Goal: Task Accomplishment & Management: Manage account settings

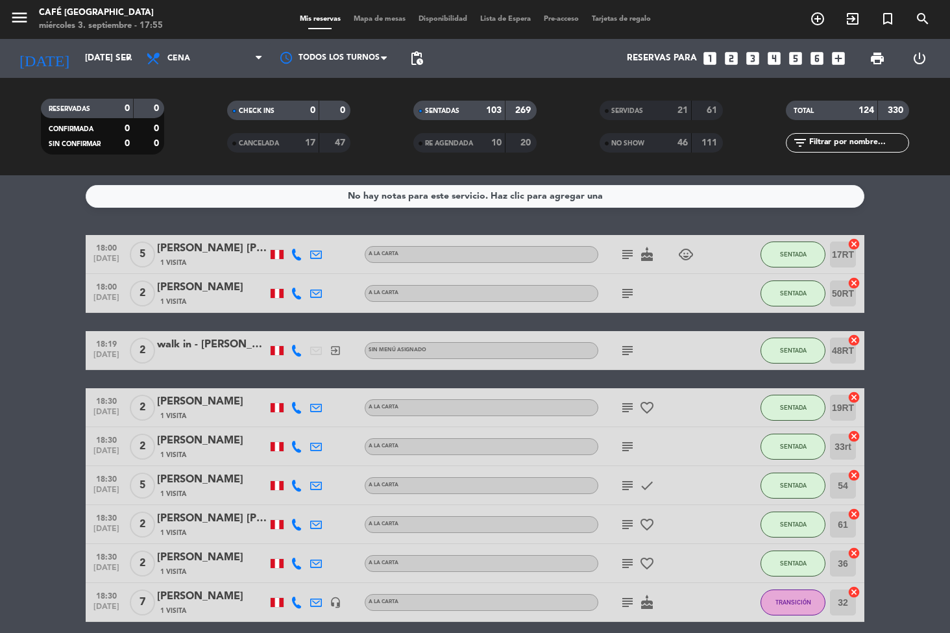
click at [378, 21] on span "Mapa de mesas" at bounding box center [379, 19] width 65 height 7
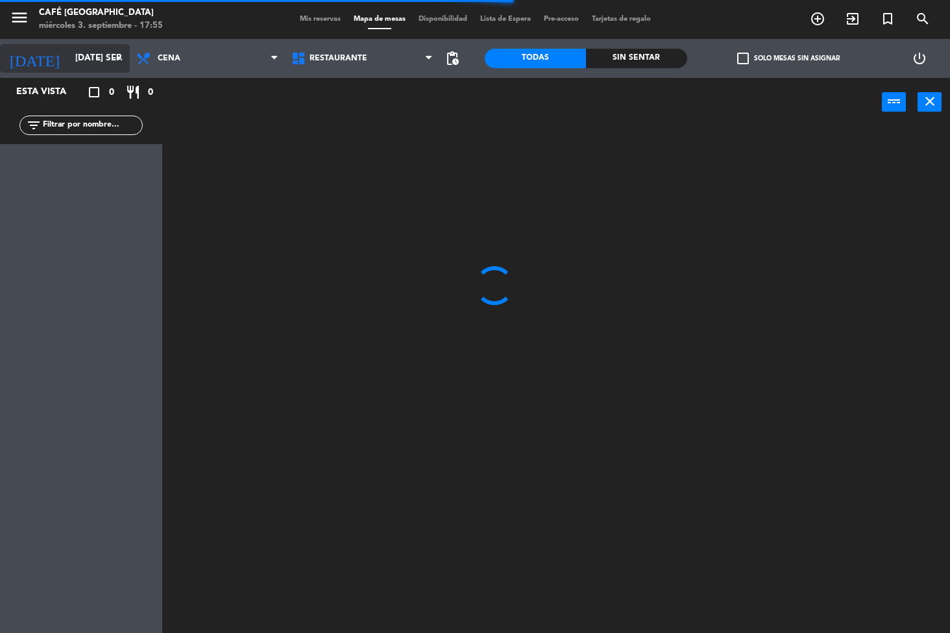
click at [78, 57] on input "[DATE] sep." at bounding box center [126, 58] width 115 height 23
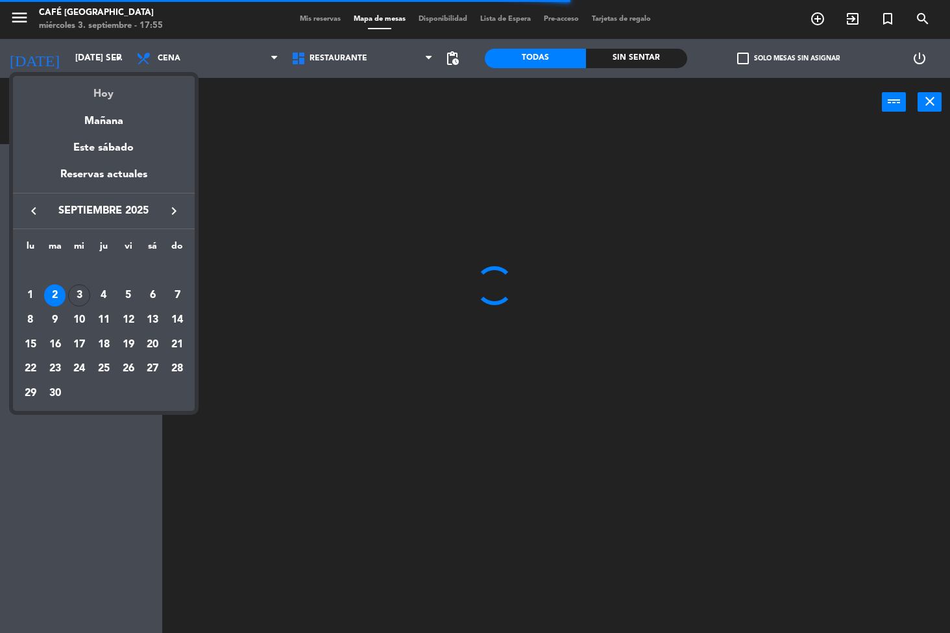
click at [119, 97] on div "Hoy" at bounding box center [104, 89] width 182 height 27
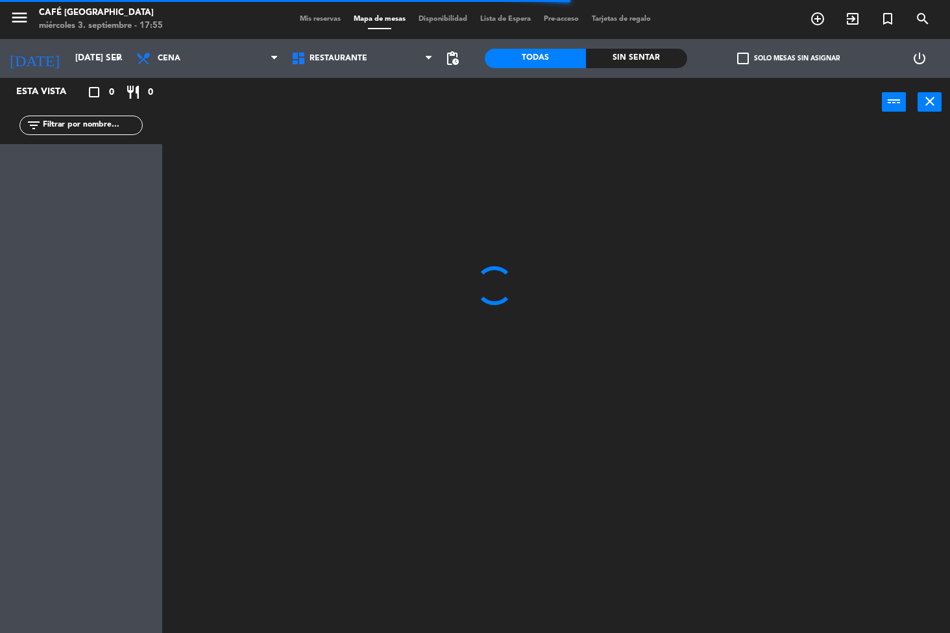
type input "mié. [DATE]"
click at [339, 56] on span "Restaurante" at bounding box center [338, 58] width 58 height 9
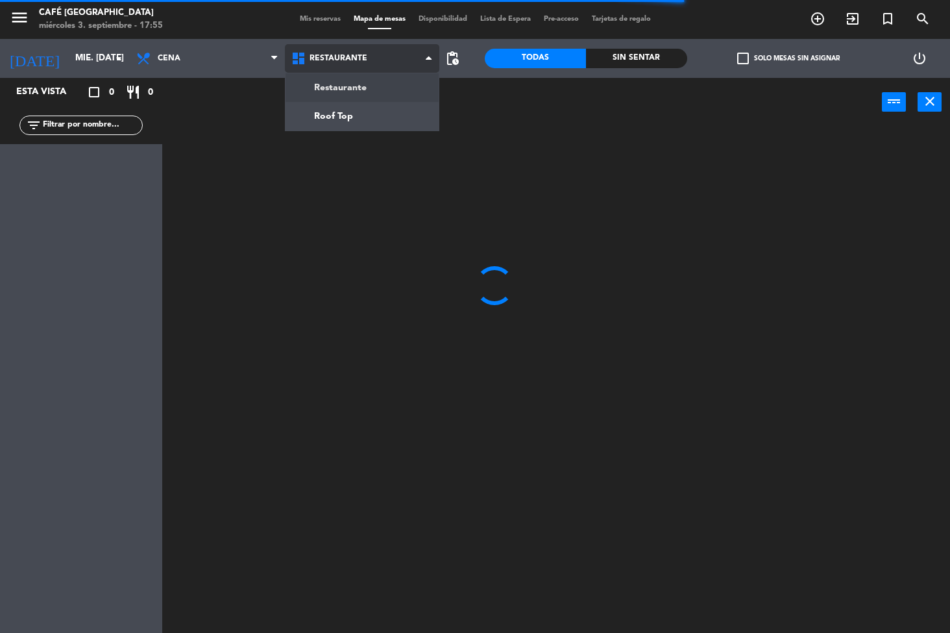
click at [366, 113] on ng-component "menu Café Museo Larco miércoles 3. septiembre - 17:55 Mis reservas Mapa de mesa…" at bounding box center [475, 316] width 950 height 633
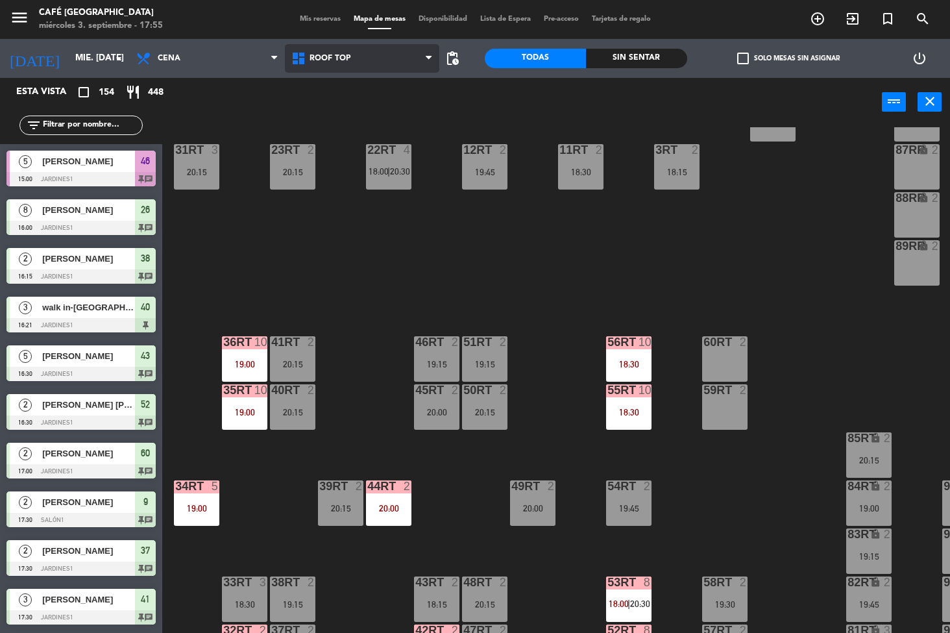
scroll to position [413, 0]
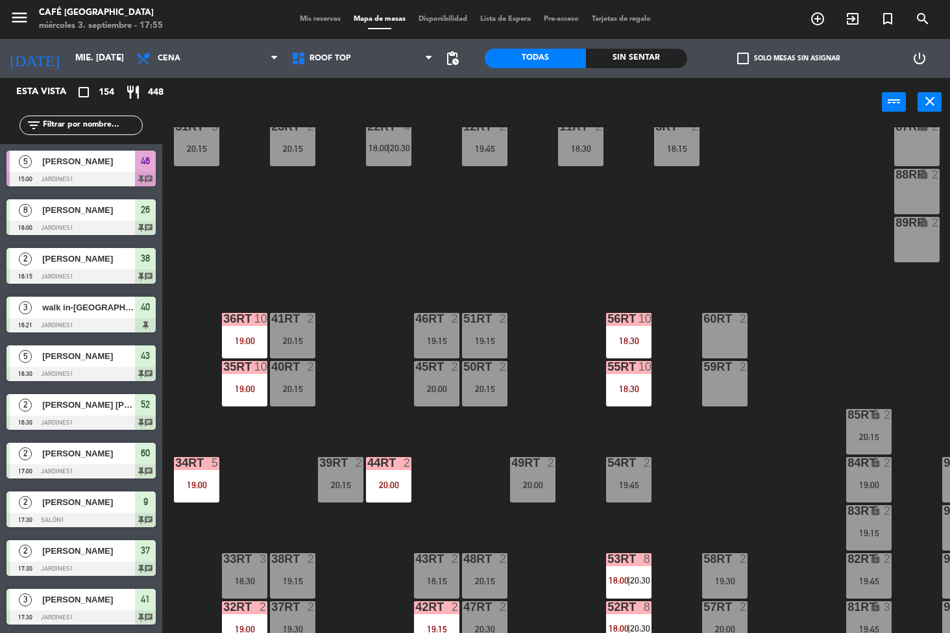
click at [625, 376] on div "55RT 10 18:30" at bounding box center [628, 383] width 45 height 45
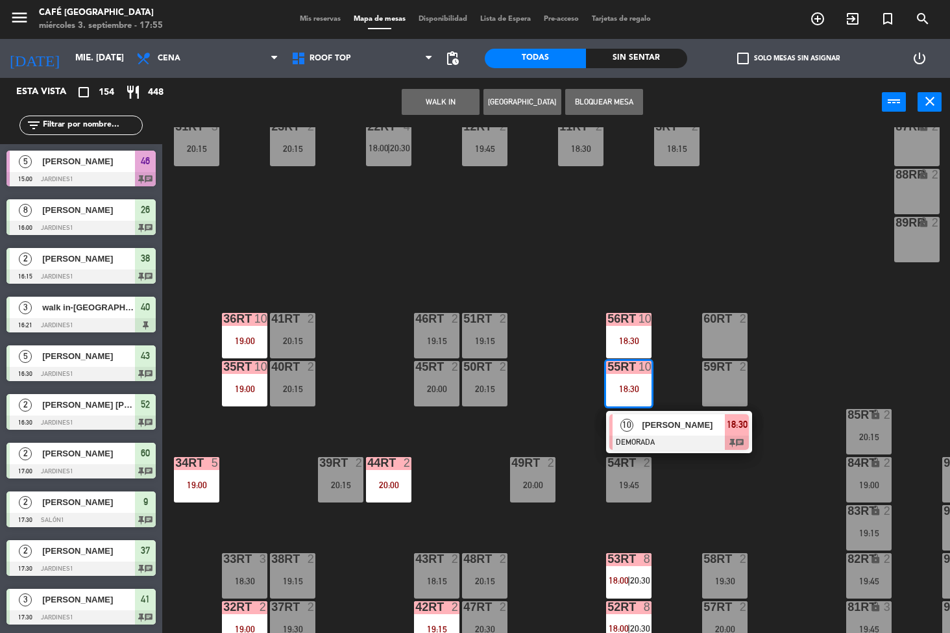
click at [670, 418] on span "[PERSON_NAME]" at bounding box center [683, 425] width 83 height 14
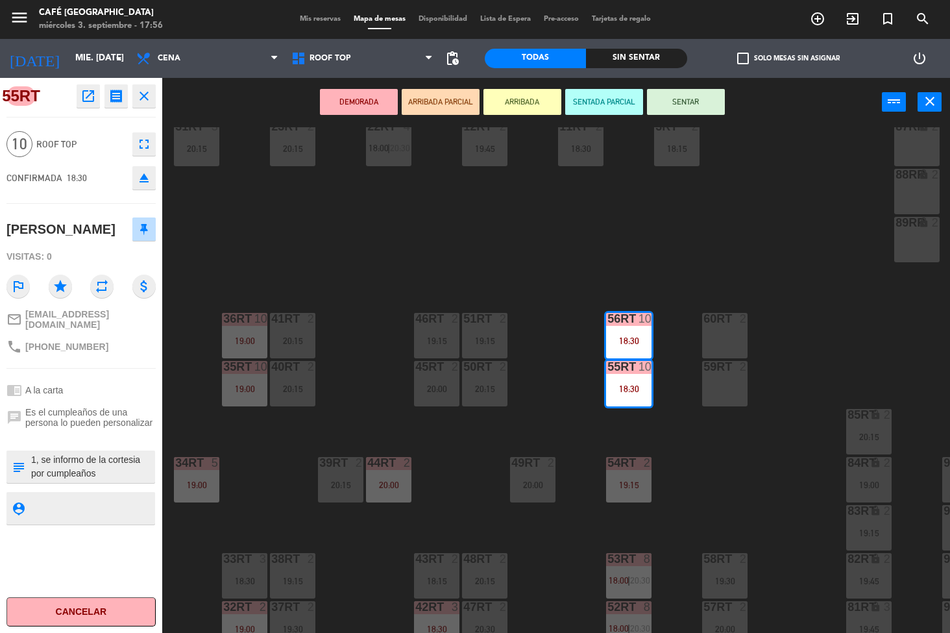
click at [86, 96] on icon "open_in_new" at bounding box center [88, 96] width 16 height 16
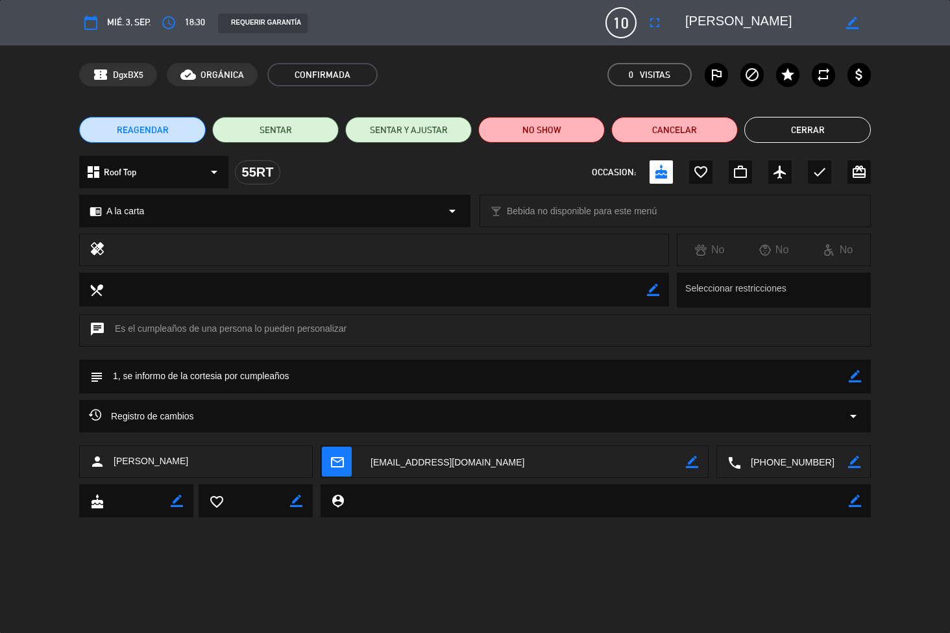
click at [789, 141] on button "Cerrar" at bounding box center [807, 130] width 127 height 26
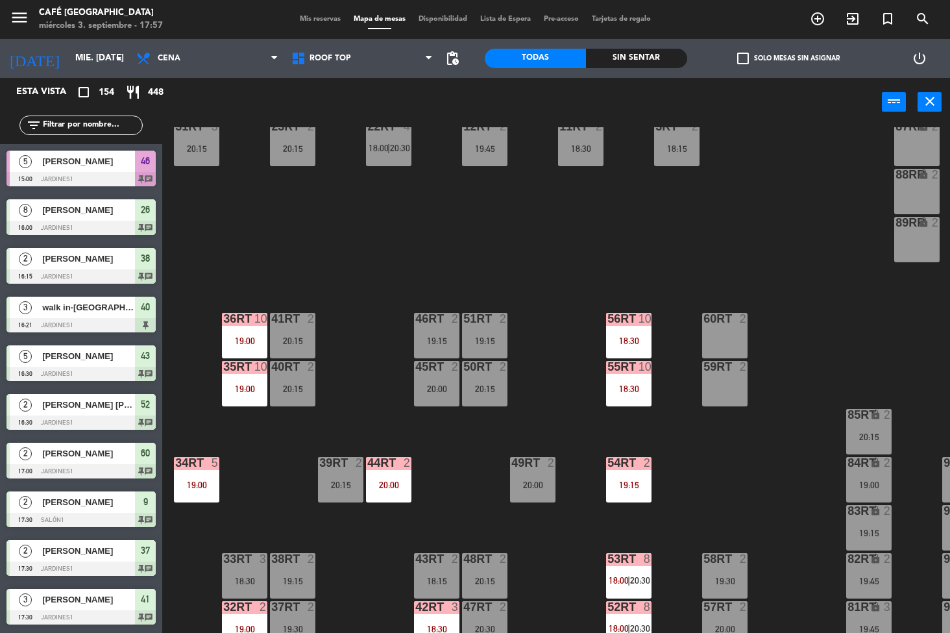
click at [789, 115] on div "power_input close" at bounding box center [521, 102] width 719 height 49
click at [623, 328] on div "56RT 10 18:30" at bounding box center [628, 335] width 45 height 45
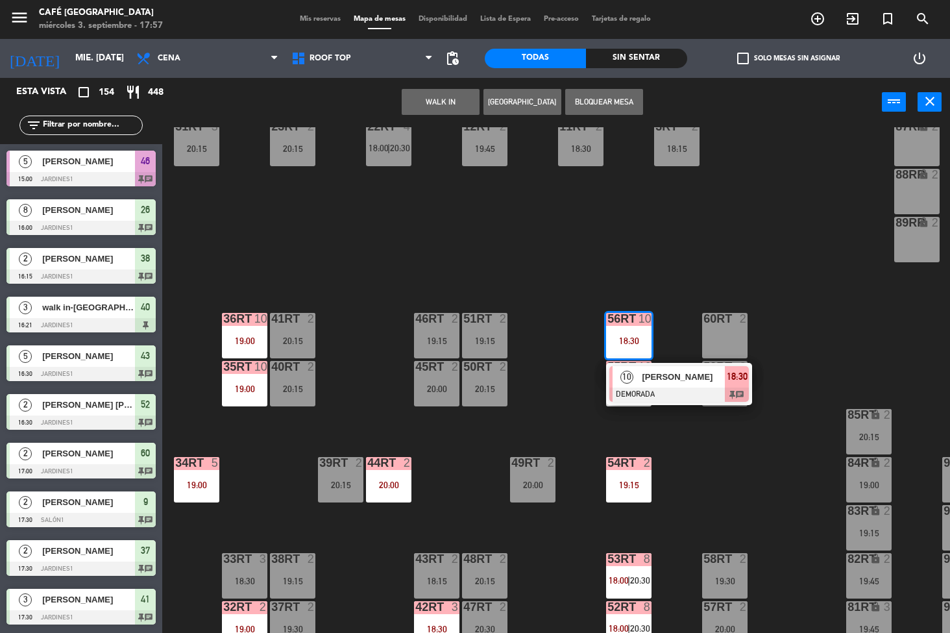
click at [672, 372] on span "[PERSON_NAME]" at bounding box center [683, 377] width 83 height 14
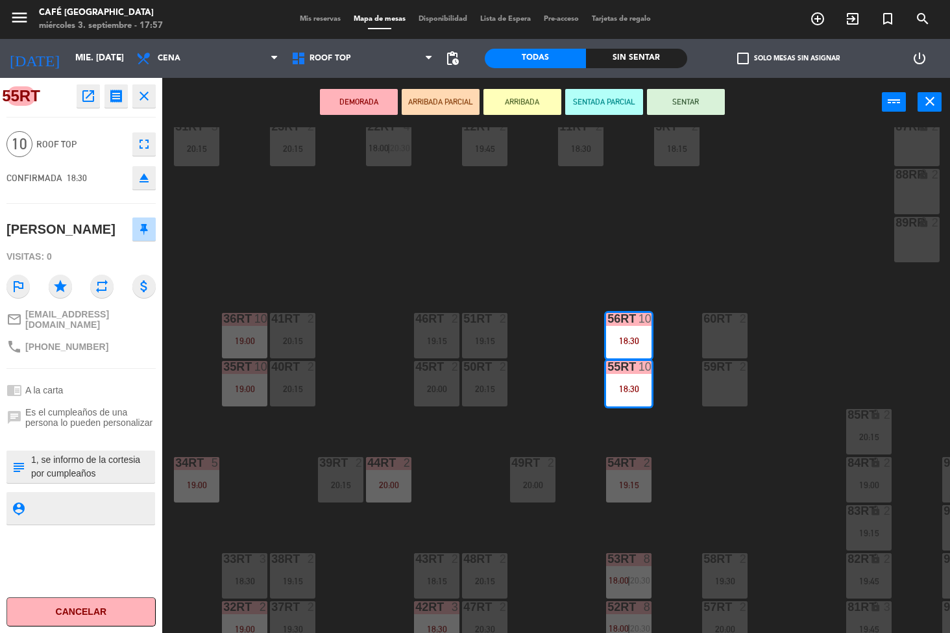
click at [90, 96] on icon "open_in_new" at bounding box center [88, 96] width 16 height 16
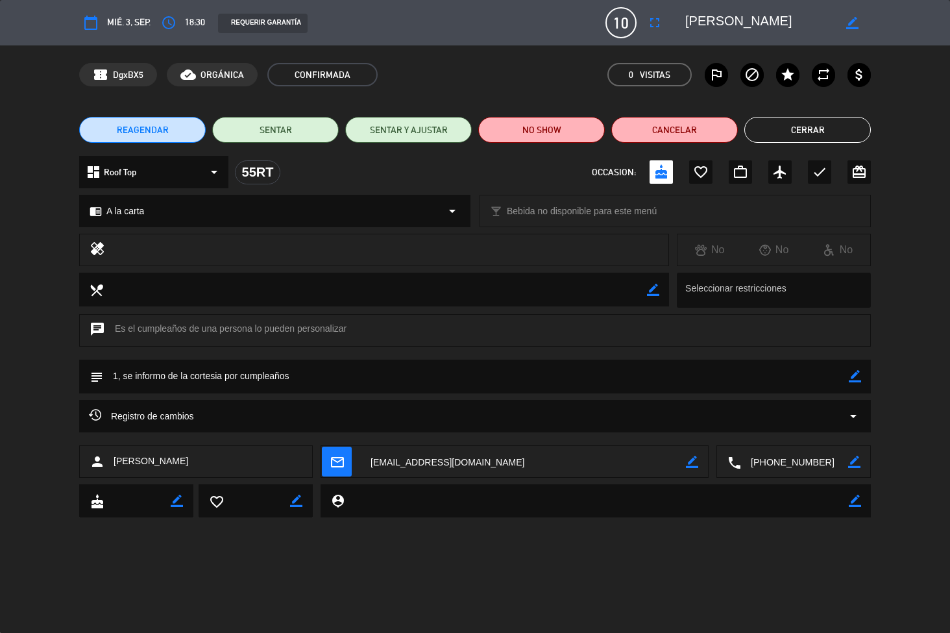
click at [814, 128] on button "Cerrar" at bounding box center [807, 130] width 127 height 26
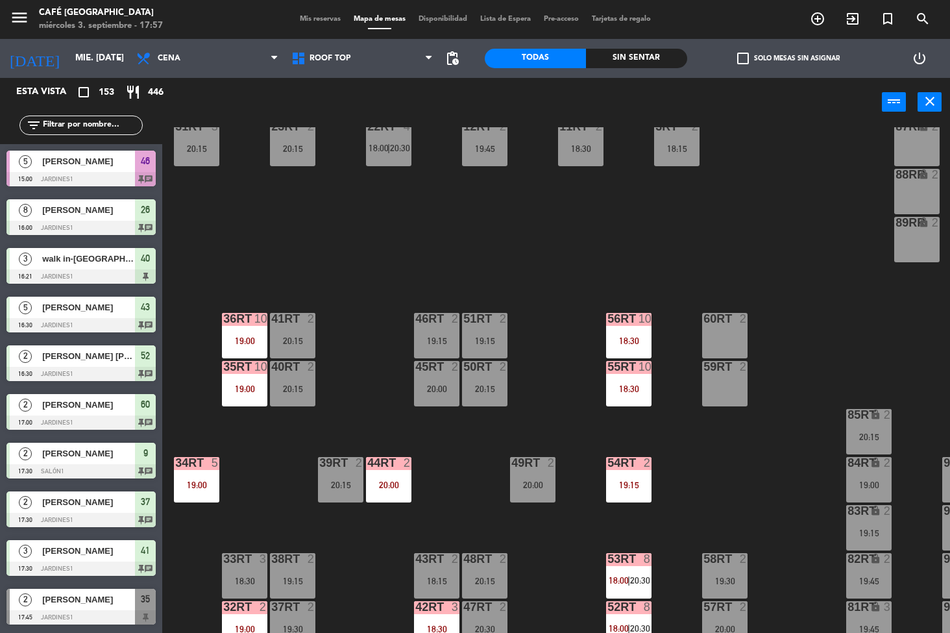
click at [608, 315] on div "56RT" at bounding box center [607, 319] width 1 height 12
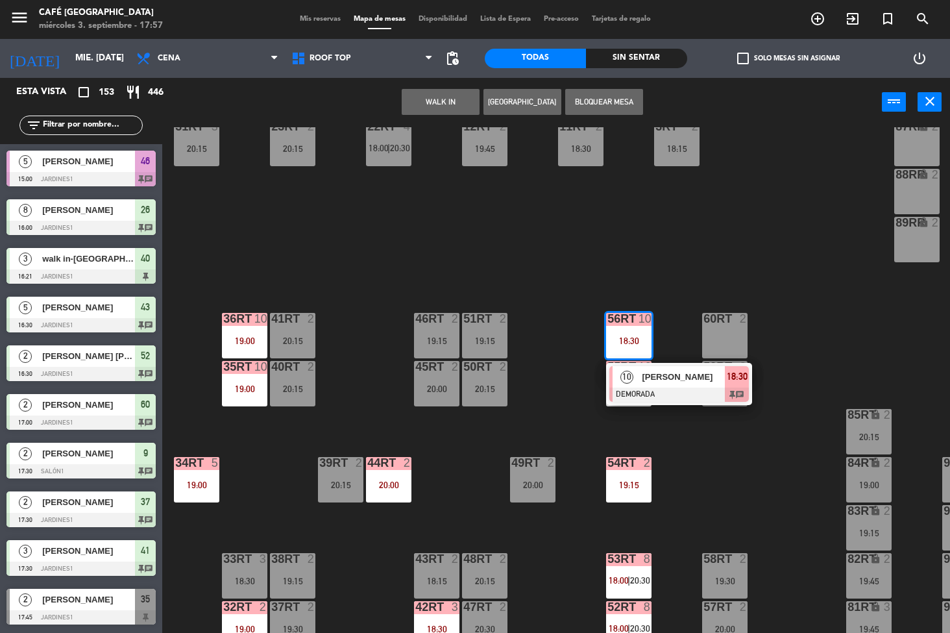
click at [646, 341] on div "18:30" at bounding box center [628, 340] width 45 height 9
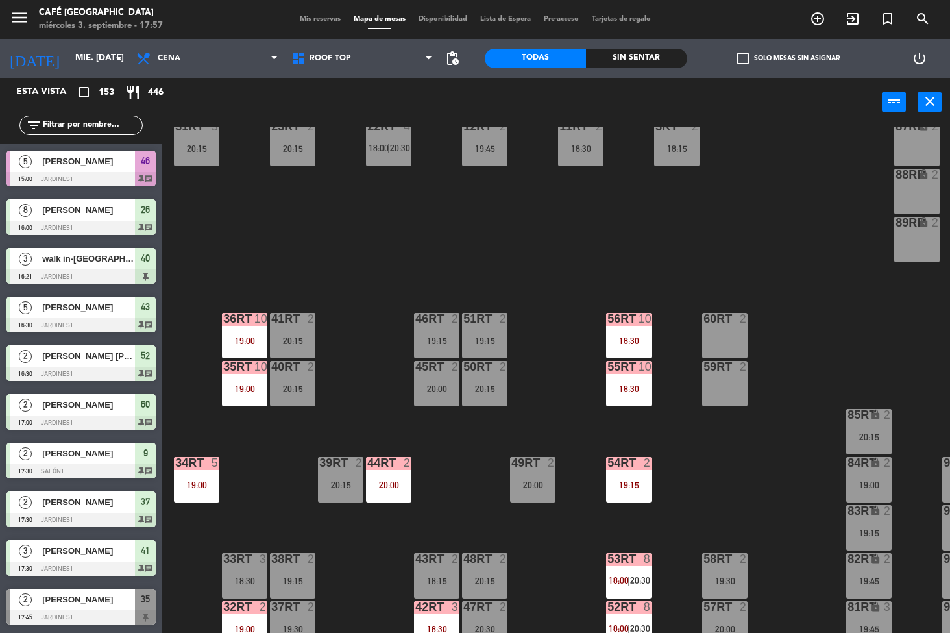
click at [629, 339] on div "18:30" at bounding box center [628, 340] width 45 height 9
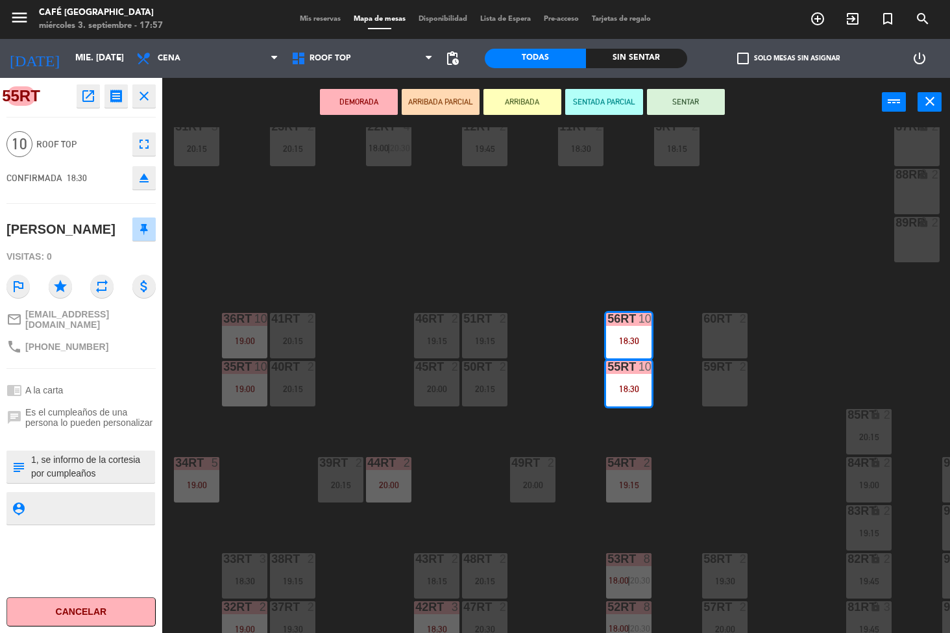
click at [91, 99] on icon "open_in_new" at bounding box center [88, 96] width 16 height 16
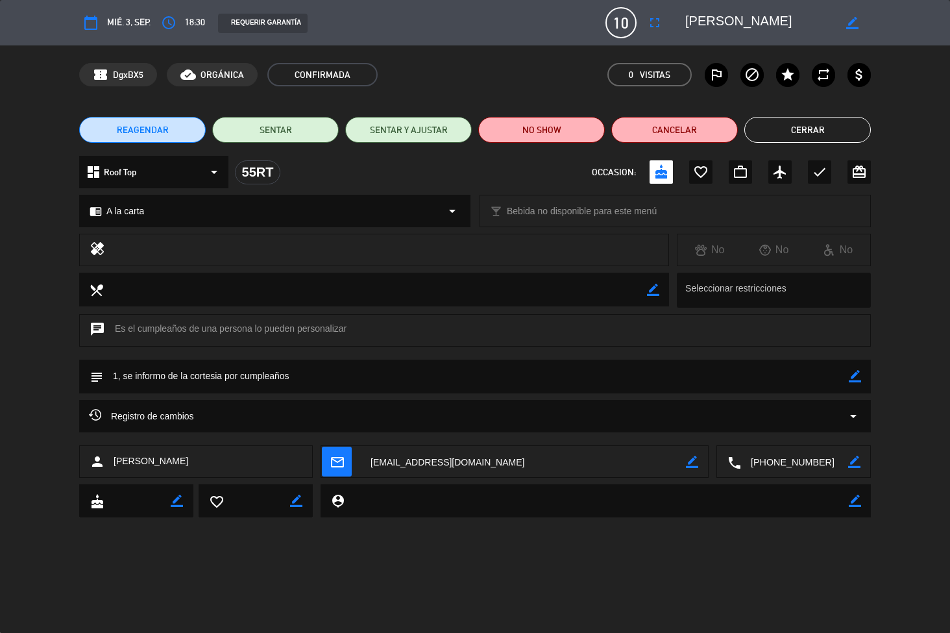
click at [823, 129] on button "Cerrar" at bounding box center [807, 130] width 127 height 26
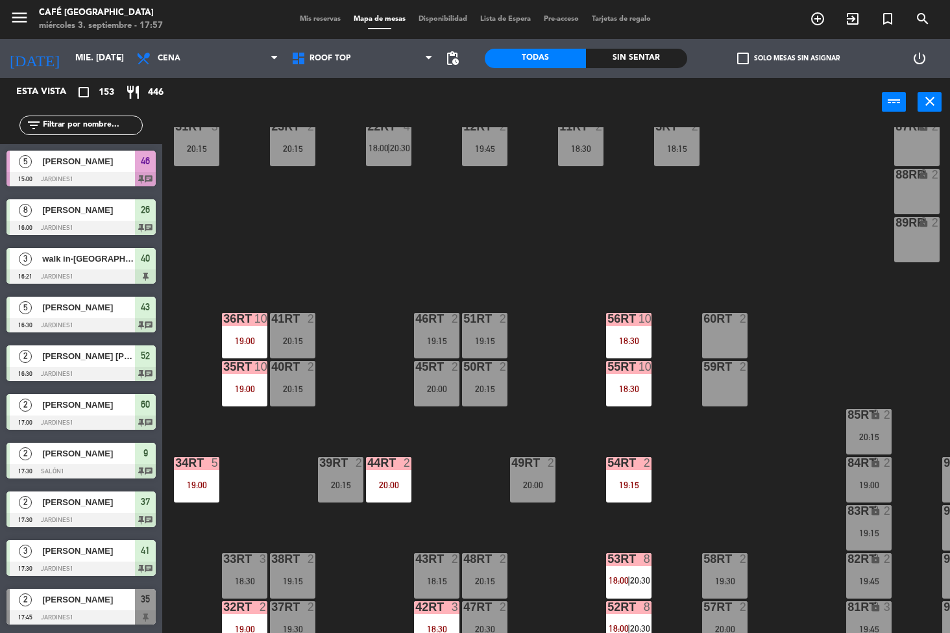
scroll to position [479, 0]
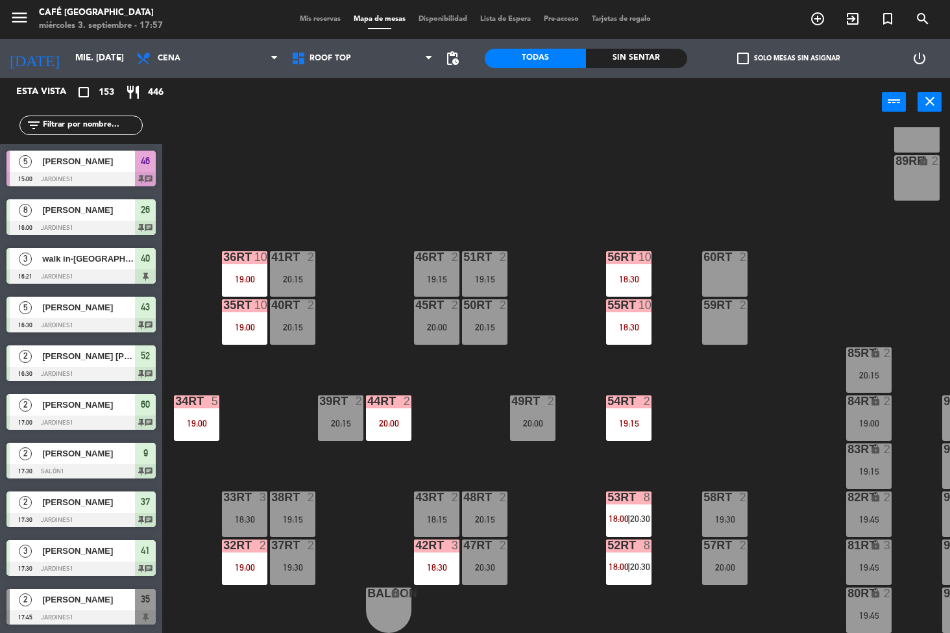
click at [633, 518] on span "20:30" at bounding box center [640, 518] width 20 height 10
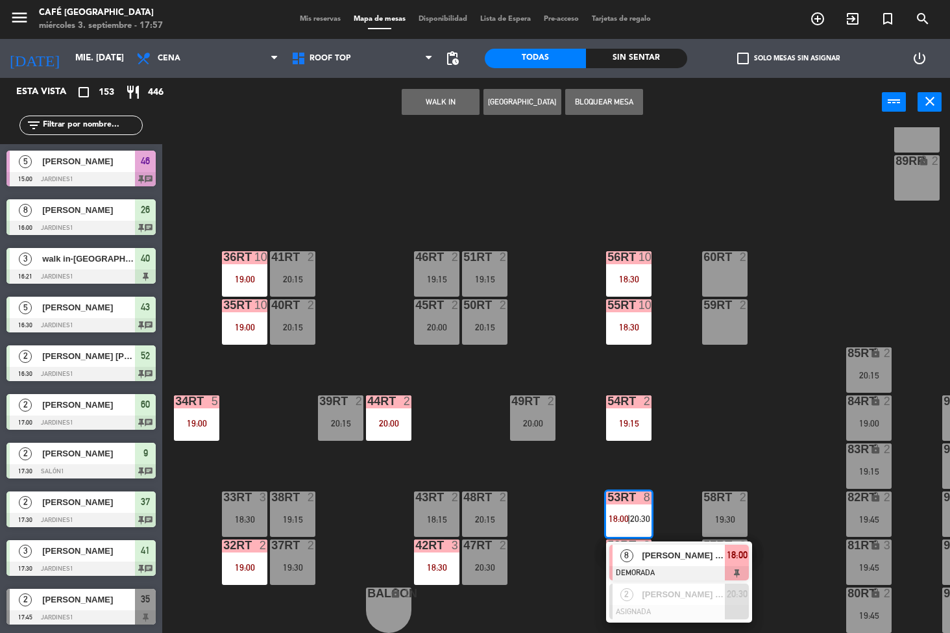
click at [679, 551] on span "[PERSON_NAME] SANTA [PERSON_NAME]" at bounding box center [683, 555] width 83 height 14
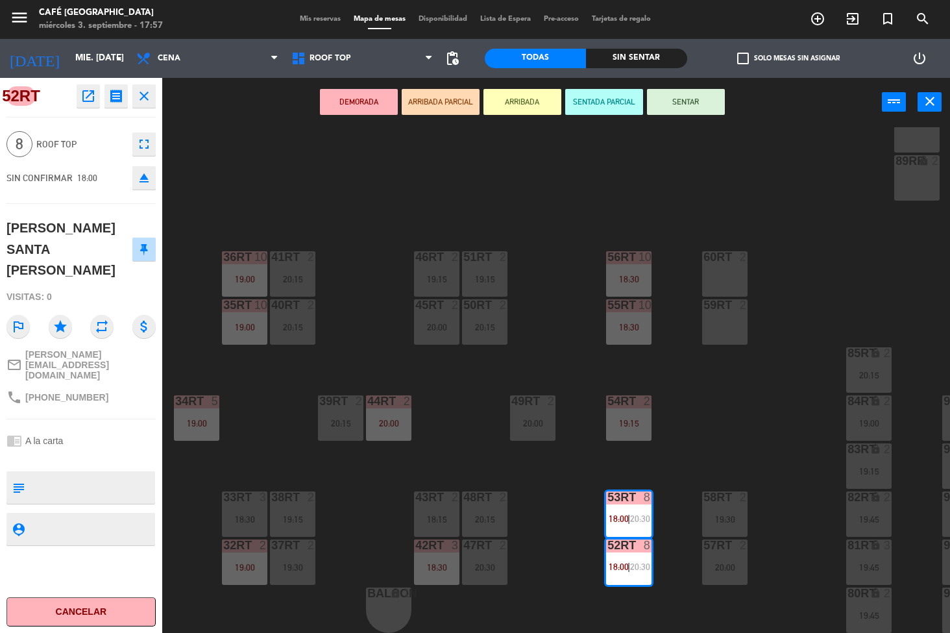
click at [90, 94] on icon "open_in_new" at bounding box center [88, 96] width 16 height 16
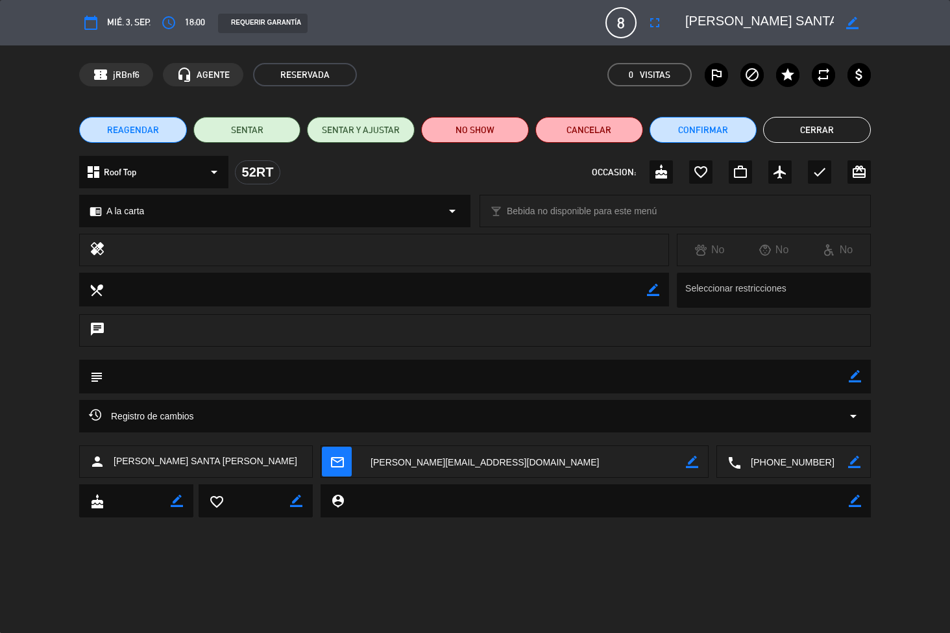
click at [812, 130] on button "Cerrar" at bounding box center [817, 130] width 108 height 26
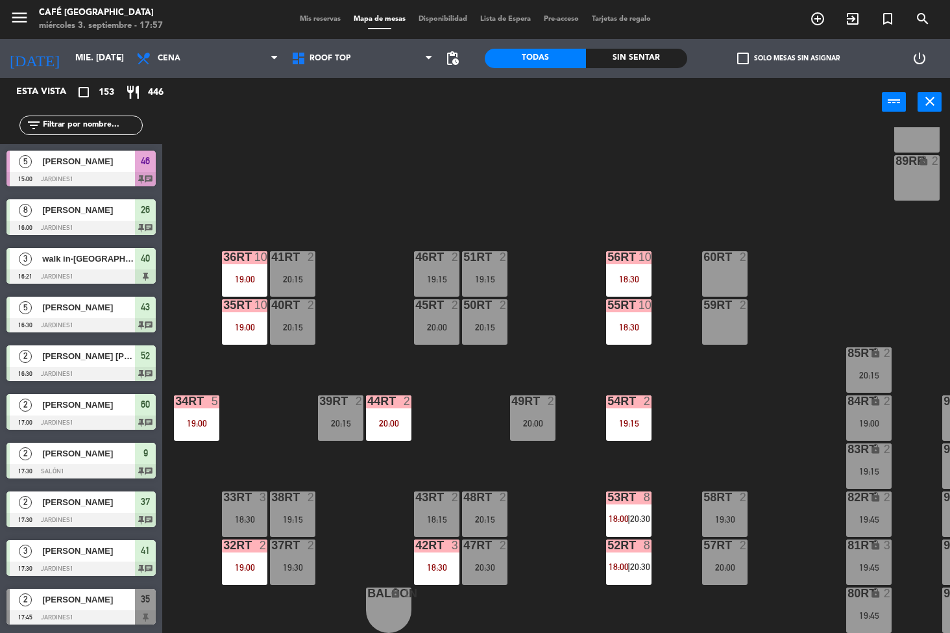
scroll to position [0, 0]
click at [224, 253] on div "36rt" at bounding box center [223, 257] width 1 height 12
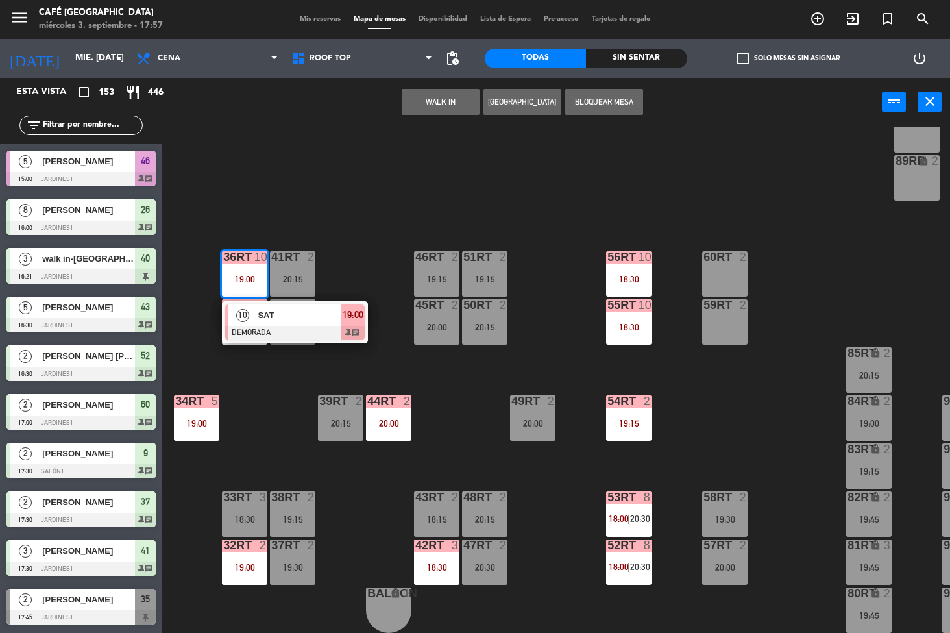
click at [291, 308] on span "SAT" at bounding box center [299, 315] width 83 height 14
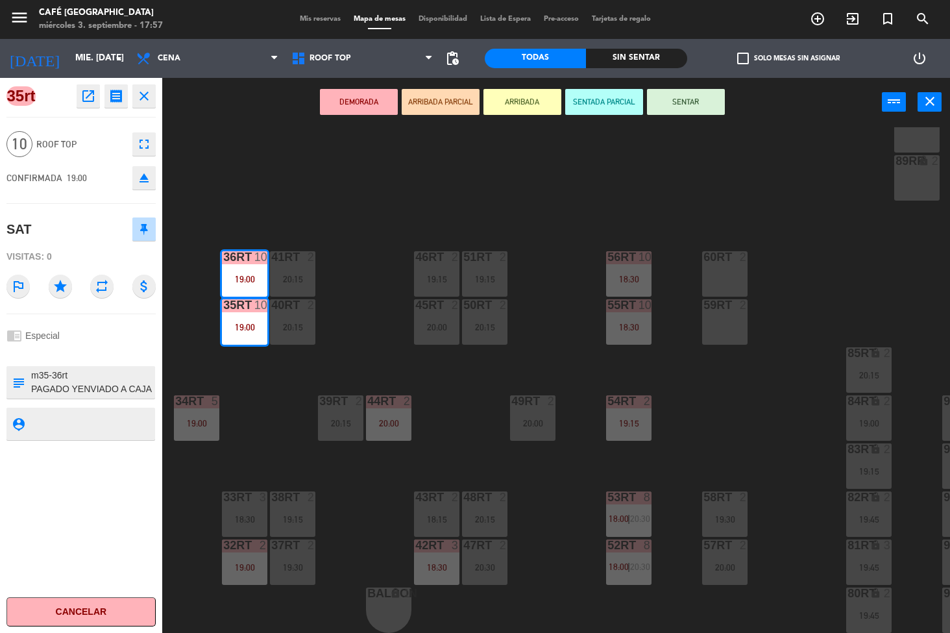
click at [90, 100] on icon "open_in_new" at bounding box center [88, 96] width 16 height 16
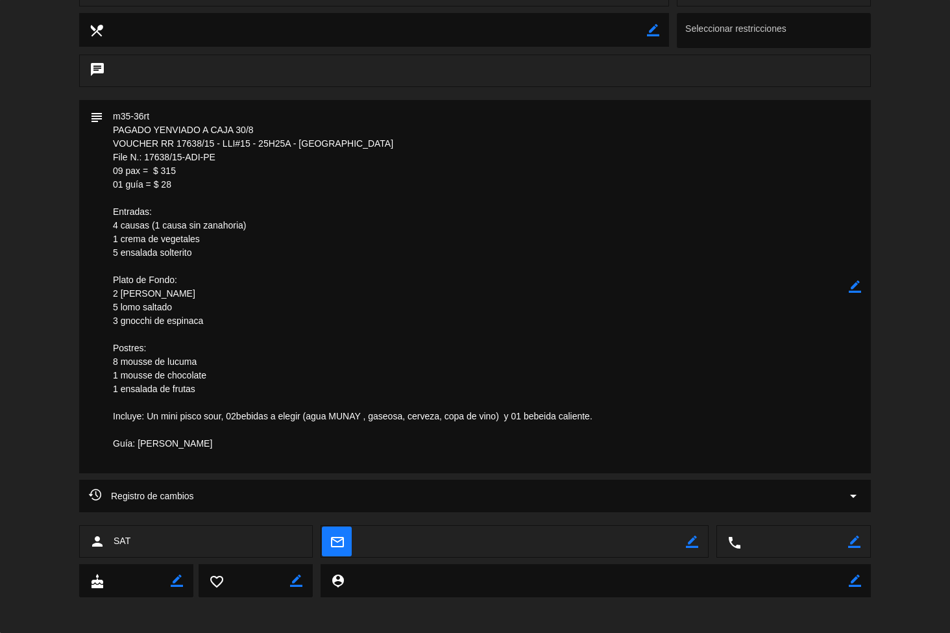
scroll to position [263, 0]
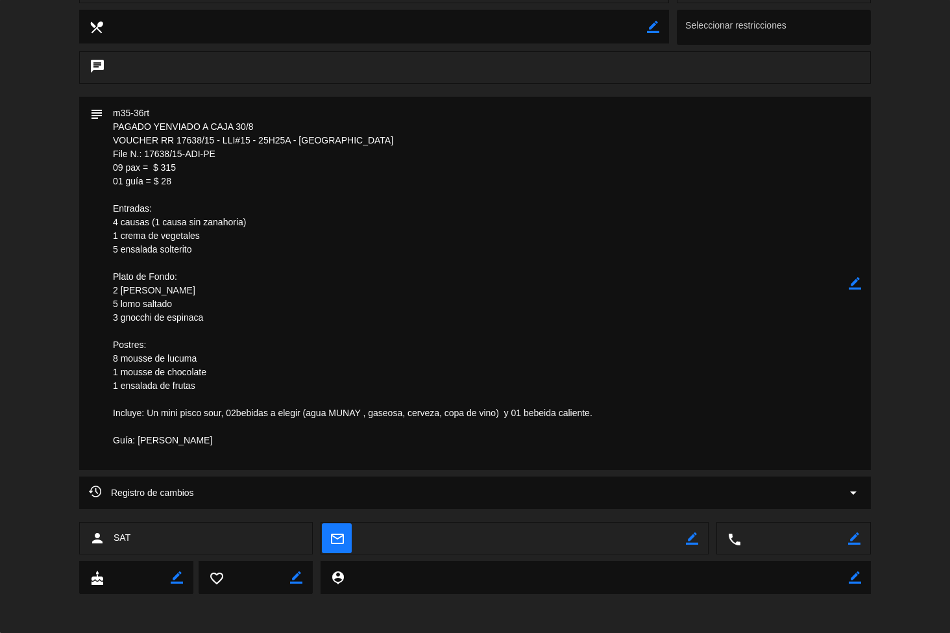
click at [771, 127] on textarea at bounding box center [475, 283] width 745 height 373
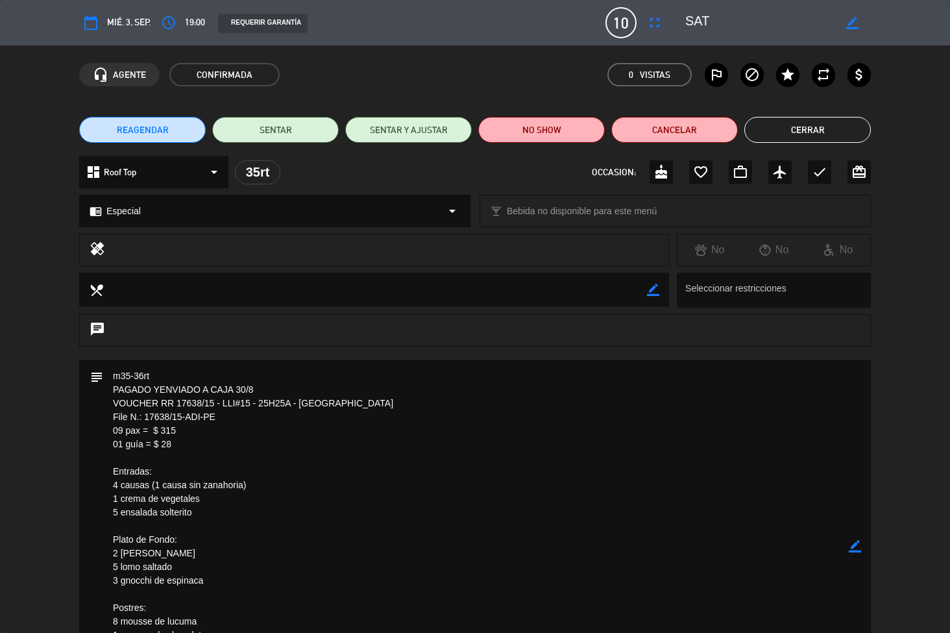
click at [815, 127] on button "Cerrar" at bounding box center [807, 130] width 127 height 26
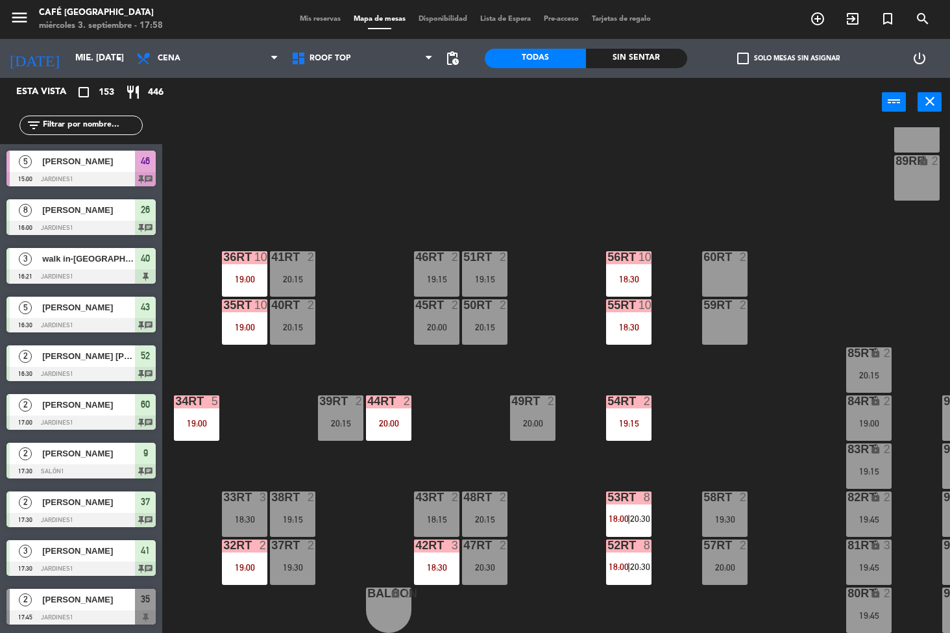
click at [623, 418] on div "19:15" at bounding box center [628, 422] width 45 height 9
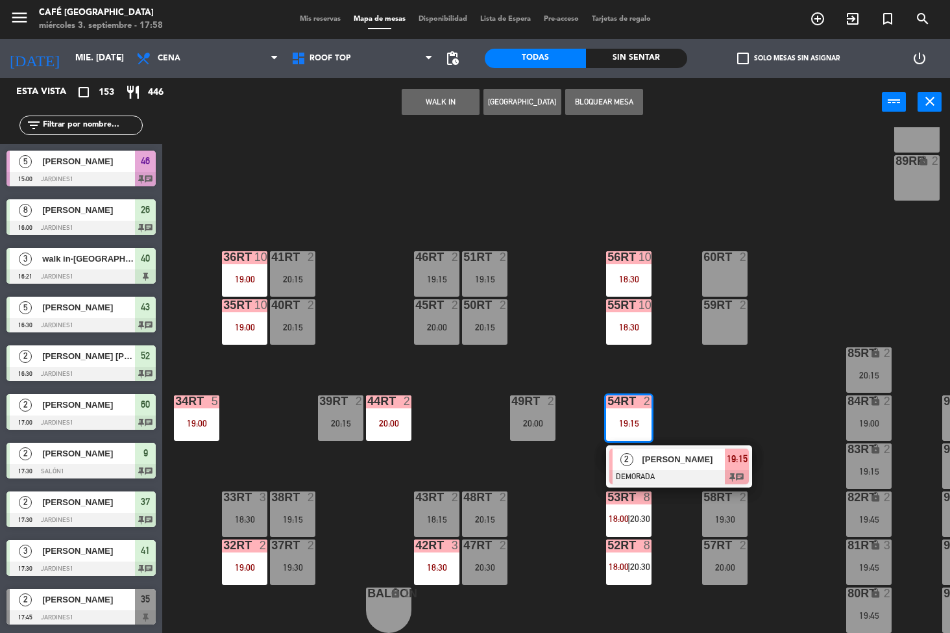
click at [677, 452] on span "[PERSON_NAME]" at bounding box center [683, 459] width 83 height 14
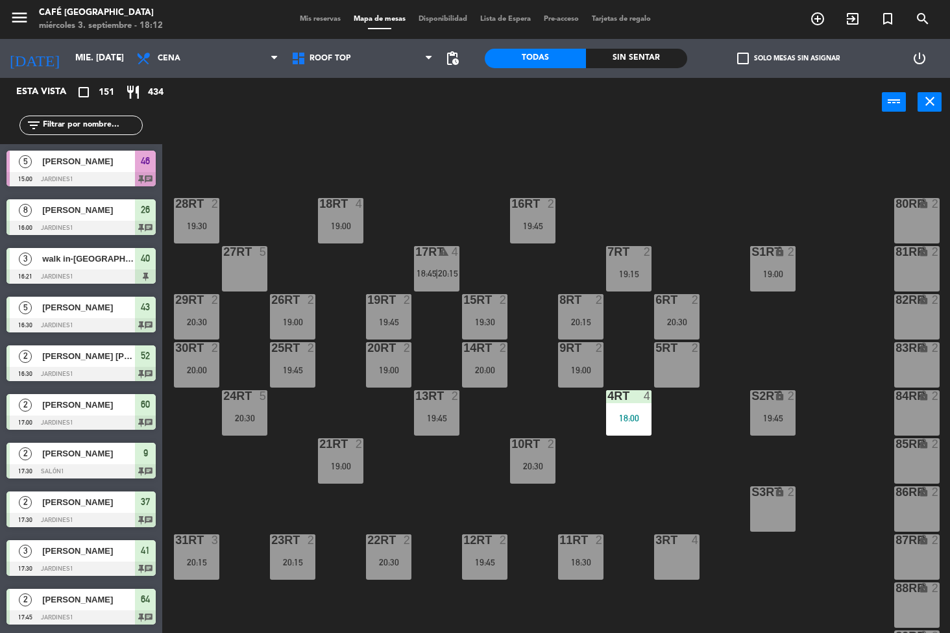
click at [662, 59] on div "Sin sentar" at bounding box center [636, 58] width 101 height 19
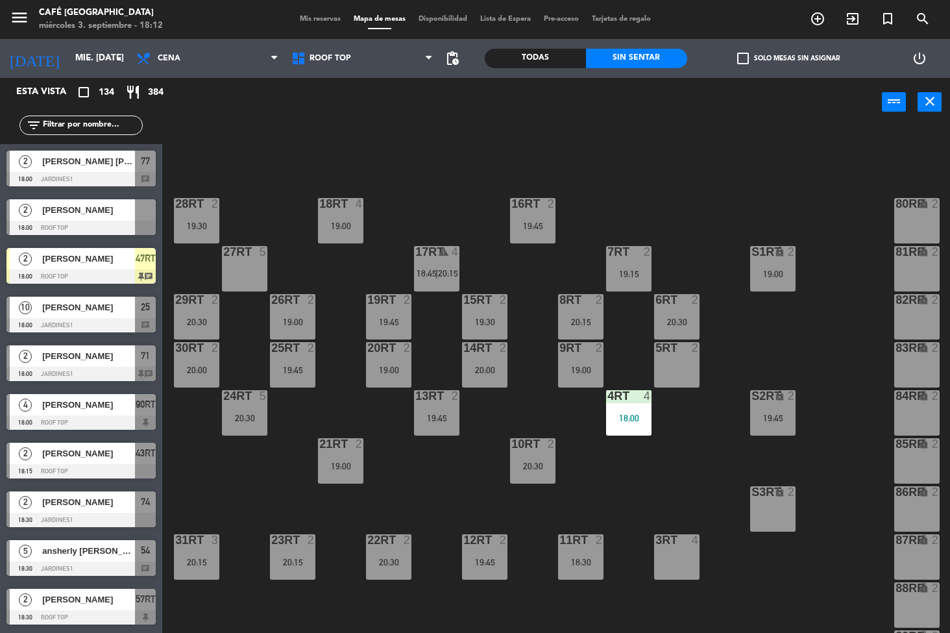
click at [456, 64] on span "pending_actions" at bounding box center [452, 59] width 16 height 16
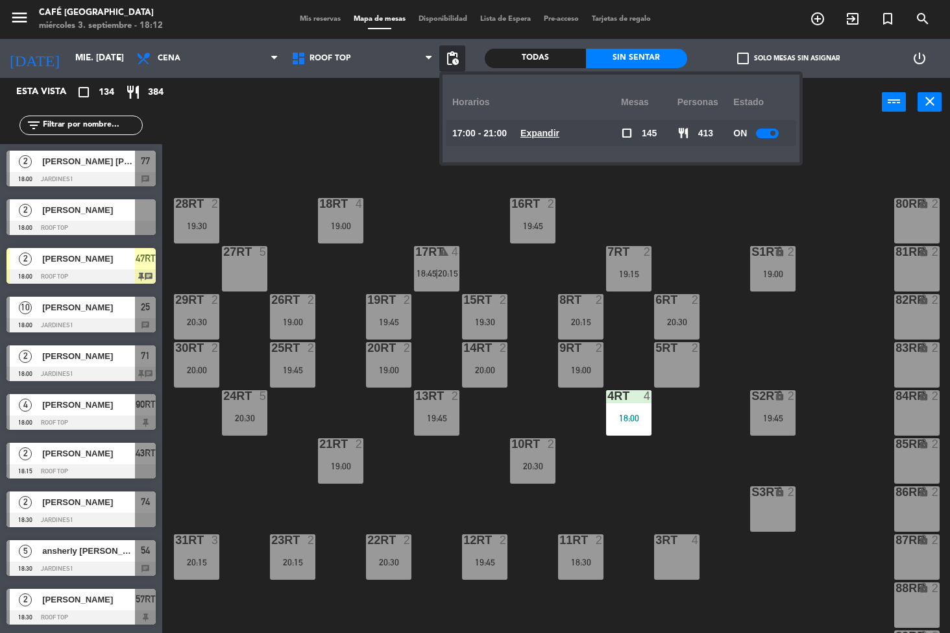
click at [559, 130] on u "Expandir" at bounding box center [539, 133] width 39 height 10
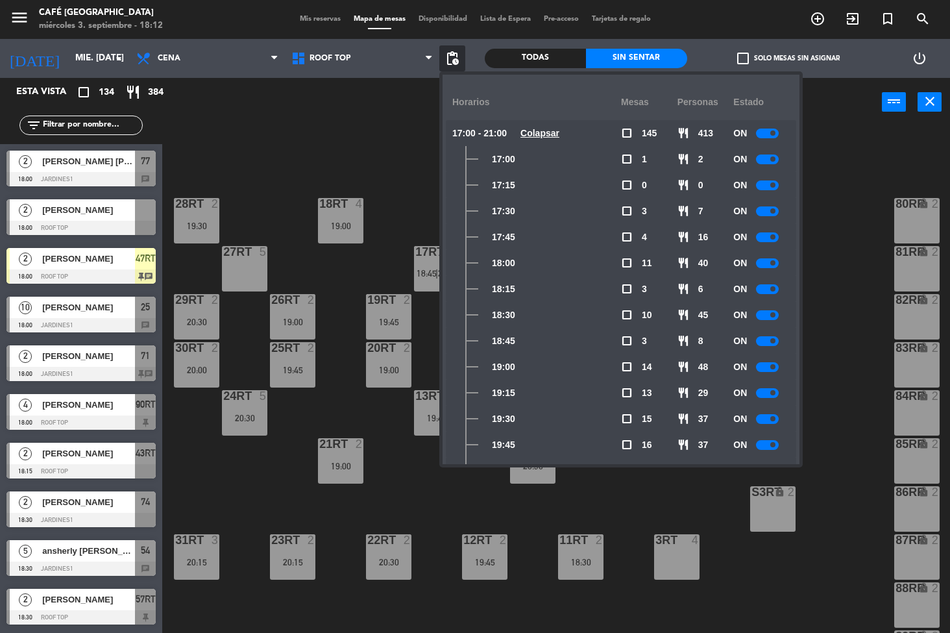
scroll to position [139, 0]
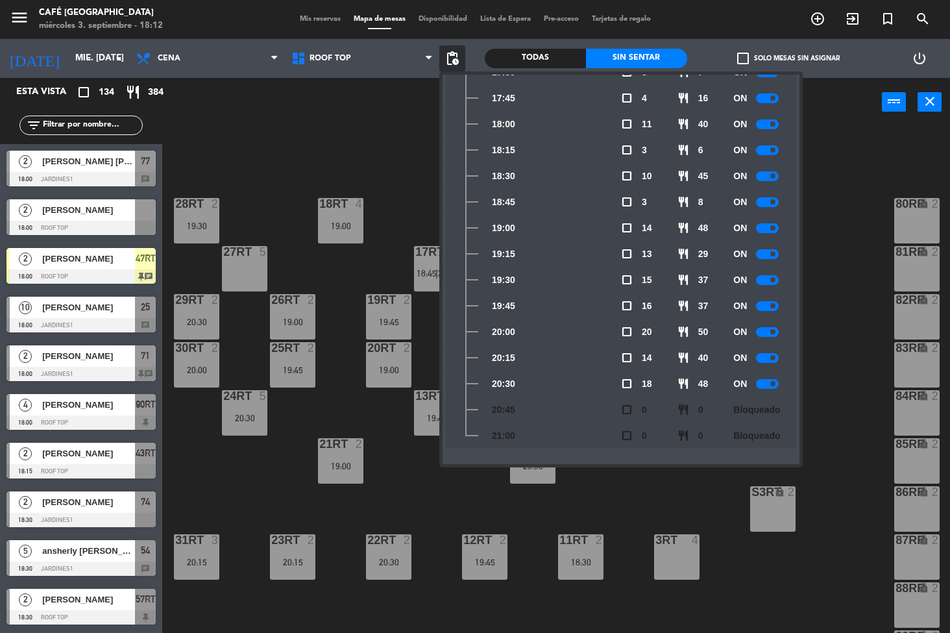
click at [843, 174] on div "18RT 4 19:00 16RT 2 19:45 28RT 2 19:30 80RR lock 2 27RT 5 7RT 2 19:15 S1RT lock…" at bounding box center [561, 380] width 778 height 506
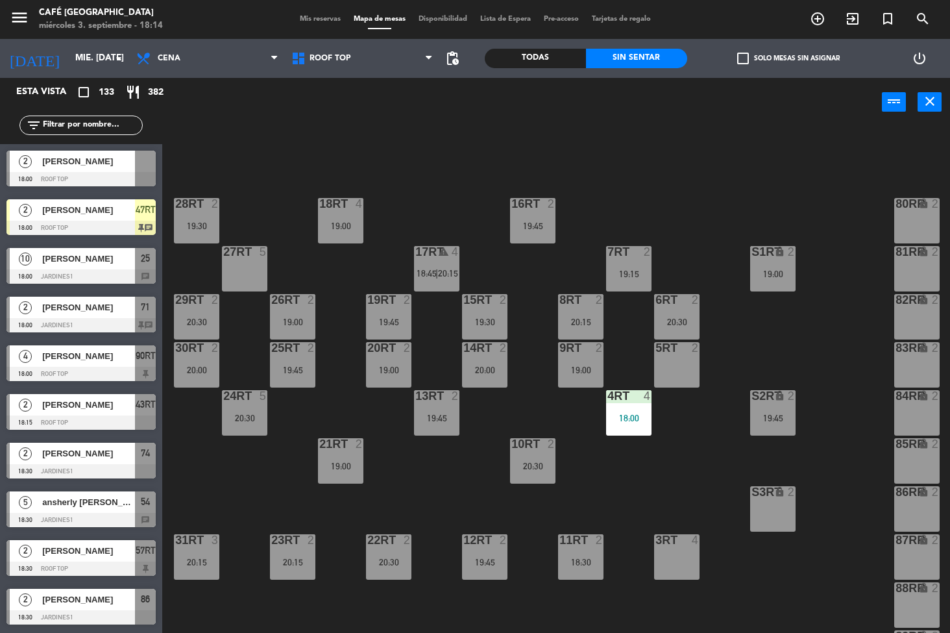
click at [625, 500] on div "18RT 4 19:00 16RT 2 19:45 28RT 2 19:30 80RR lock 2 27RT 5 7RT 2 19:15 S1RT lock…" at bounding box center [561, 380] width 778 height 506
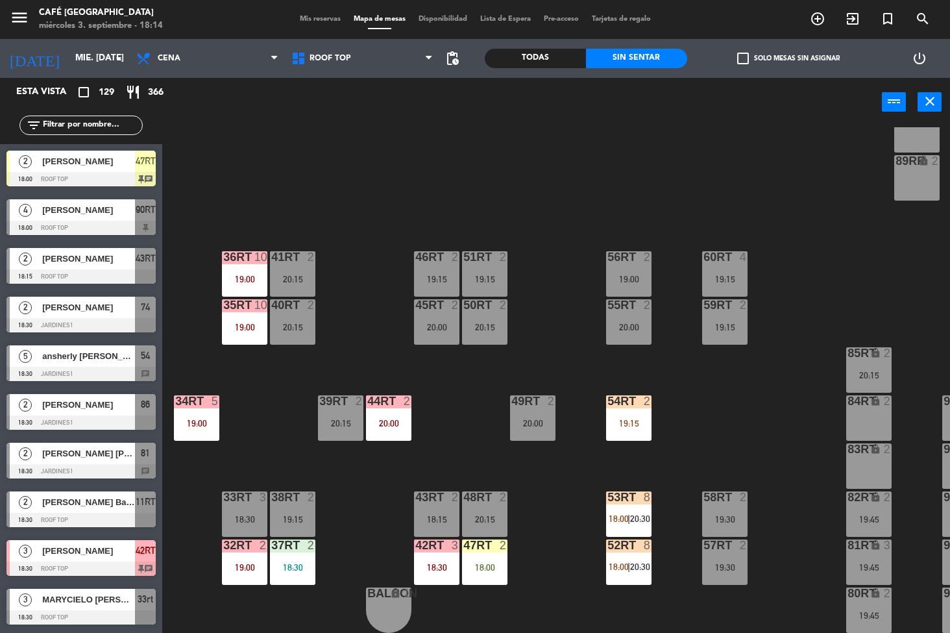
click at [483, 553] on div "47RT 2 18:00" at bounding box center [484, 561] width 45 height 45
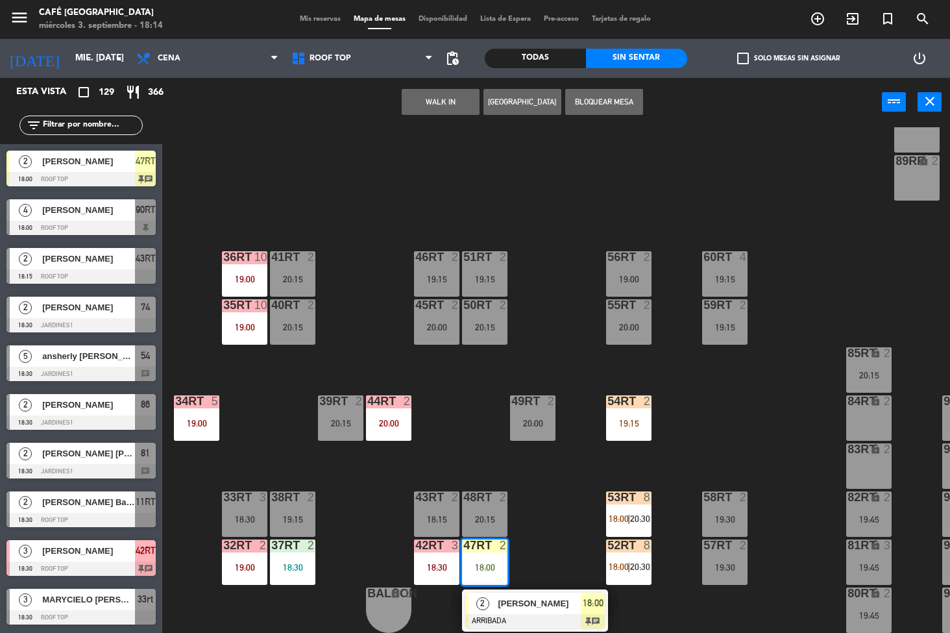
click at [538, 596] on span "[PERSON_NAME]" at bounding box center [539, 603] width 83 height 14
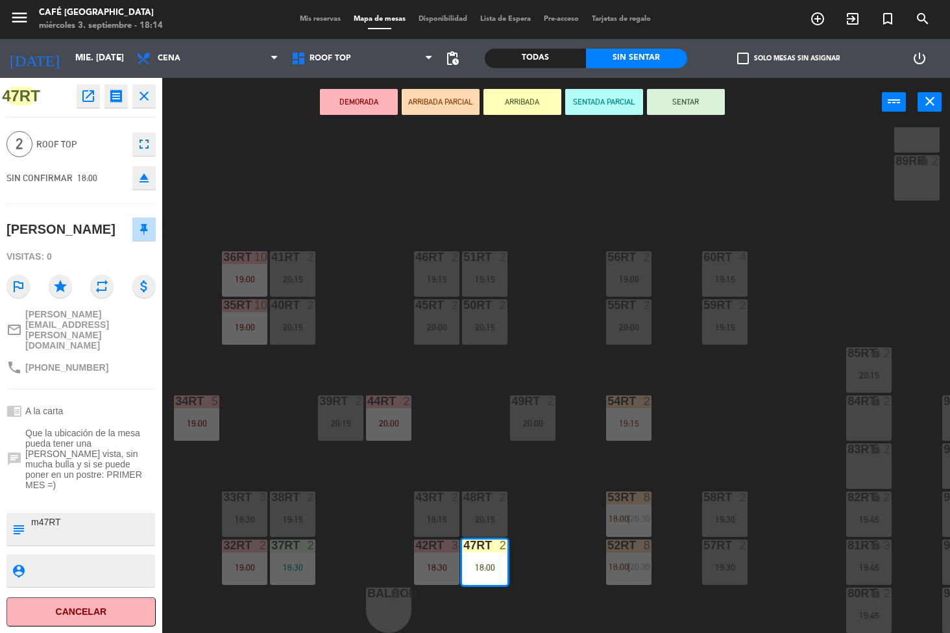
click at [785, 427] on div "18RT 4 19:00 16RT 2 19:45 28RT 2 19:30 80RR lock 2 27RT 5 7RT 2 19:15 S1RT lock…" at bounding box center [561, 380] width 778 height 506
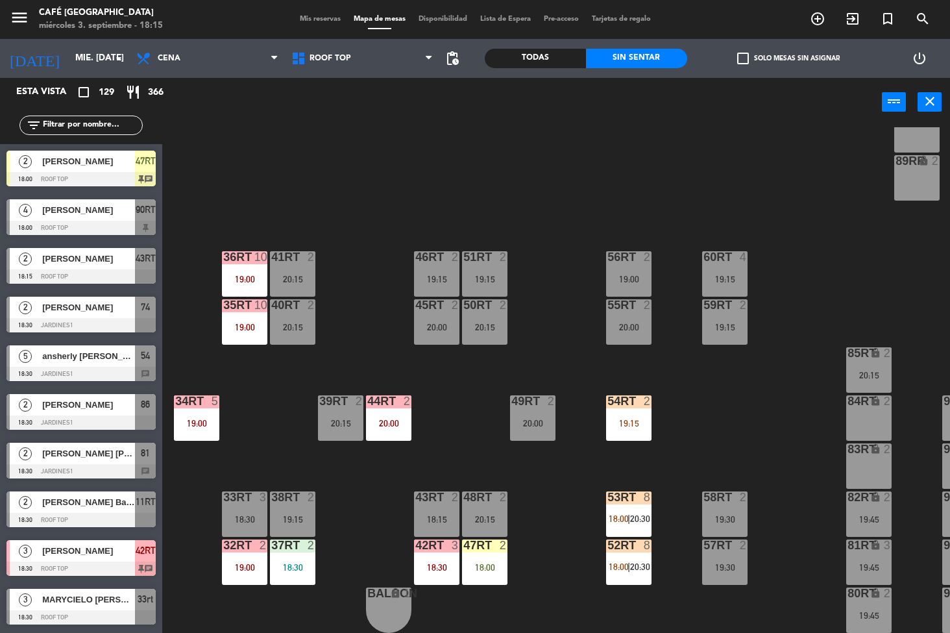
click at [485, 562] on div "18:00" at bounding box center [484, 566] width 45 height 9
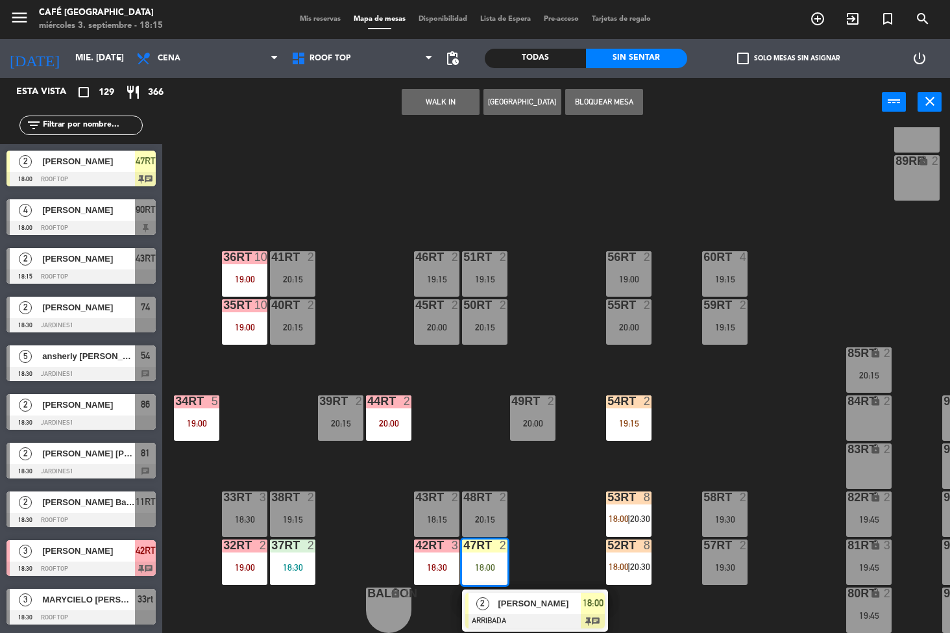
click at [532, 596] on span "[PERSON_NAME]" at bounding box center [539, 603] width 83 height 14
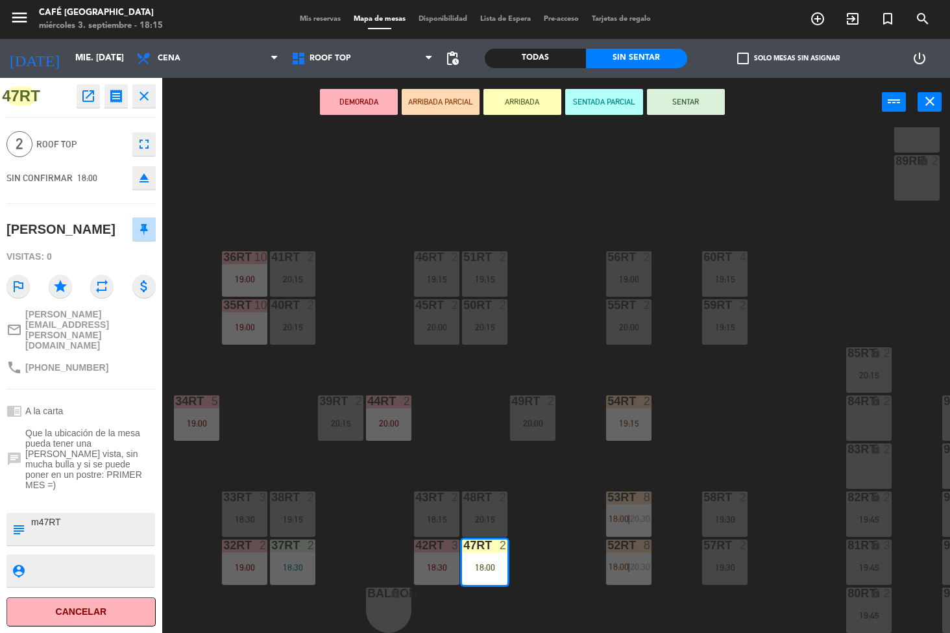
click at [761, 444] on div "18RT 4 19:00 16RT 2 19:45 28RT 2 19:30 80RR lock 2 27RT 5 7RT 2 19:15 S1RT lock…" at bounding box center [561, 380] width 778 height 506
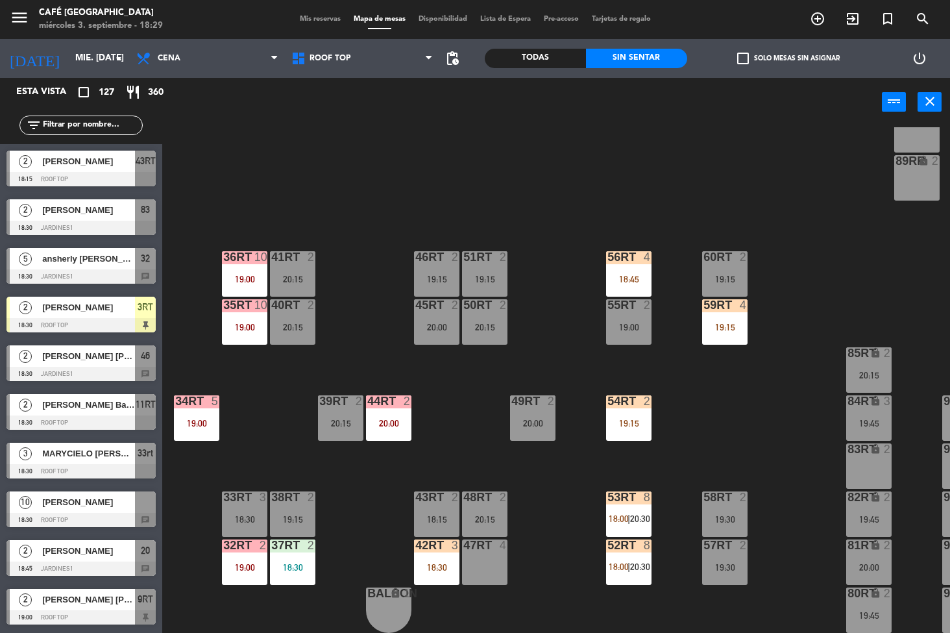
click at [622, 395] on div at bounding box center [628, 401] width 21 height 12
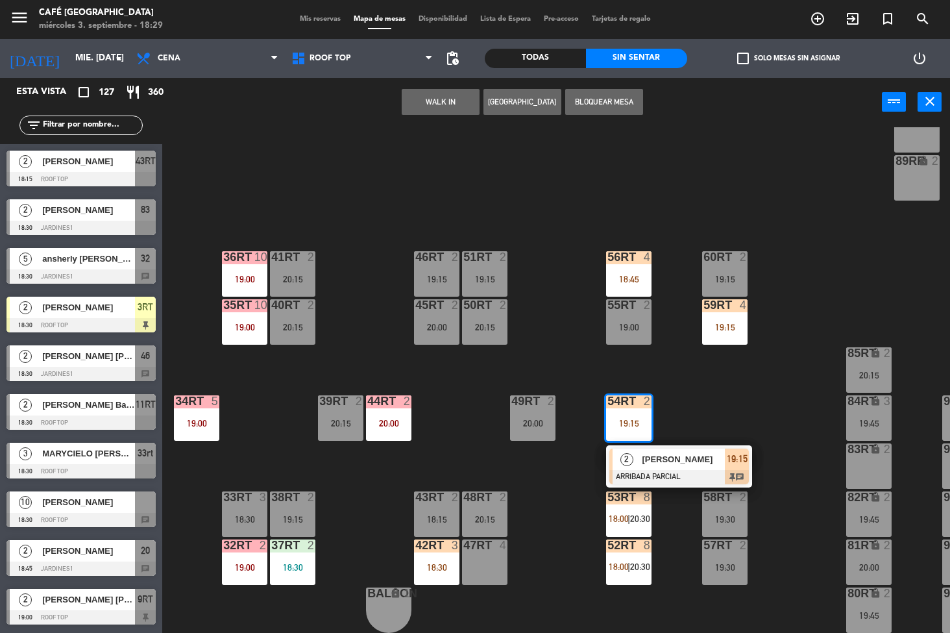
click at [676, 452] on span "[PERSON_NAME]" at bounding box center [683, 459] width 83 height 14
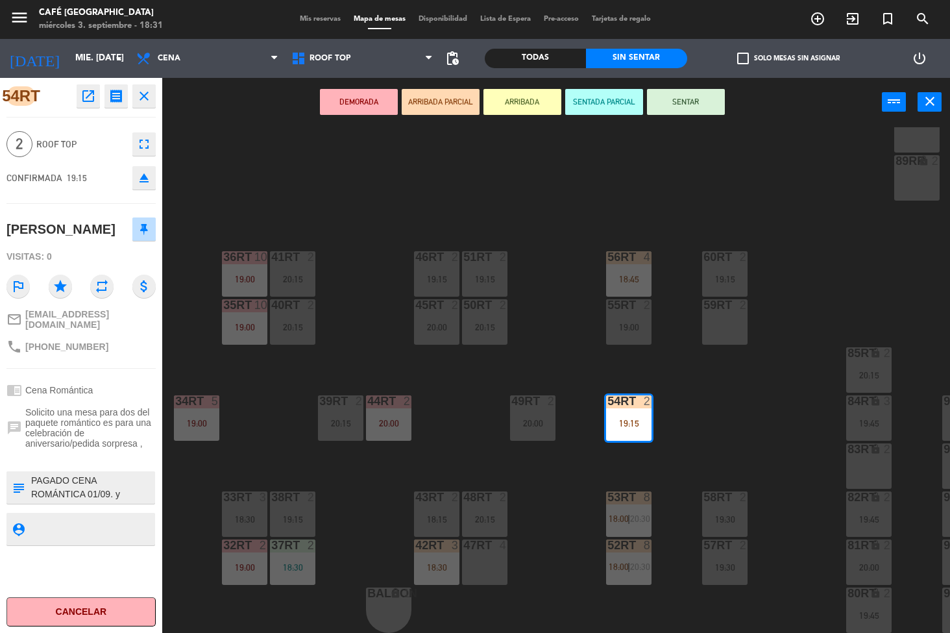
click at [90, 96] on icon "open_in_new" at bounding box center [88, 96] width 16 height 16
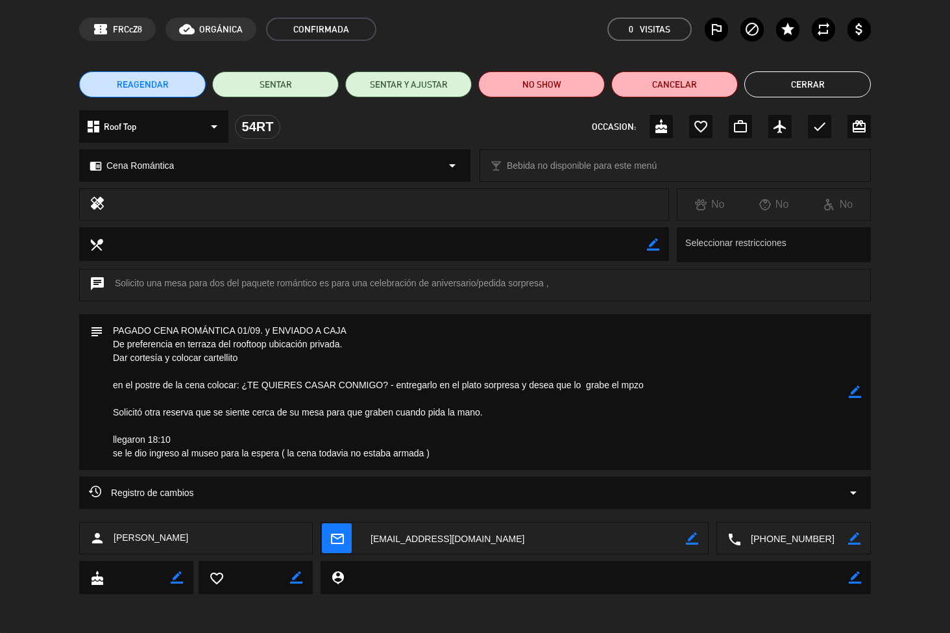
scroll to position [0, 0]
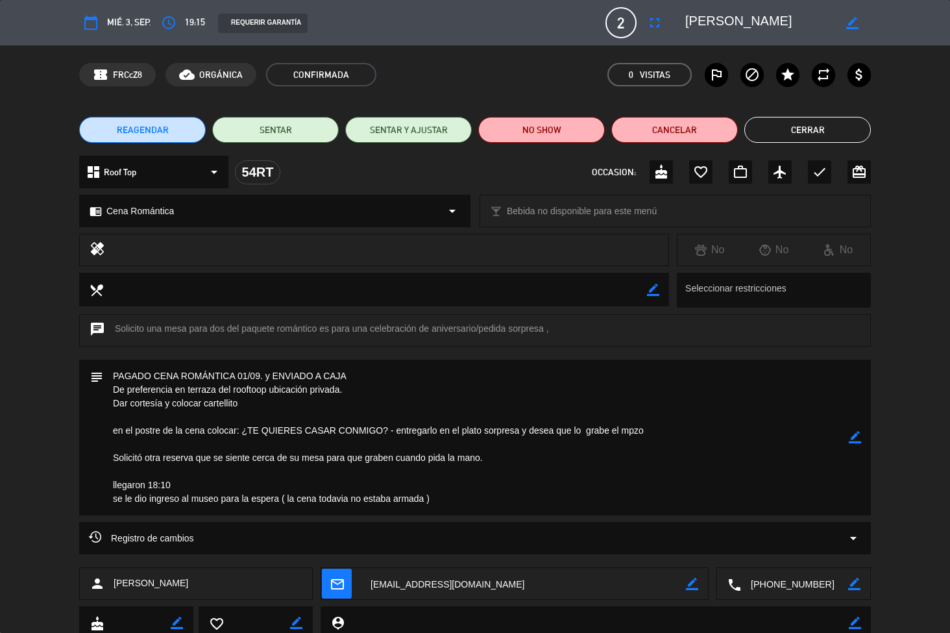
click at [832, 127] on button "Cerrar" at bounding box center [807, 130] width 127 height 26
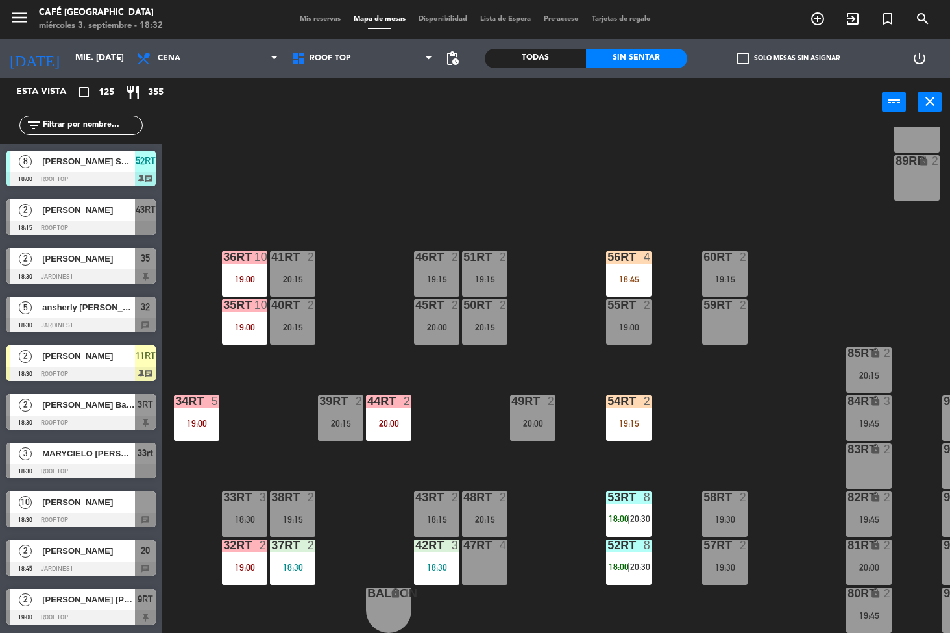
scroll to position [2084, 0]
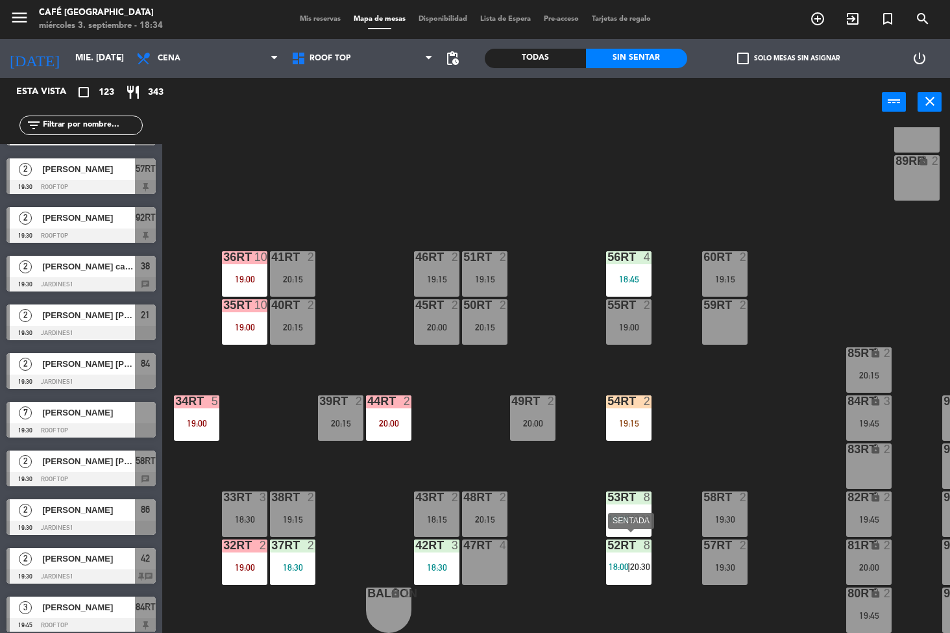
click at [623, 274] on div "18:45" at bounding box center [628, 278] width 45 height 9
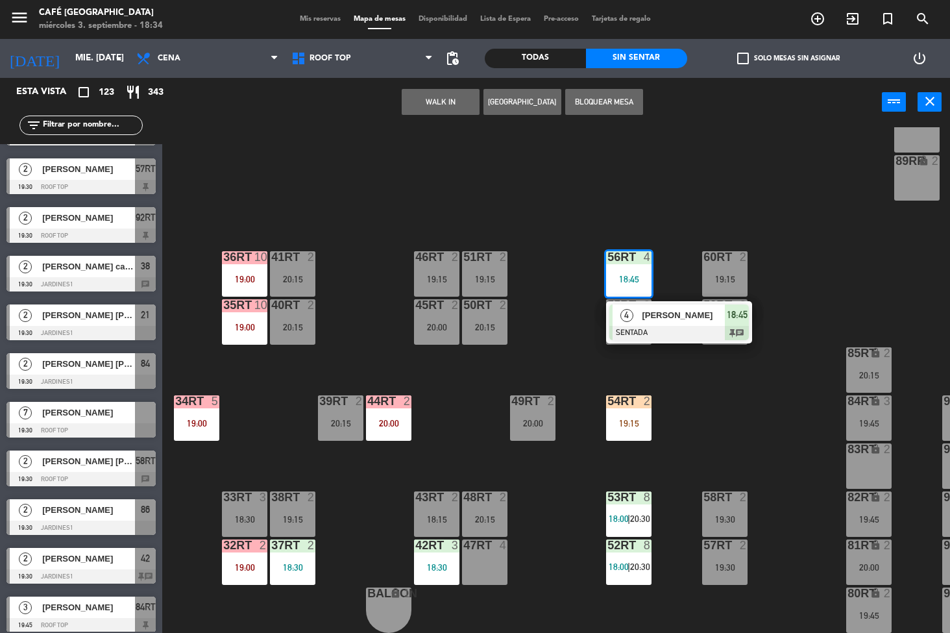
click at [675, 311] on span "[PERSON_NAME]" at bounding box center [683, 315] width 83 height 14
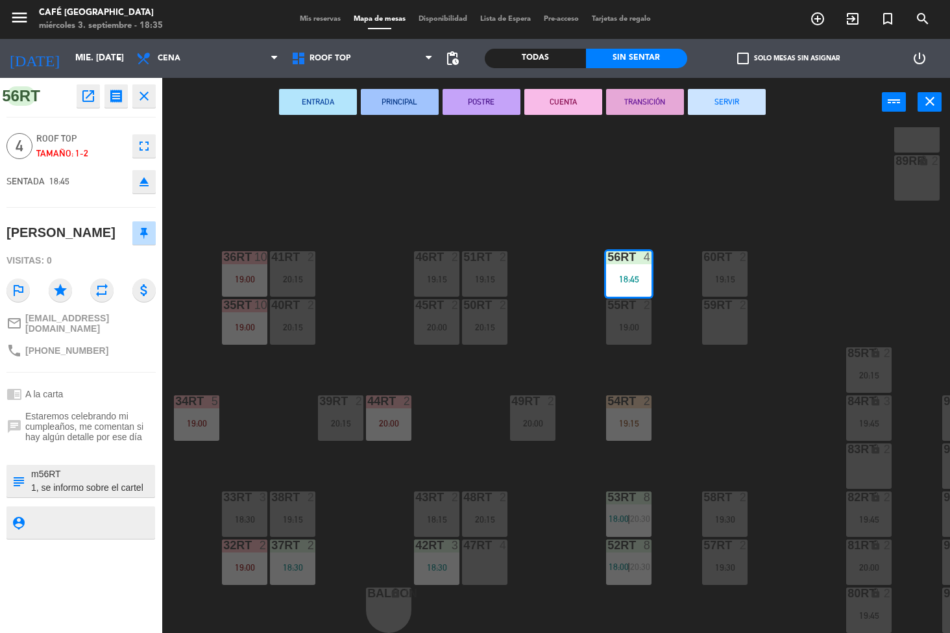
click at [90, 95] on icon "open_in_new" at bounding box center [88, 96] width 16 height 16
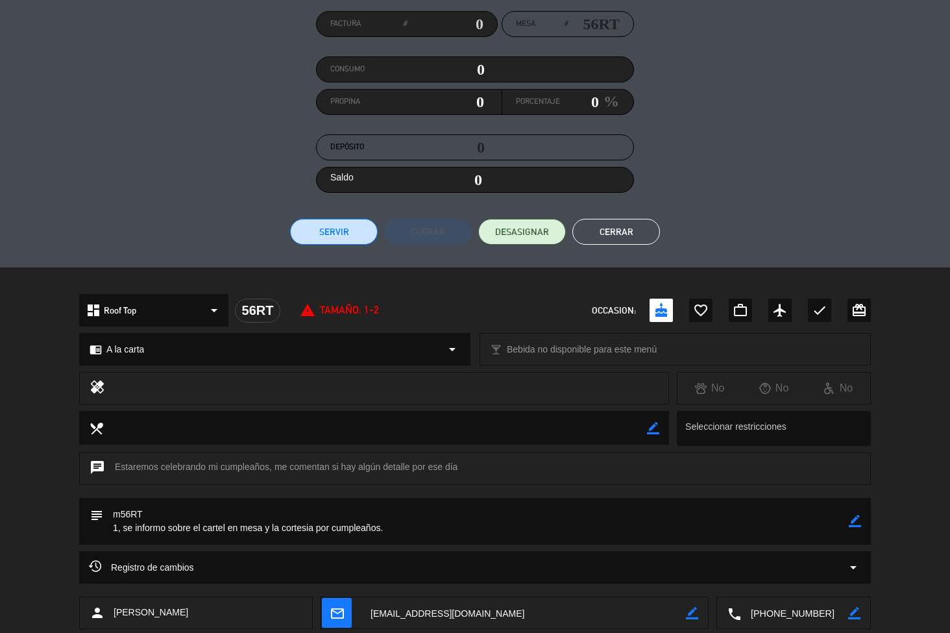
scroll to position [191, 0]
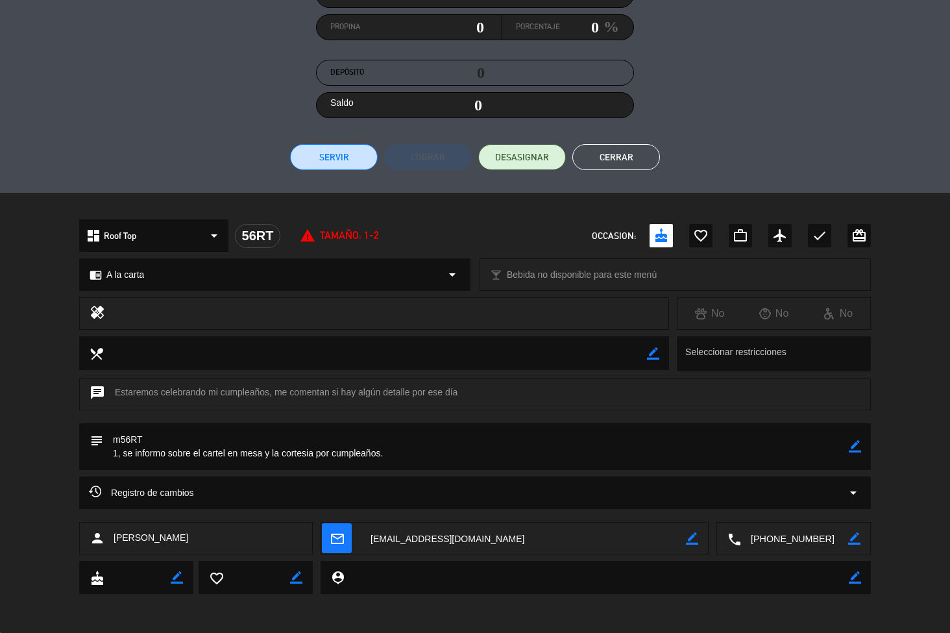
click at [645, 156] on button "Cerrar" at bounding box center [616, 157] width 88 height 26
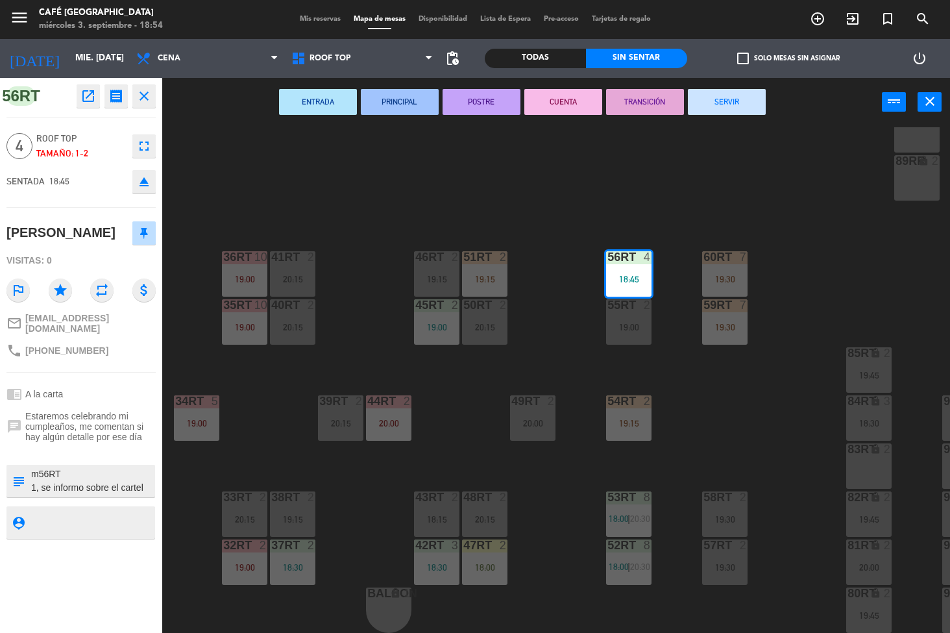
click at [760, 376] on div "18RT 5 20:30 16RT 4 28RT 2 18:50 80RR lock 2 20:00 27RT 5 7RT 2 19:15 S1RT lock…" at bounding box center [561, 380] width 778 height 506
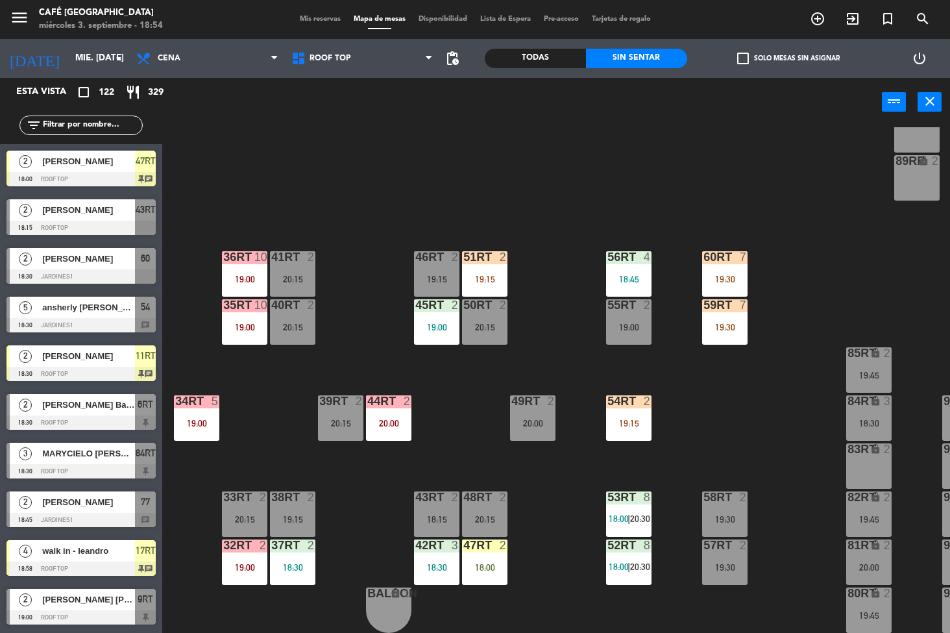
click at [623, 564] on div "52RT 8 18:00 | 20:30" at bounding box center [628, 561] width 45 height 45
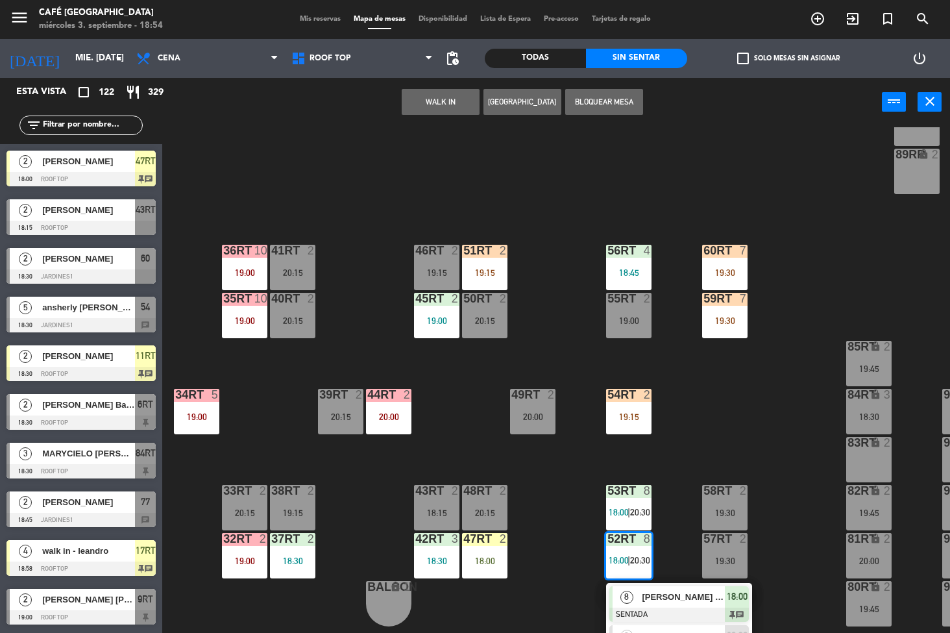
click at [676, 596] on span "[PERSON_NAME] SANTA [PERSON_NAME]" at bounding box center [683, 597] width 83 height 14
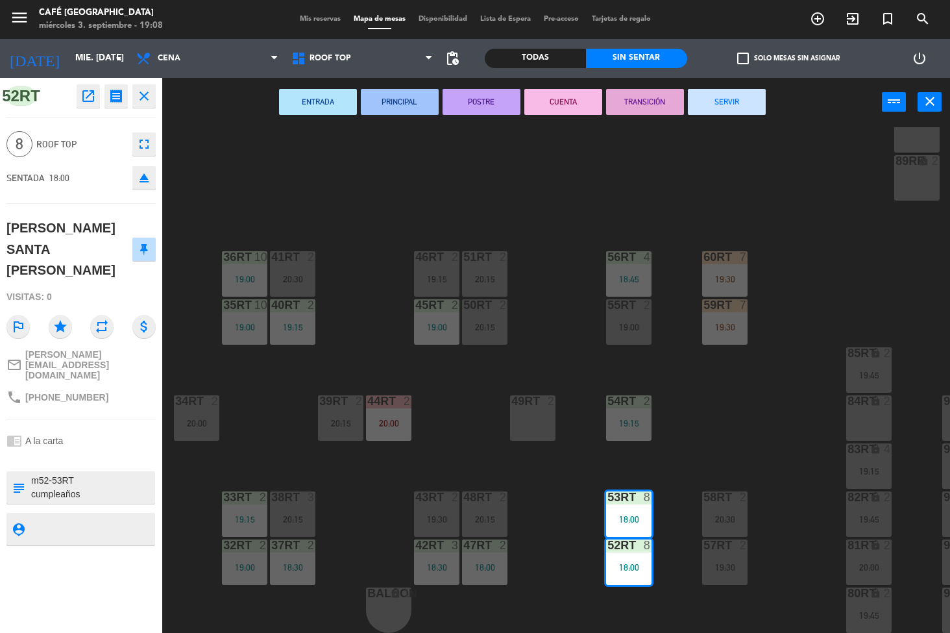
click at [730, 428] on div "18RT 5 20:30 16RT 4 28RT 2 18:50 80RR lock 2 20:00 27RT 3 19:05 7RT 5 19:30 S1R…" at bounding box center [561, 380] width 778 height 506
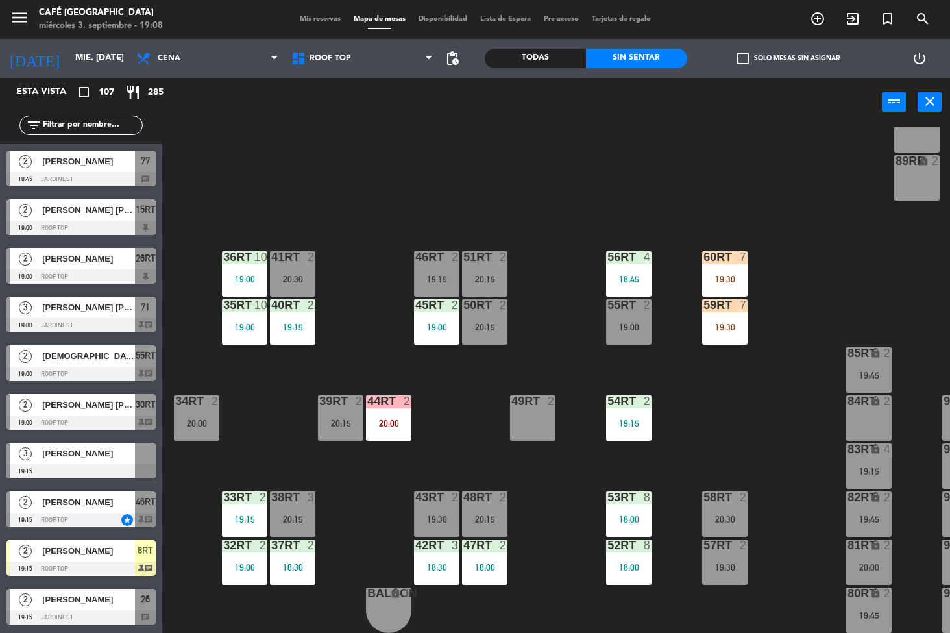
click at [636, 418] on div "19:15" at bounding box center [628, 422] width 45 height 9
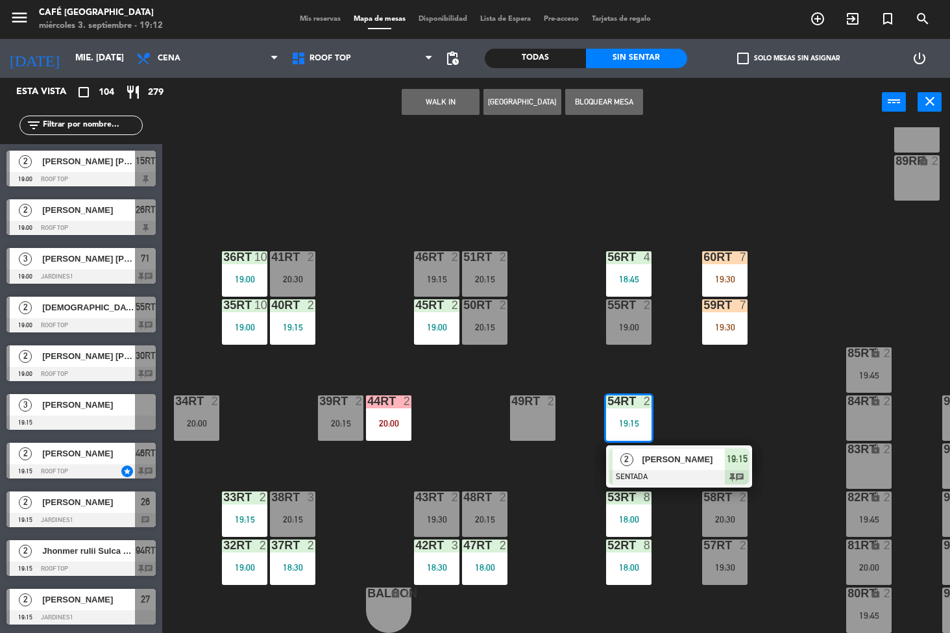
click at [579, 304] on div "18RT 5 20:30 16RT 5 19:30 28RT 2 18:50 80RR lock 2 20:00 27RT 3 19:05 7RT 4 19:…" at bounding box center [561, 380] width 778 height 506
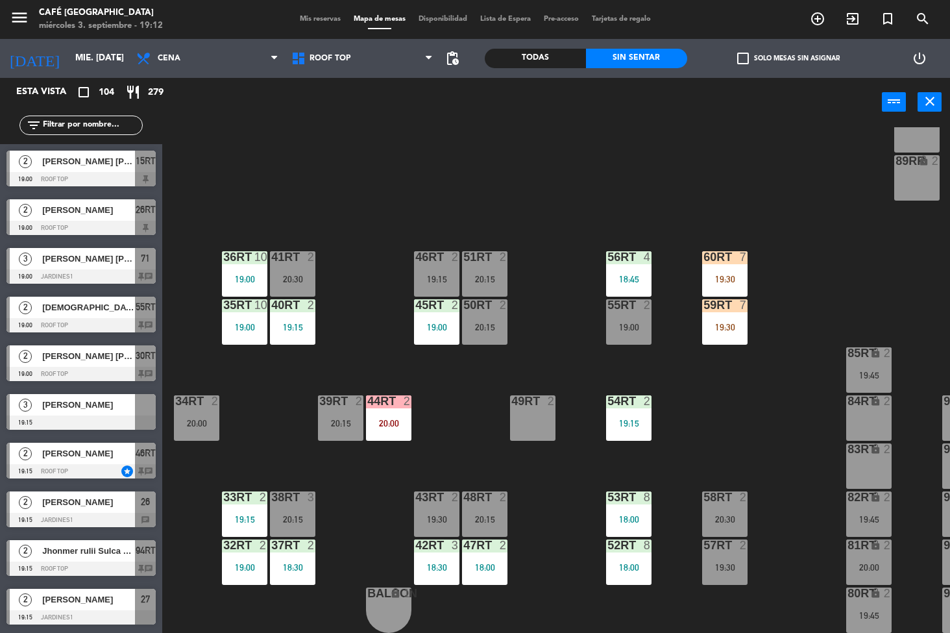
click at [230, 274] on div "19:00" at bounding box center [244, 278] width 45 height 9
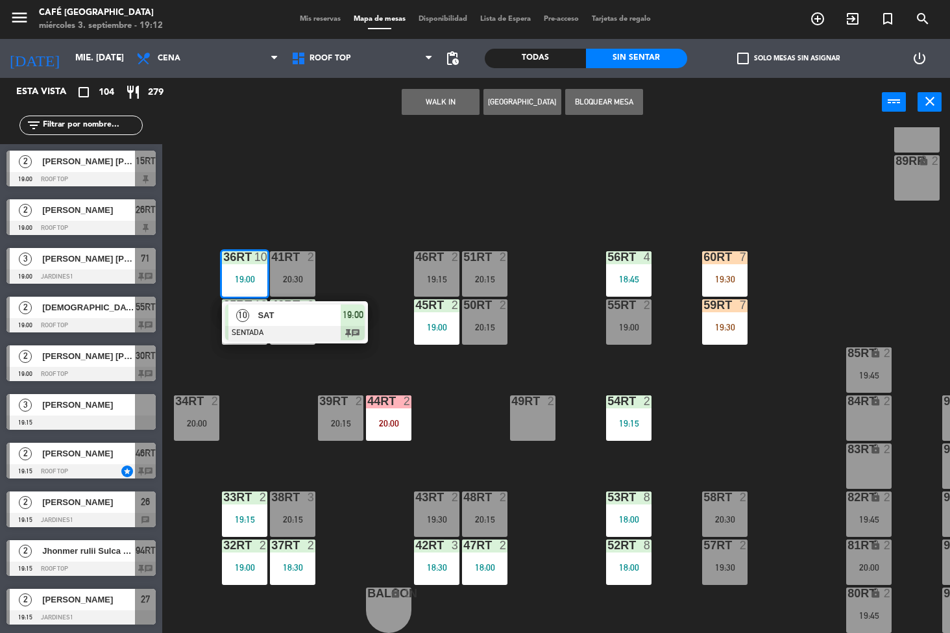
click at [289, 304] on div "SAT" at bounding box center [298, 314] width 84 height 21
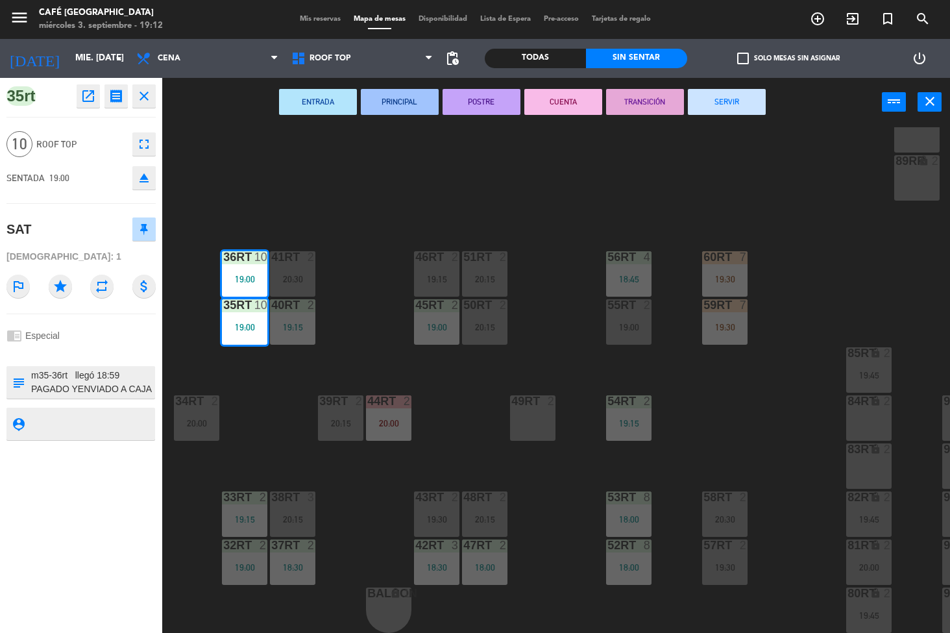
click at [84, 95] on icon "open_in_new" at bounding box center [88, 96] width 16 height 16
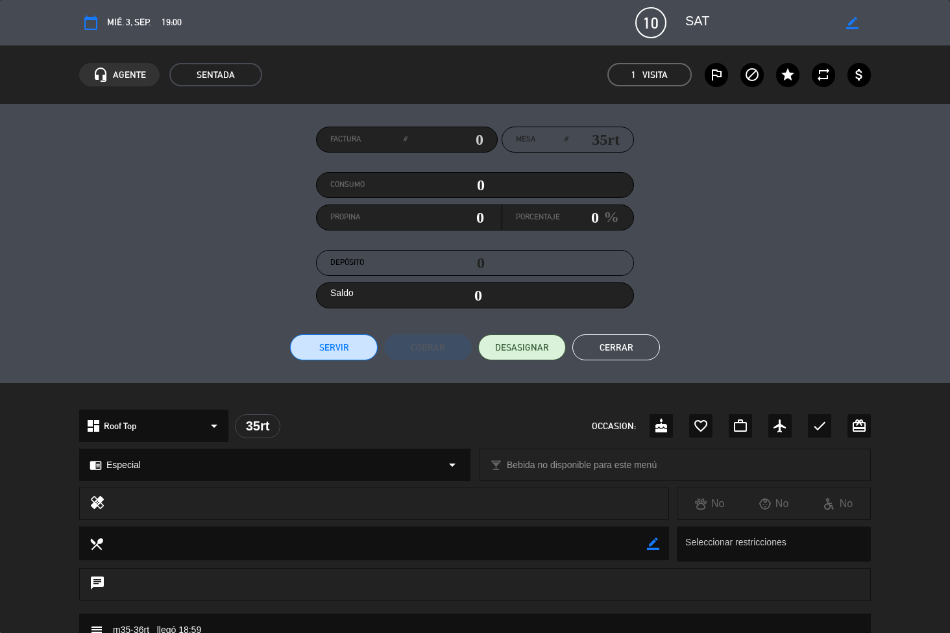
click at [339, 535] on textarea at bounding box center [375, 542] width 544 height 33
click at [341, 501] on div at bounding box center [387, 503] width 544 height 18
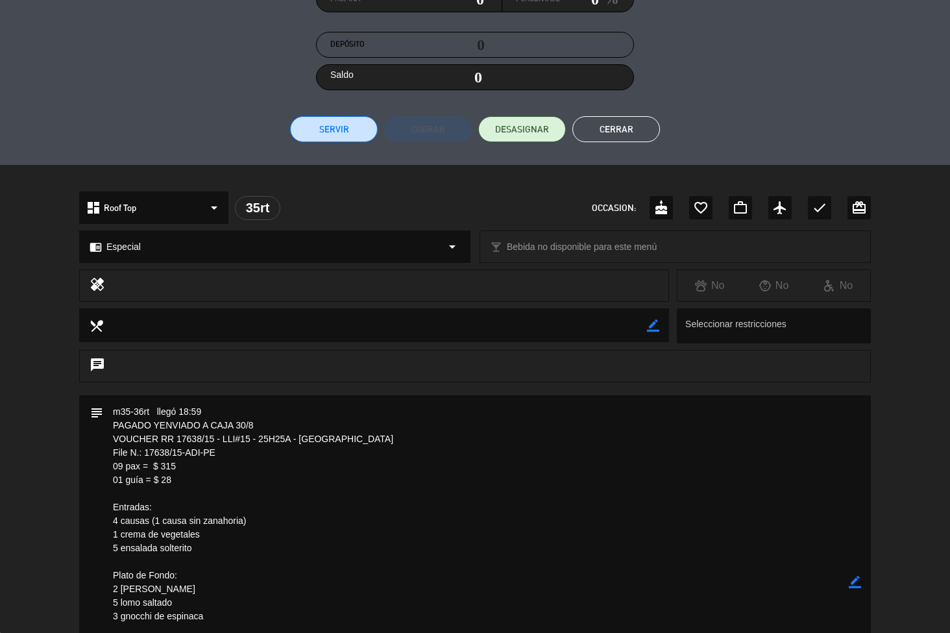
scroll to position [0, 0]
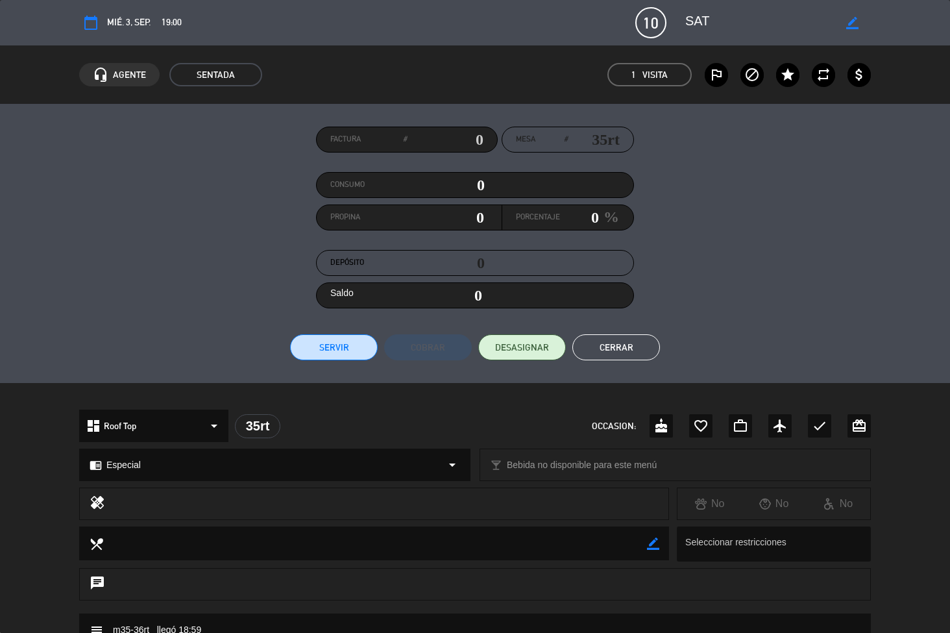
click at [622, 345] on button "Cerrar" at bounding box center [616, 347] width 88 height 26
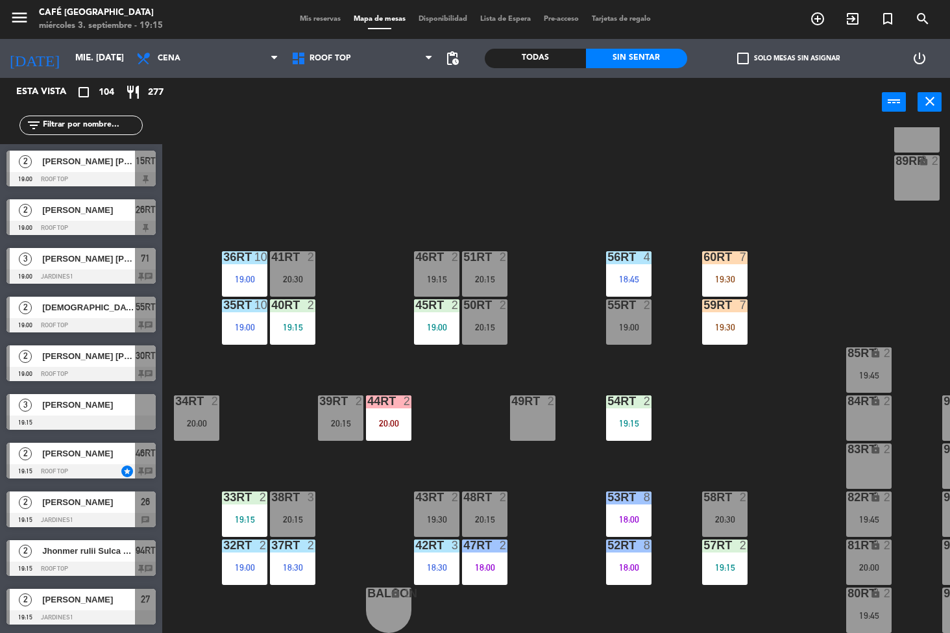
click at [762, 435] on div "18RT 5 20:30 16RT 5 19:30 28RT 2 18:50 80RR lock 2 20:00 27RT 3 19:05 7RT 4 19:…" at bounding box center [561, 380] width 778 height 506
click at [450, 563] on div "18:30" at bounding box center [436, 566] width 45 height 9
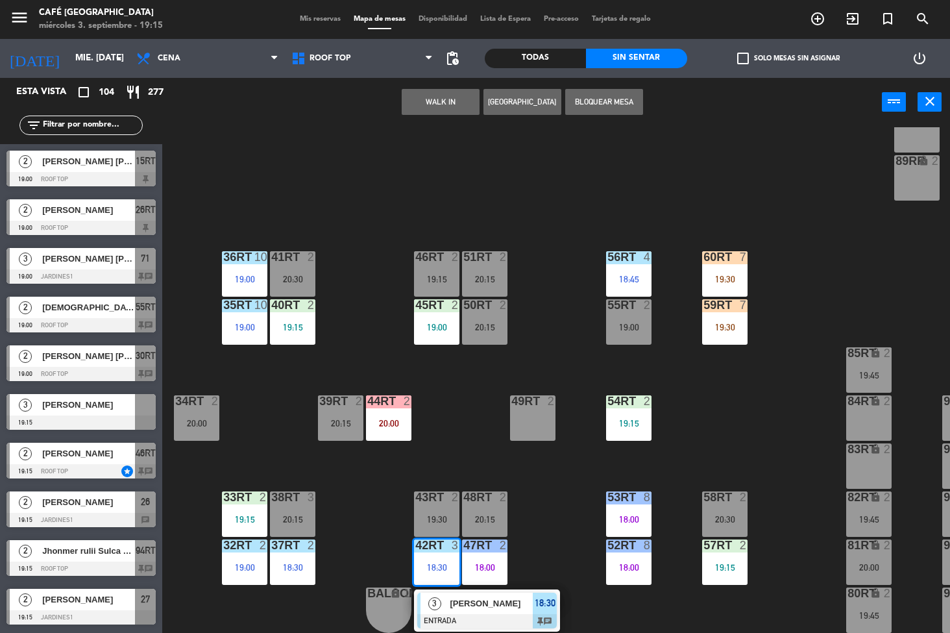
click at [536, 512] on div "18RT 5 20:30 16RT 5 19:30 28RT 2 18:50 80RR lock 2 20:00 27RT 3 19:05 7RT 4 19:…" at bounding box center [561, 380] width 778 height 506
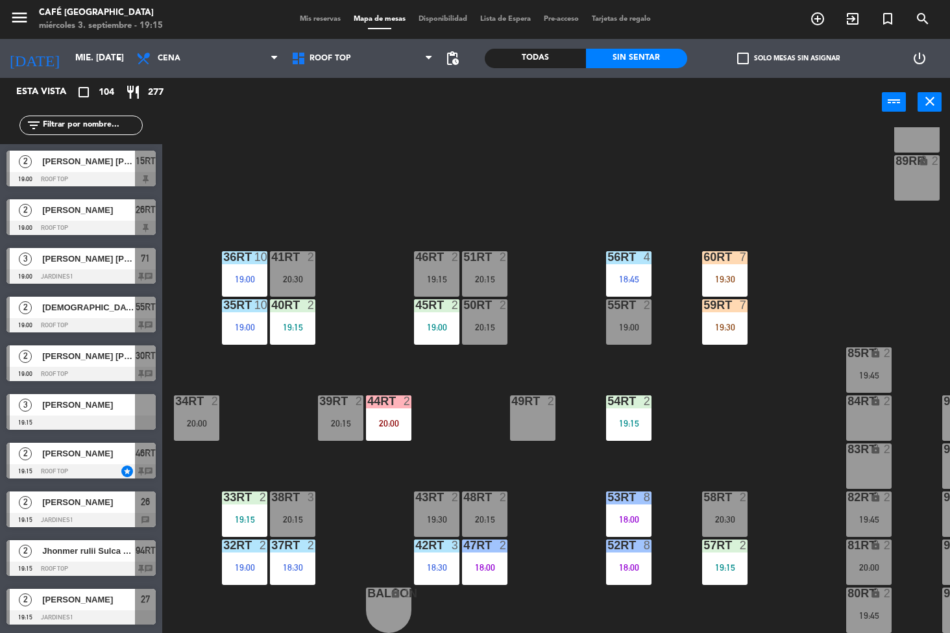
click at [504, 563] on div "18:00" at bounding box center [484, 566] width 45 height 9
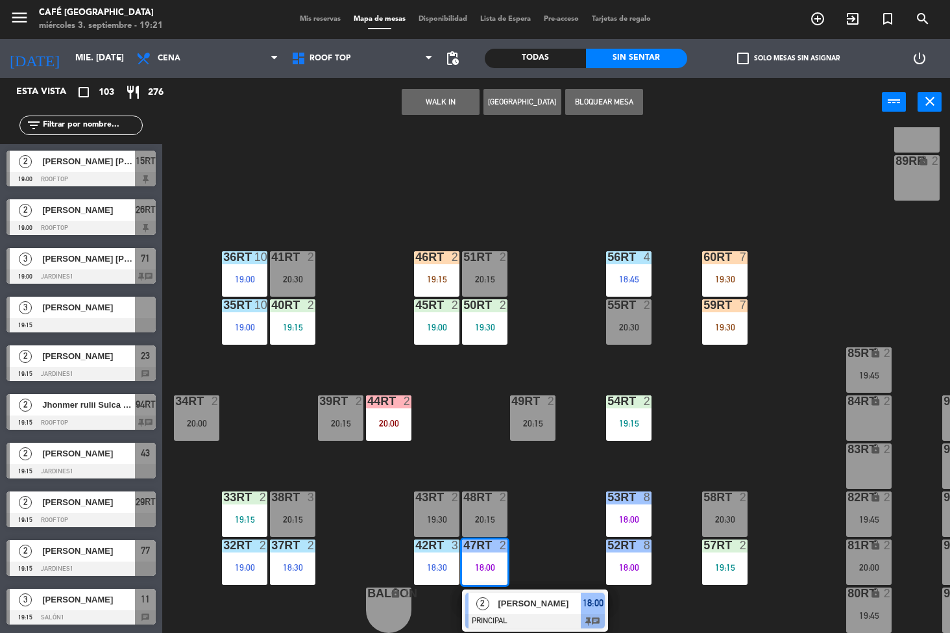
click at [562, 508] on div "18RT 5 20:30 16RT 5 19:30 28RT 2 18:50 80RR lock 2 20:00 27RT 3 19:05 7RT 4 19:…" at bounding box center [561, 380] width 778 height 506
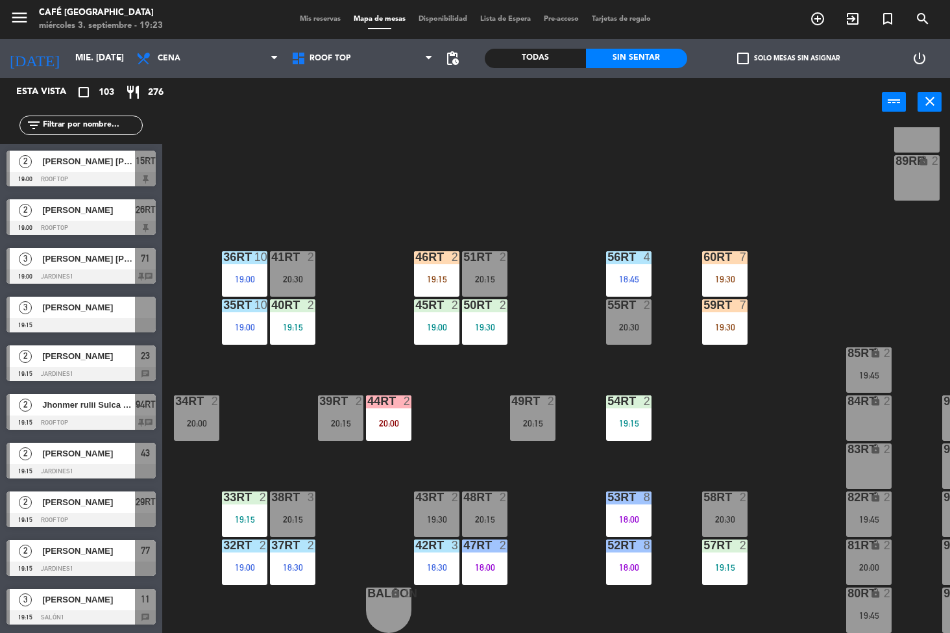
click at [479, 322] on div "19:30" at bounding box center [484, 326] width 45 height 9
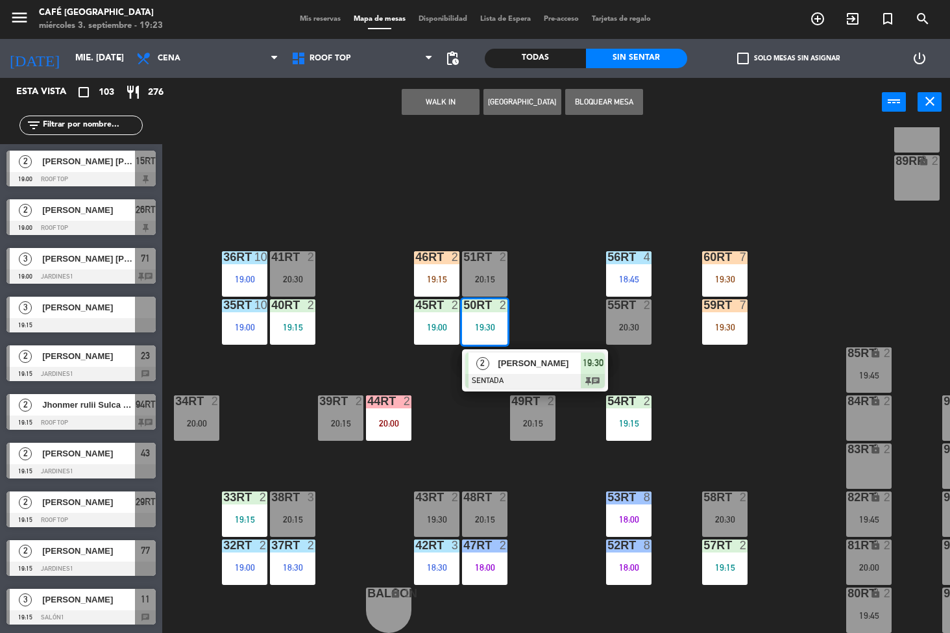
click at [537, 356] on span "[PERSON_NAME]" at bounding box center [539, 363] width 83 height 14
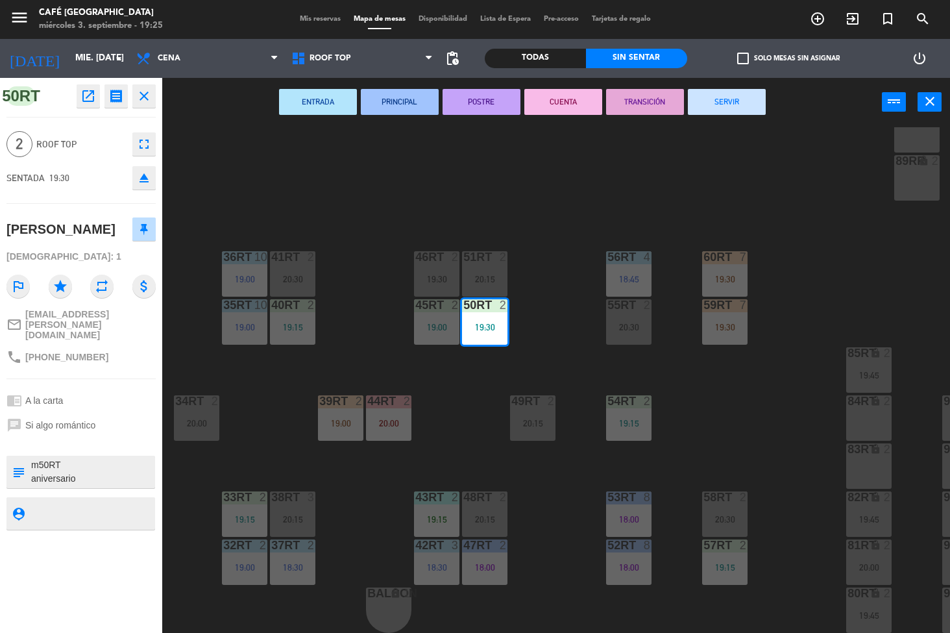
click at [763, 427] on div "18RT 4 16RT 4 28RT 2 18:50 80RR lock 2 20:00 27RT 3 19:05 7RT 4 19:15 S1RT lock…" at bounding box center [561, 380] width 778 height 506
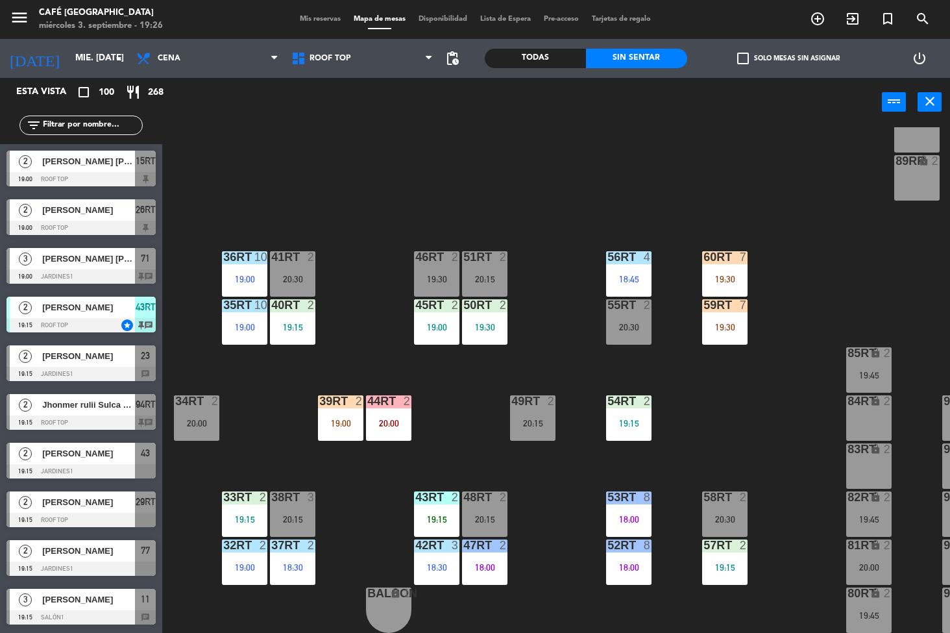
click at [720, 514] on div "20:30" at bounding box center [724, 518] width 45 height 9
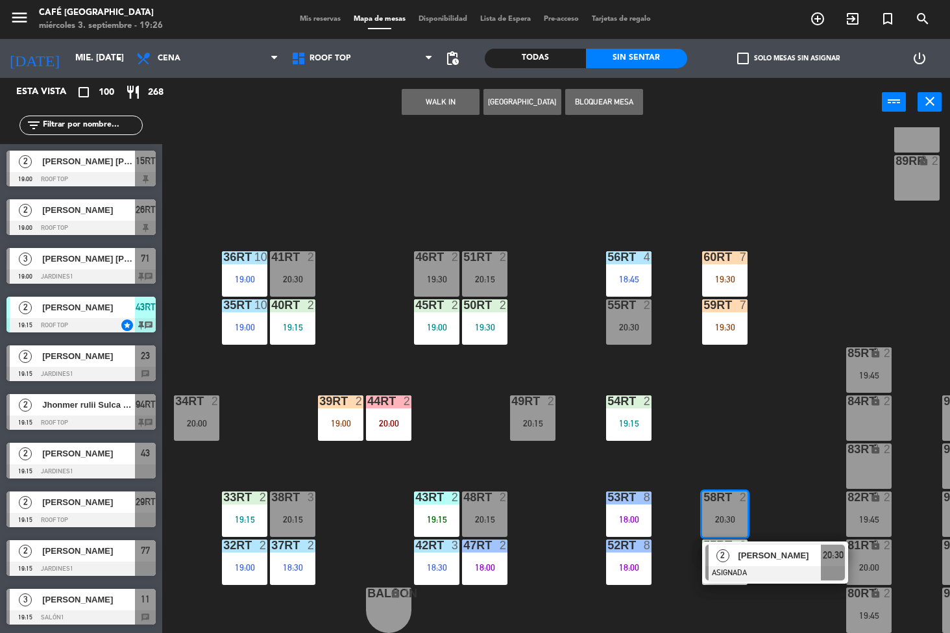
click at [792, 415] on div "18RT 4 16RT 4 28RT 2 18:50 80RR lock 2 20:00 27RT 3 19:05 7RT 4 19:15 S1RT lock…" at bounding box center [561, 380] width 778 height 506
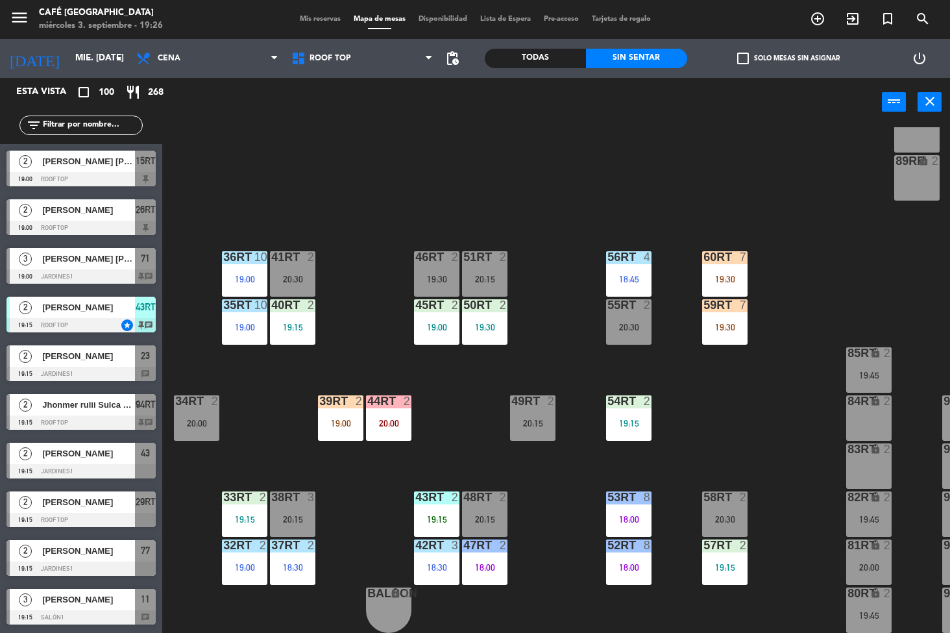
click at [729, 562] on div "19:15" at bounding box center [724, 566] width 45 height 9
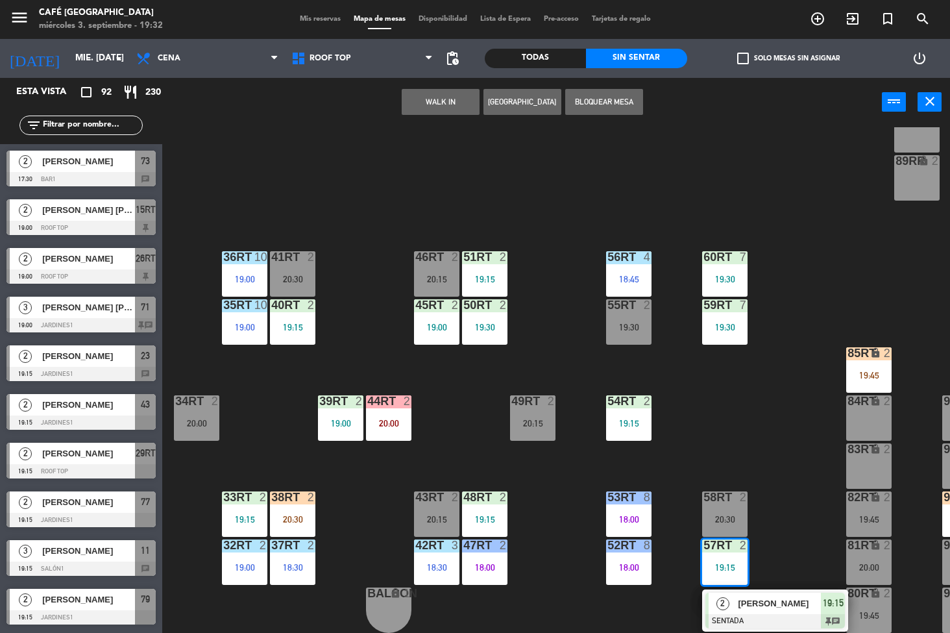
click at [787, 420] on div "18RT 4 16RT 4 28RT 2 18:50 80RR lock 2 20:00 27RT 3 19:05 7RT 4 19:15 S1RT lock…" at bounding box center [561, 380] width 778 height 506
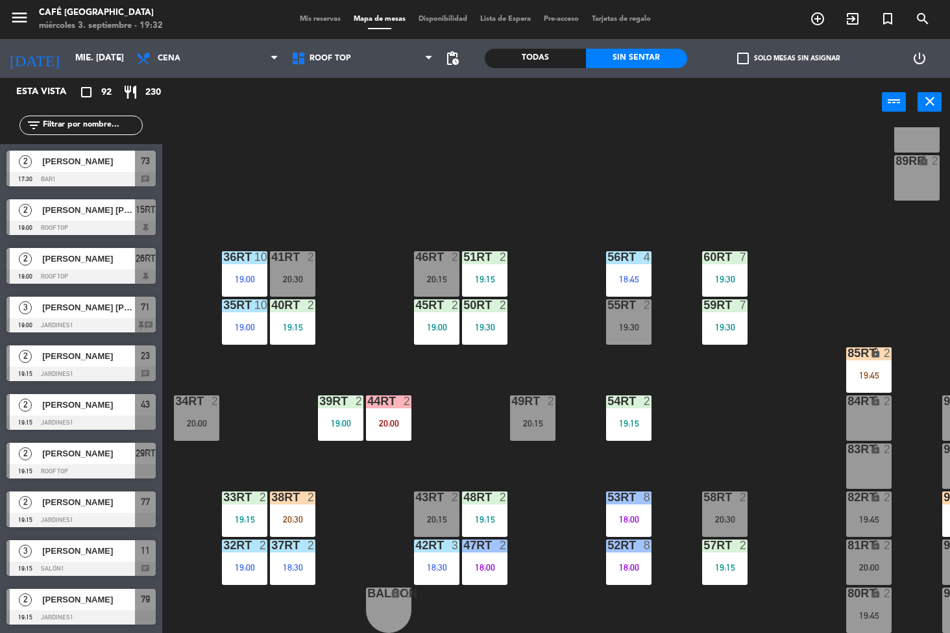
click at [495, 274] on div "19:15" at bounding box center [484, 278] width 45 height 9
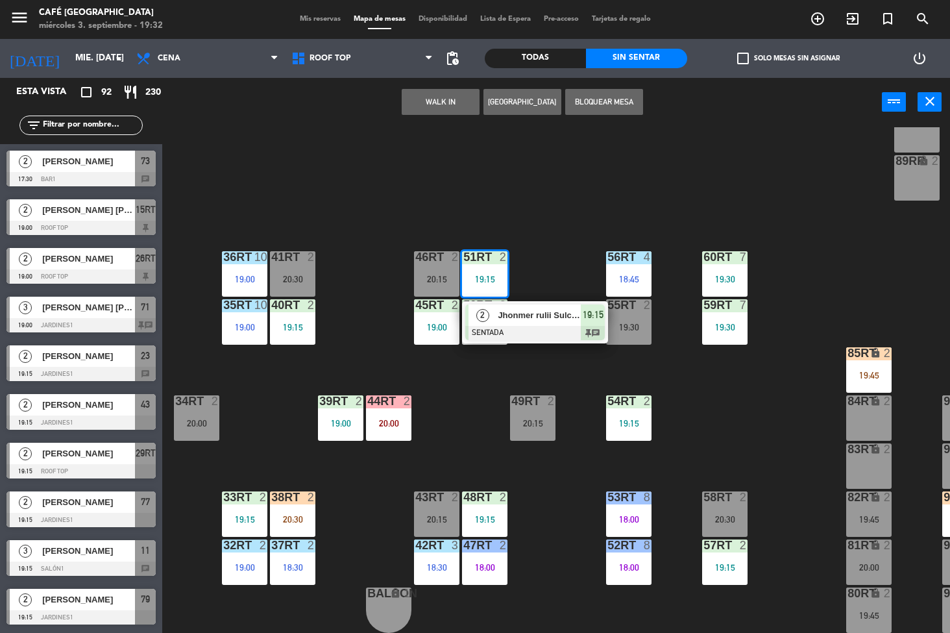
click at [564, 309] on span "Jhonmer rulii Sulca payano" at bounding box center [539, 315] width 83 height 14
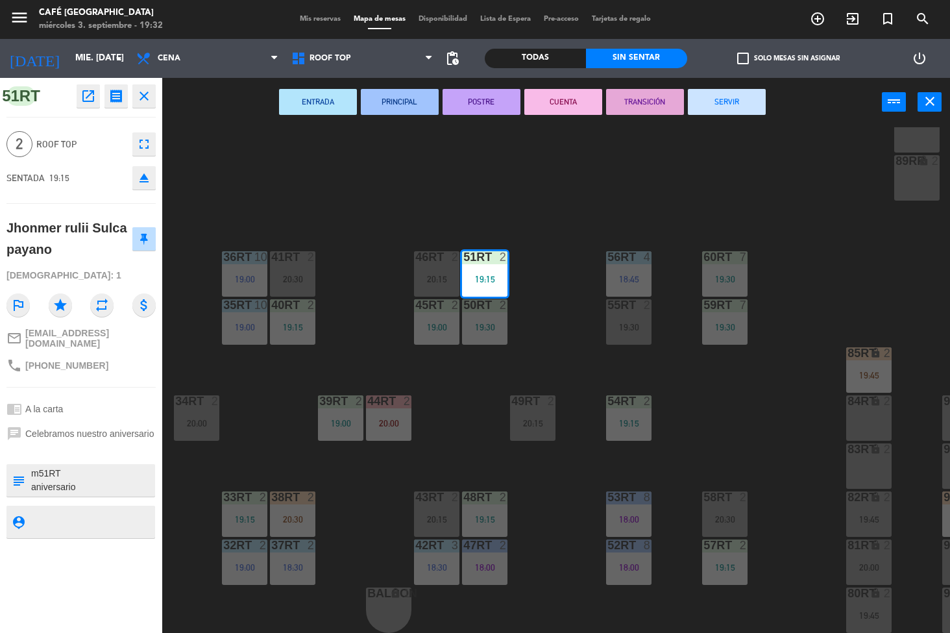
click at [92, 97] on icon "open_in_new" at bounding box center [88, 96] width 16 height 16
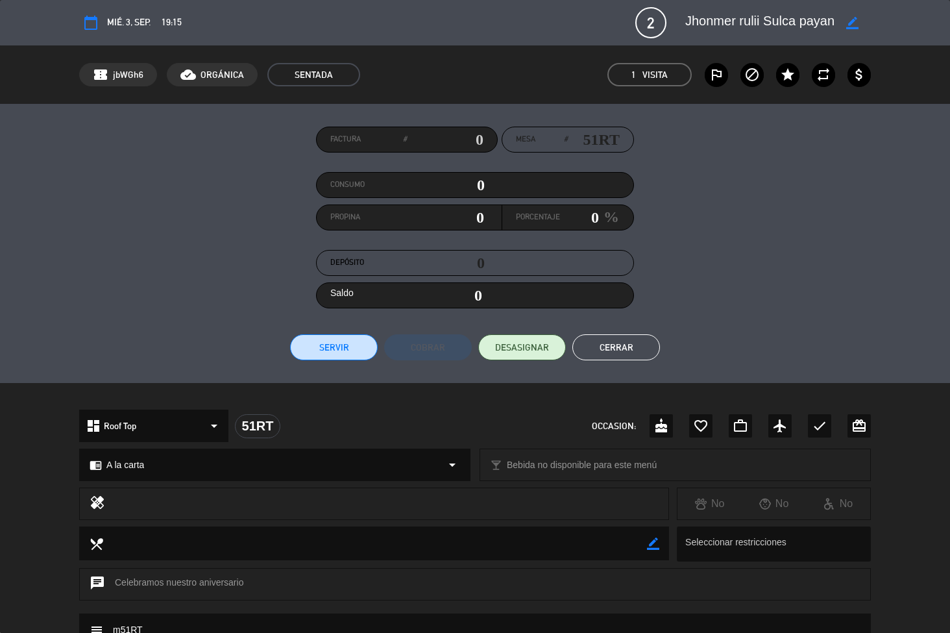
scroll to position [243, 0]
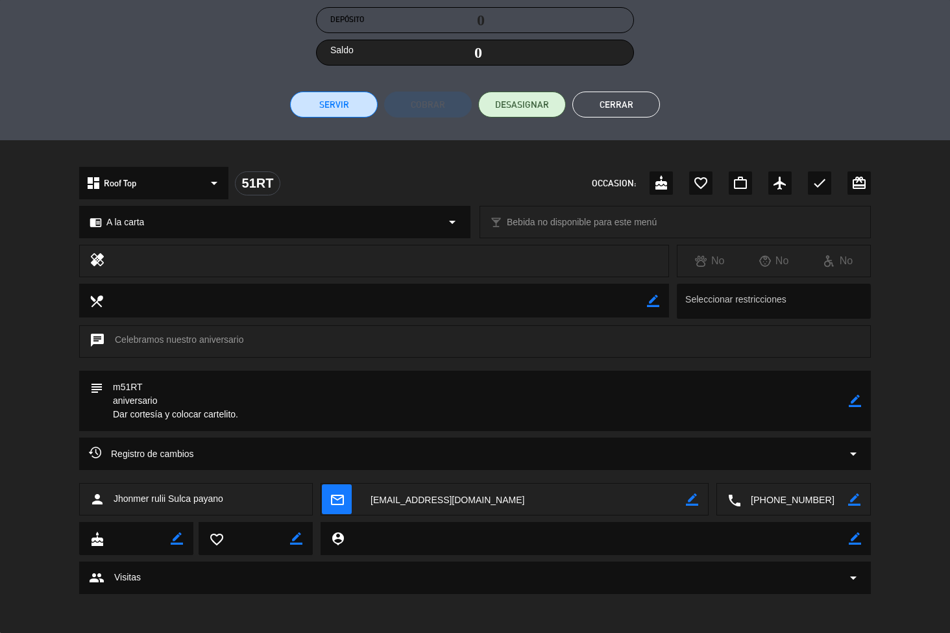
click at [621, 106] on button "Cerrar" at bounding box center [616, 104] width 88 height 26
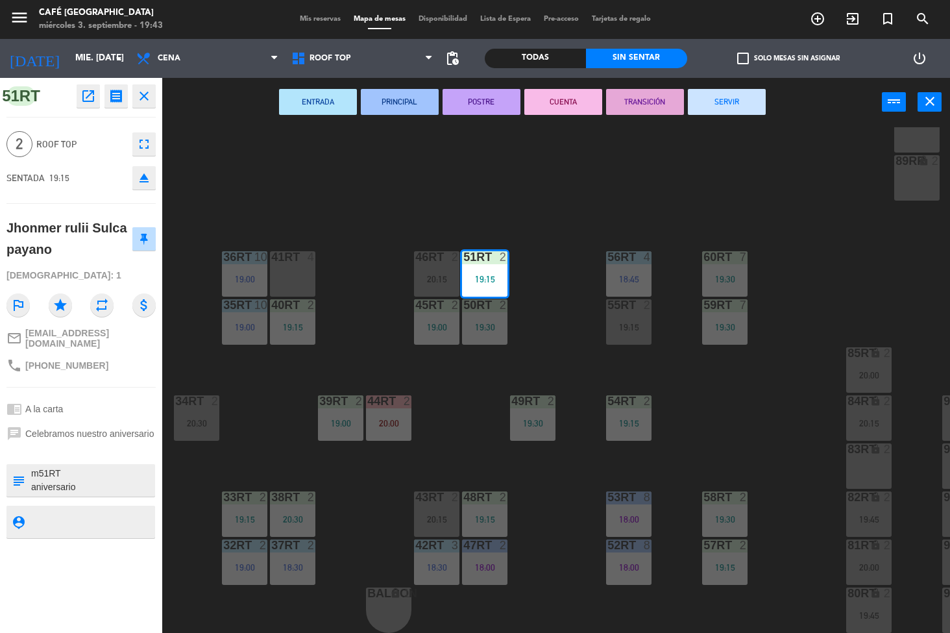
click at [572, 321] on div "18RT 2 20:30 16RT 2 20:00 28RT 2 18:50 80RR lock 2 20:00 27RT 3 19:05 7RT 4 19:…" at bounding box center [561, 380] width 778 height 506
click at [576, 314] on div "18RT 2 20:30 16RT 2 20:00 28RT 2 18:50 80RR lock 2 20:00 27RT 3 19:05 7RT 4 19:…" at bounding box center [561, 380] width 778 height 506
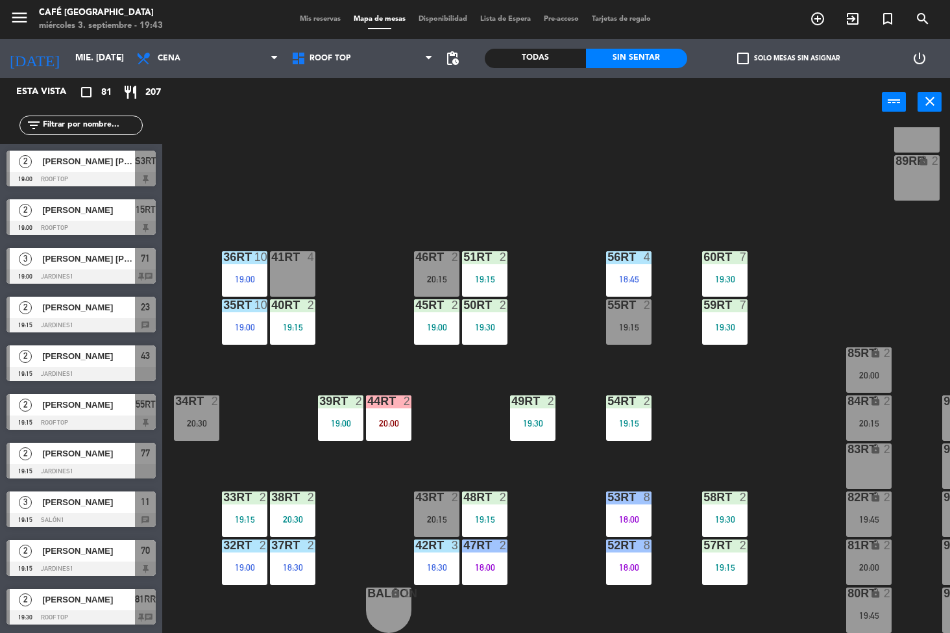
click at [487, 493] on div at bounding box center [484, 497] width 21 height 12
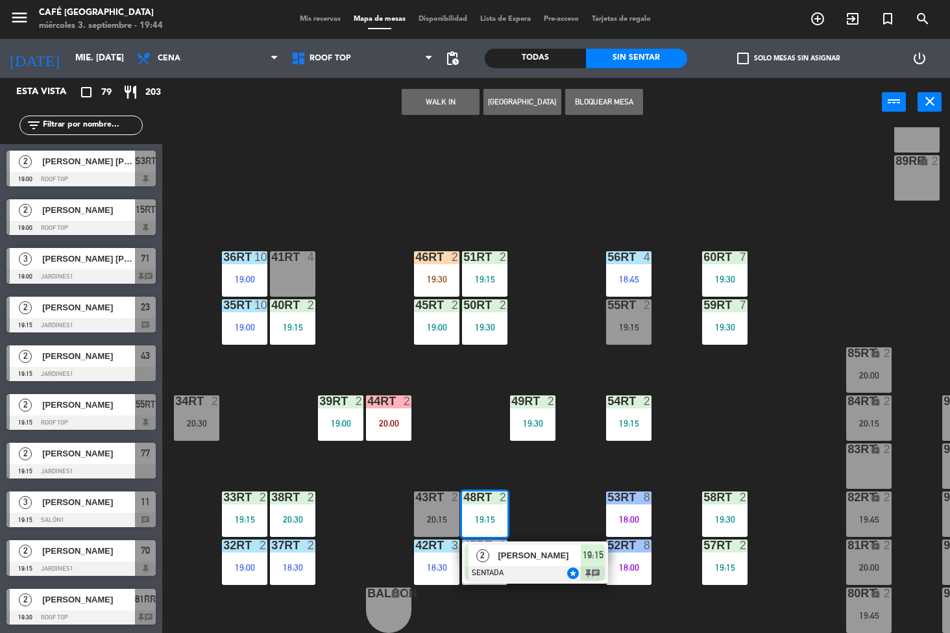
click at [756, 422] on div "18RT 2 20:30 16RT 2 20:00 28RT 2 18:50 80RR lock 2 20:00 27RT 3 19:05 7RT 4 19:…" at bounding box center [561, 380] width 778 height 506
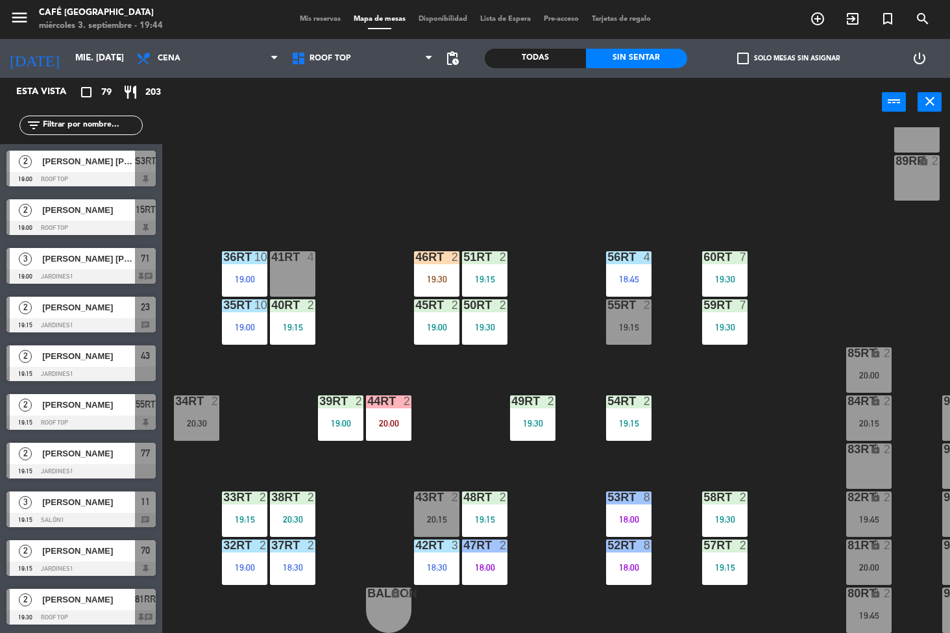
click at [535, 409] on div "49RT 2 19:30" at bounding box center [532, 417] width 45 height 45
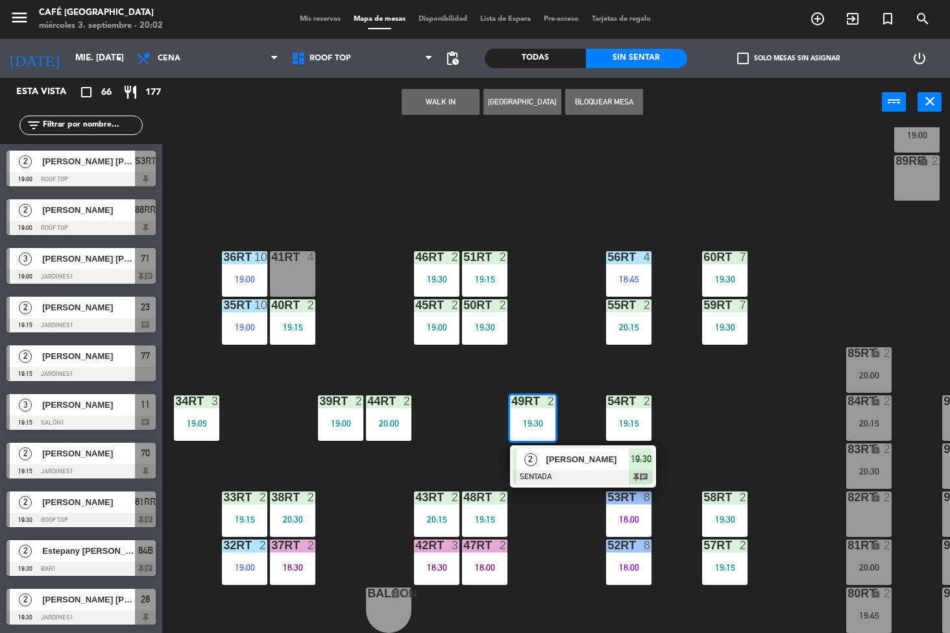
click at [729, 415] on div "18RT 4 16RT 2 20:30 28RT 2 18:50 80RR lock 2 20:00 27RT 5 7RT 4 19:15 S1RT lock…" at bounding box center [561, 380] width 778 height 506
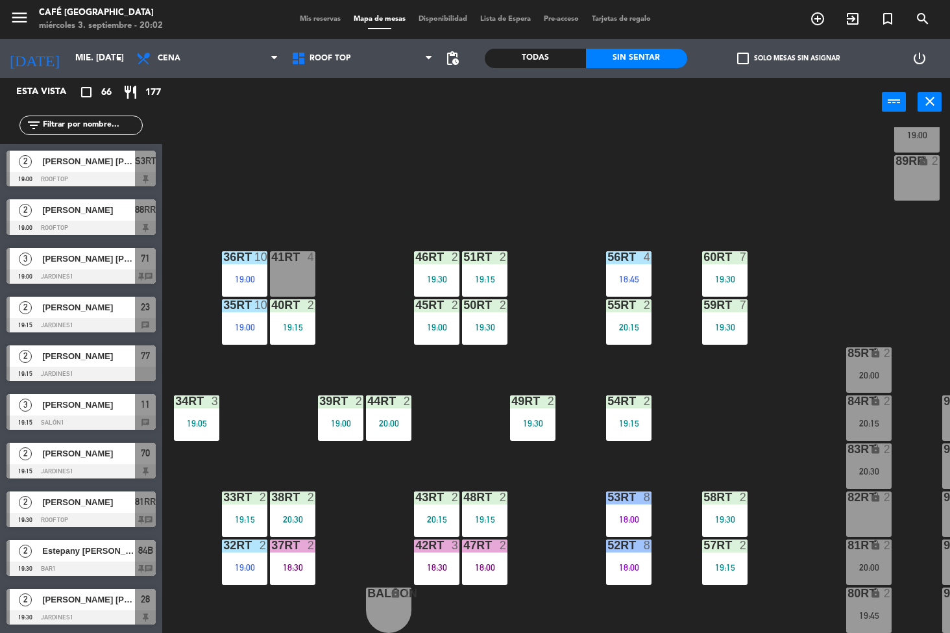
click at [625, 311] on div "55RT 2 20:15" at bounding box center [628, 321] width 45 height 45
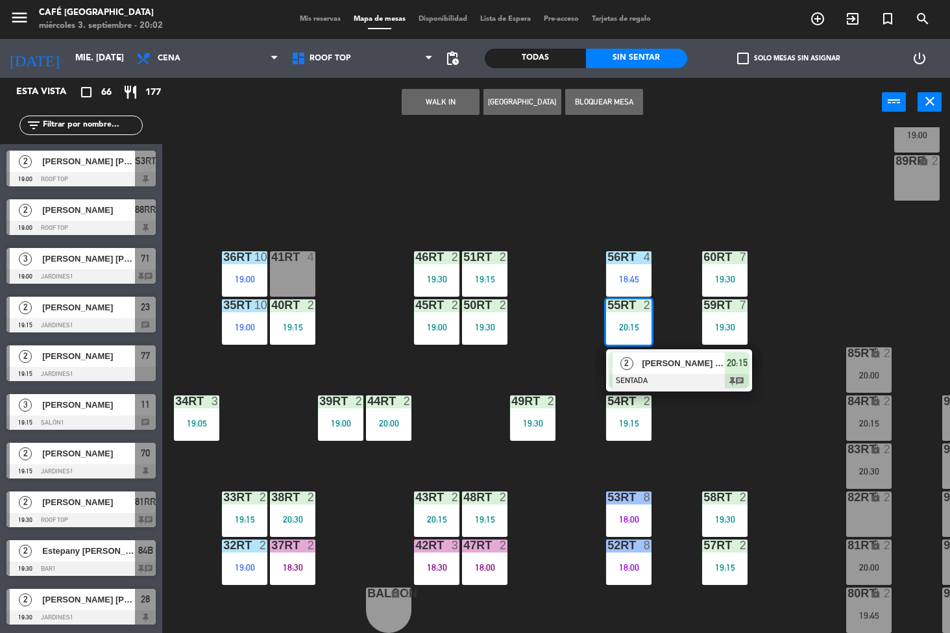
click at [675, 356] on span "[PERSON_NAME] [PERSON_NAME] [PERSON_NAME]" at bounding box center [683, 363] width 83 height 14
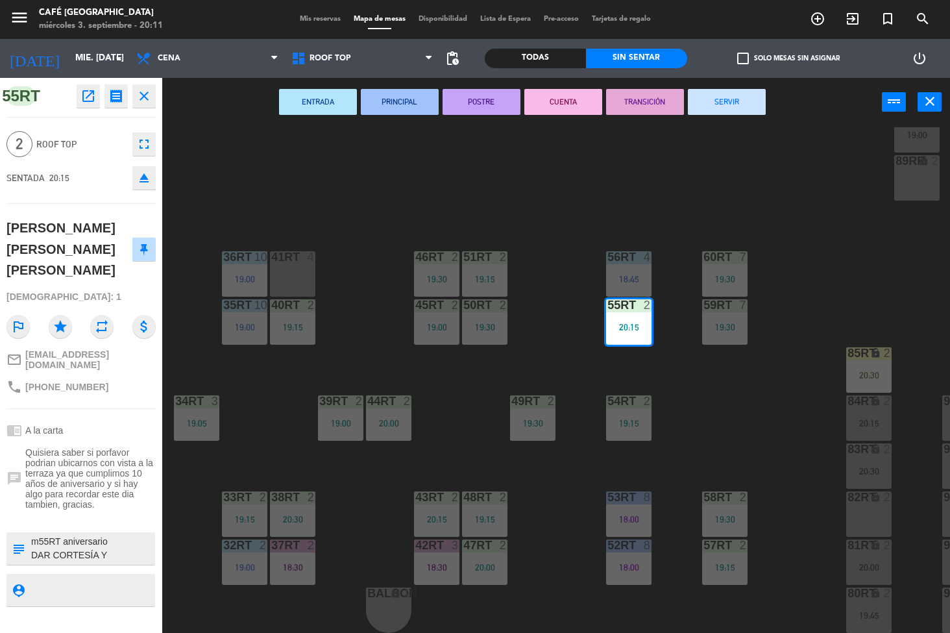
click at [452, 444] on div "18RT 4 16RT 4 28RT 2 18:50 80RR lock 2 20:30 27RT 5 20:15 7RT 4 19:15 S1RT lock…" at bounding box center [561, 380] width 778 height 506
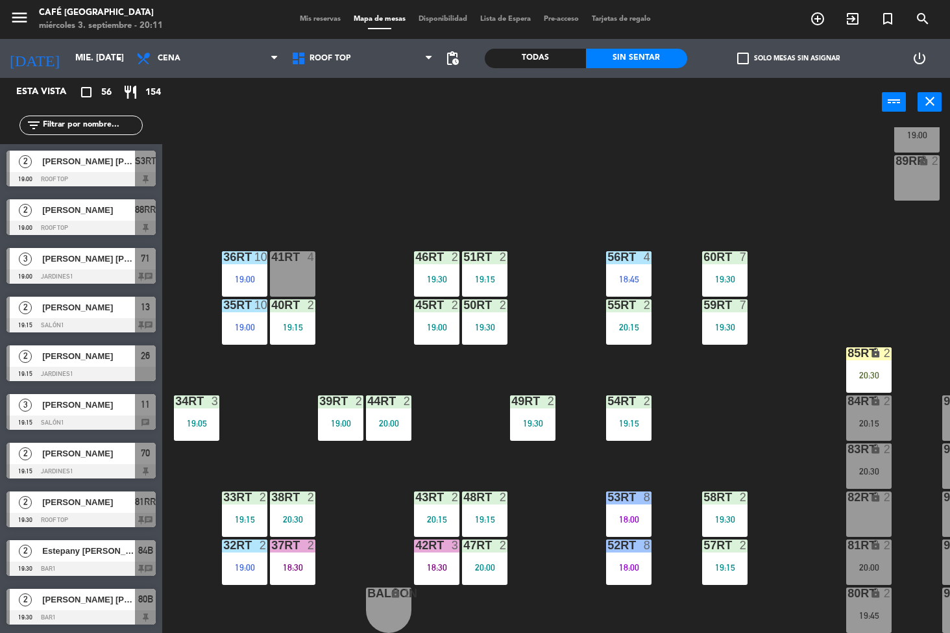
click at [704, 491] on div "58RT" at bounding box center [703, 497] width 1 height 12
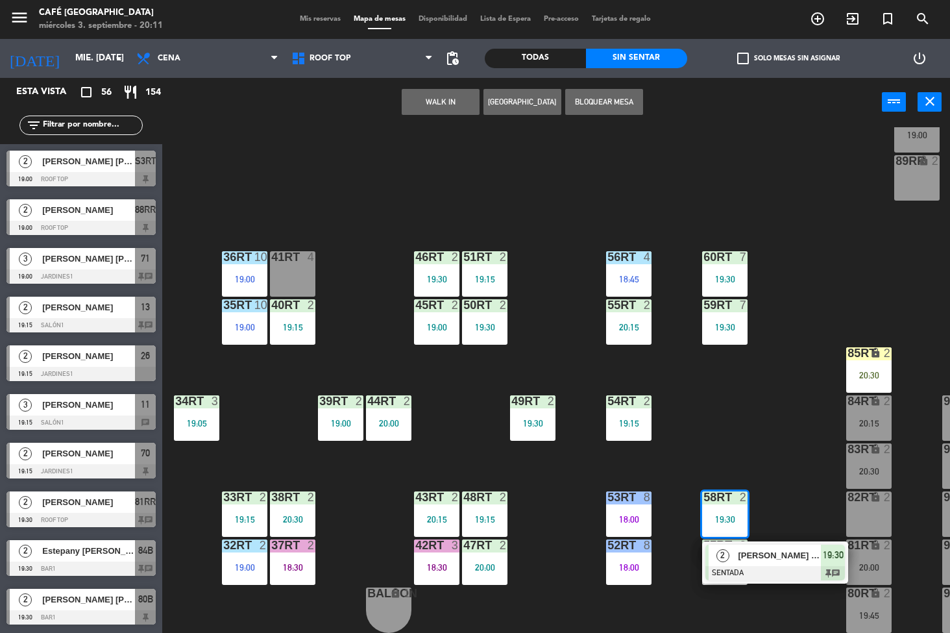
click at [751, 548] on span "[PERSON_NAME] [PERSON_NAME]" at bounding box center [779, 555] width 83 height 14
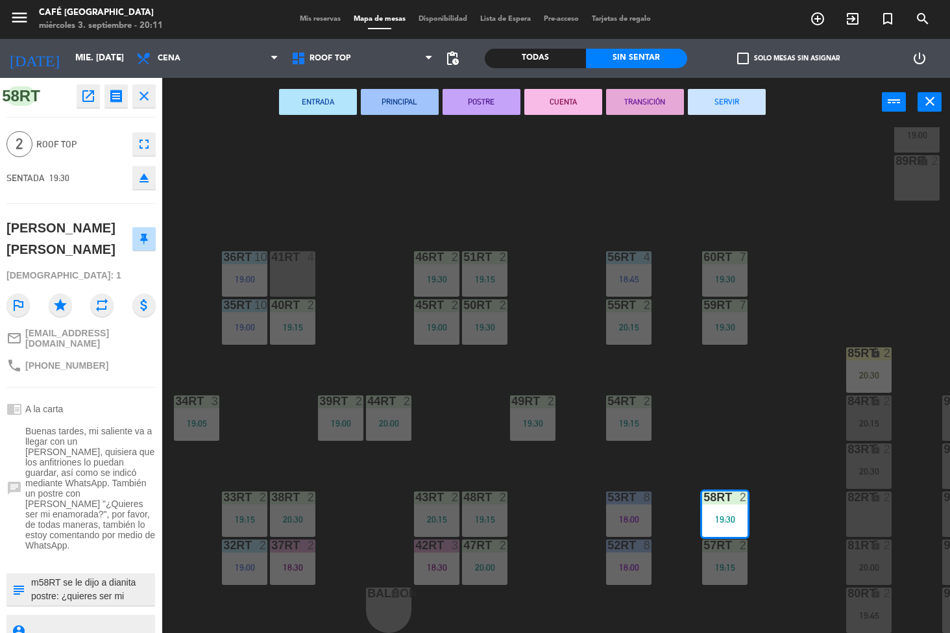
click at [740, 415] on div "18RT 4 16RT 4 28RT 2 18:50 80RR lock 2 20:30 27RT 5 20:15 7RT 4 19:15 S1RT lock…" at bounding box center [561, 380] width 778 height 506
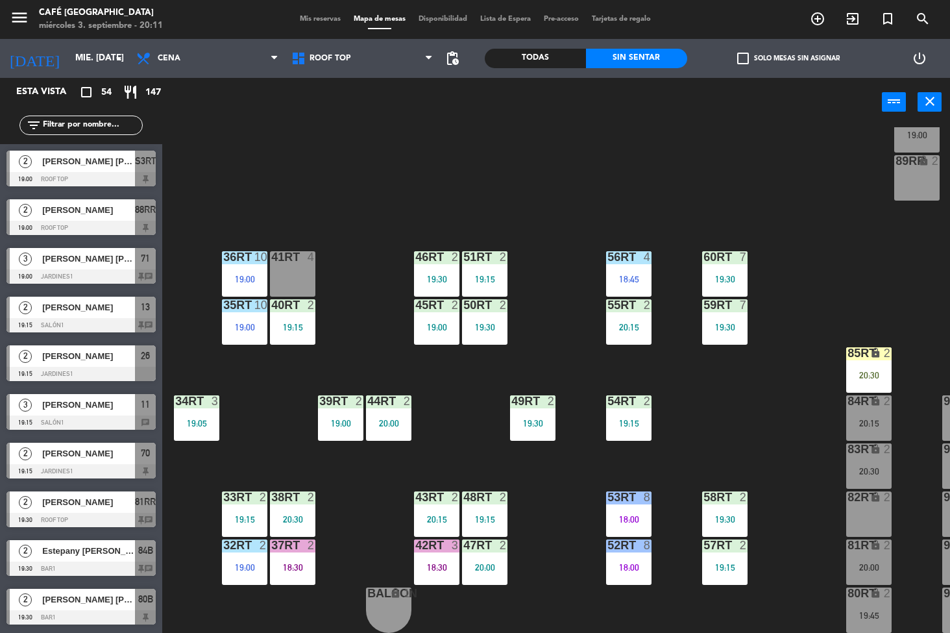
click at [485, 553] on div "47RT 2 20:00" at bounding box center [484, 561] width 45 height 45
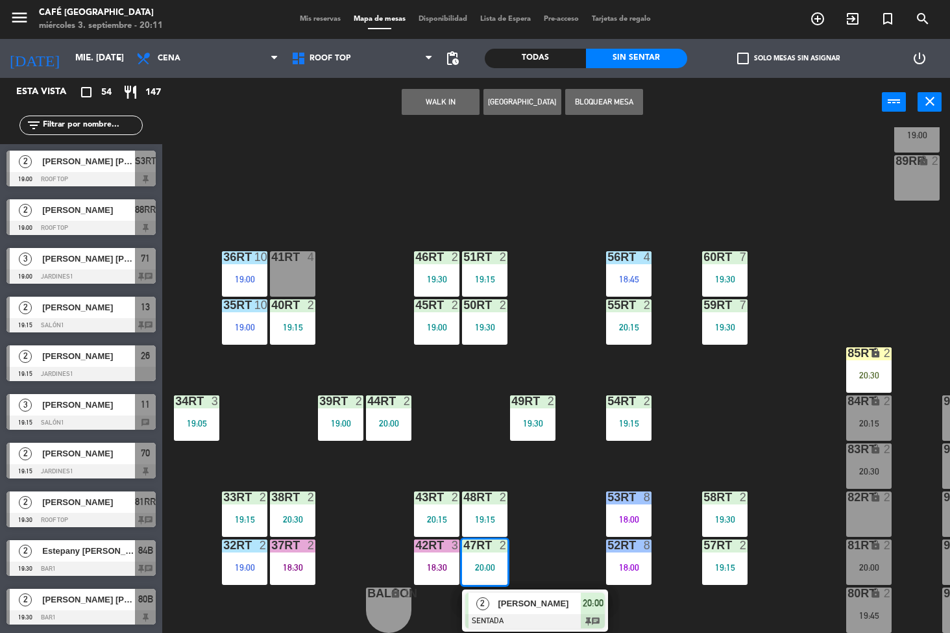
click at [536, 596] on span "[PERSON_NAME]" at bounding box center [539, 603] width 83 height 14
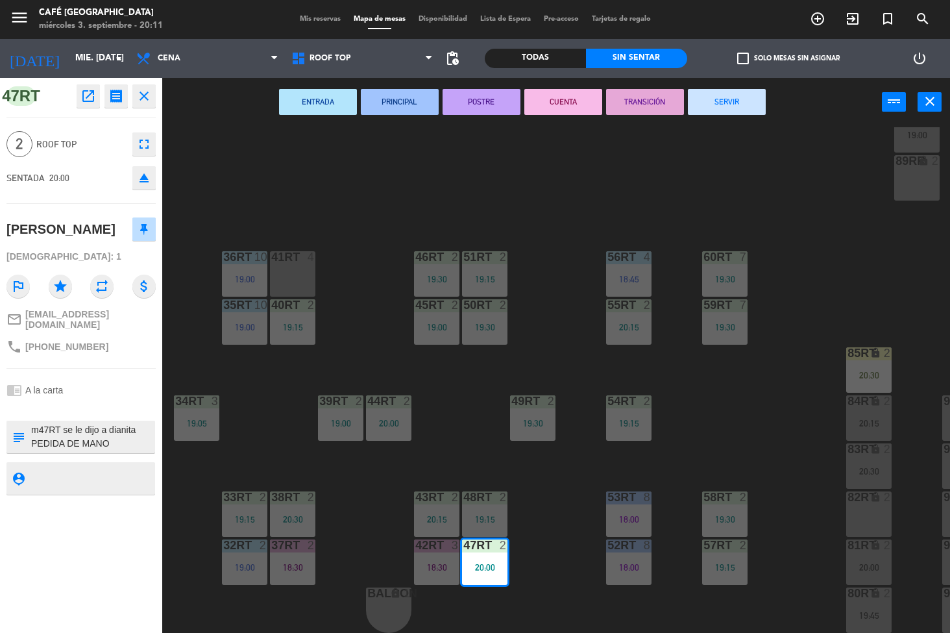
click at [119, 450] on textarea at bounding box center [92, 436] width 124 height 27
click at [740, 393] on div "18RT 4 16RT 4 28RT 2 18:50 80RR lock 2 20:30 27RT 5 20:15 7RT 4 19:15 S1RT lock…" at bounding box center [561, 380] width 778 height 506
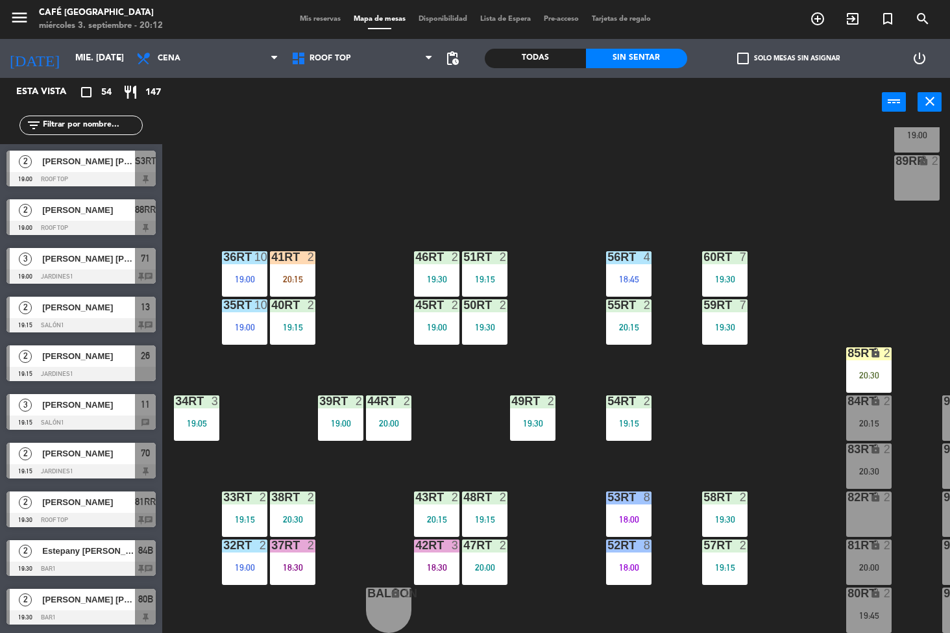
click at [145, 470] on div at bounding box center [80, 471] width 149 height 14
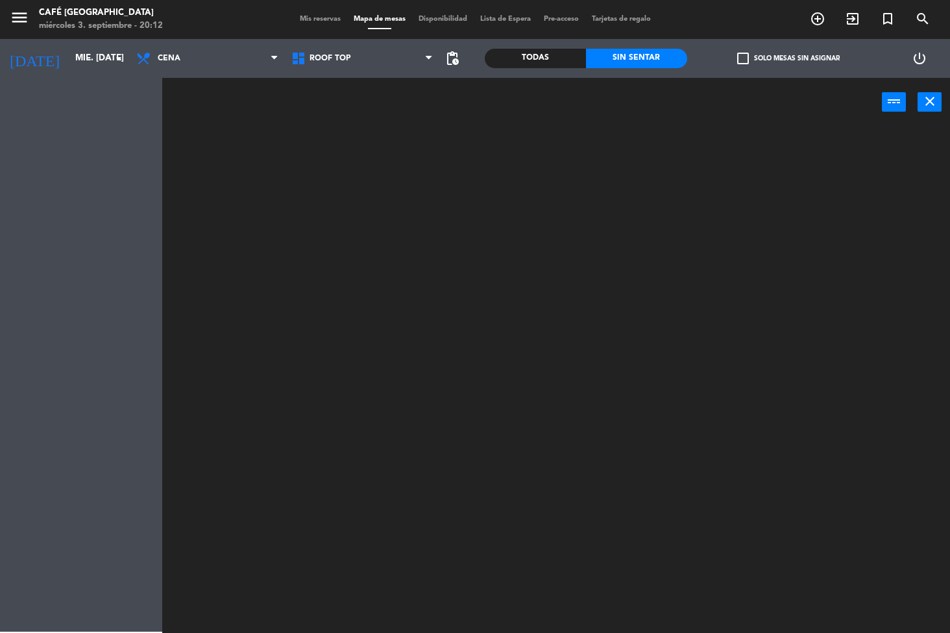
scroll to position [0, 0]
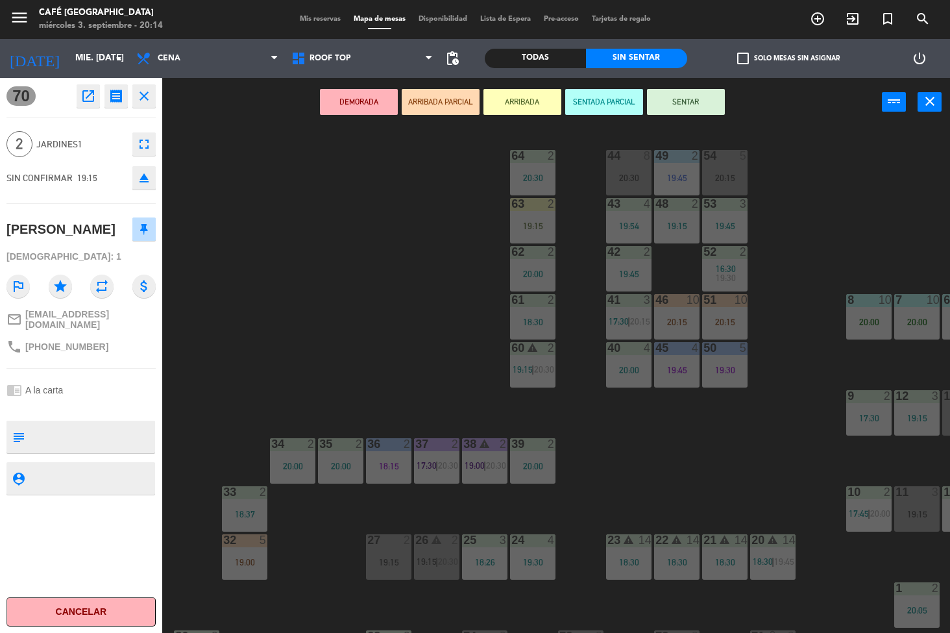
click at [651, 499] on div "44 8 20:30 49 2 19:45 54 5 20:15 64 2 20:30 48 2 19:15 53 3 19:45 63 2 19:15 43…" at bounding box center [561, 380] width 778 height 506
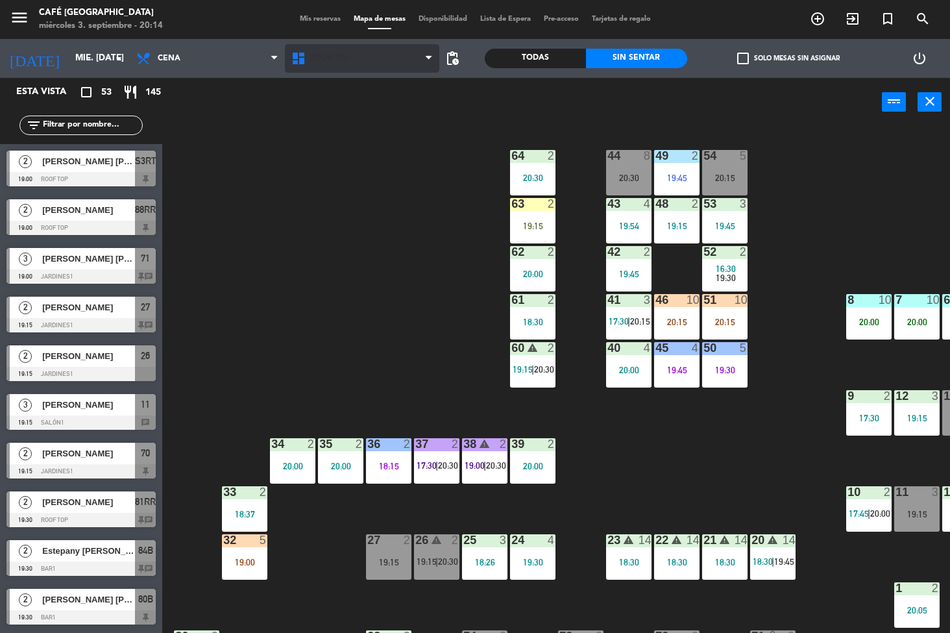
click at [390, 61] on span "Roof Top" at bounding box center [362, 58] width 155 height 29
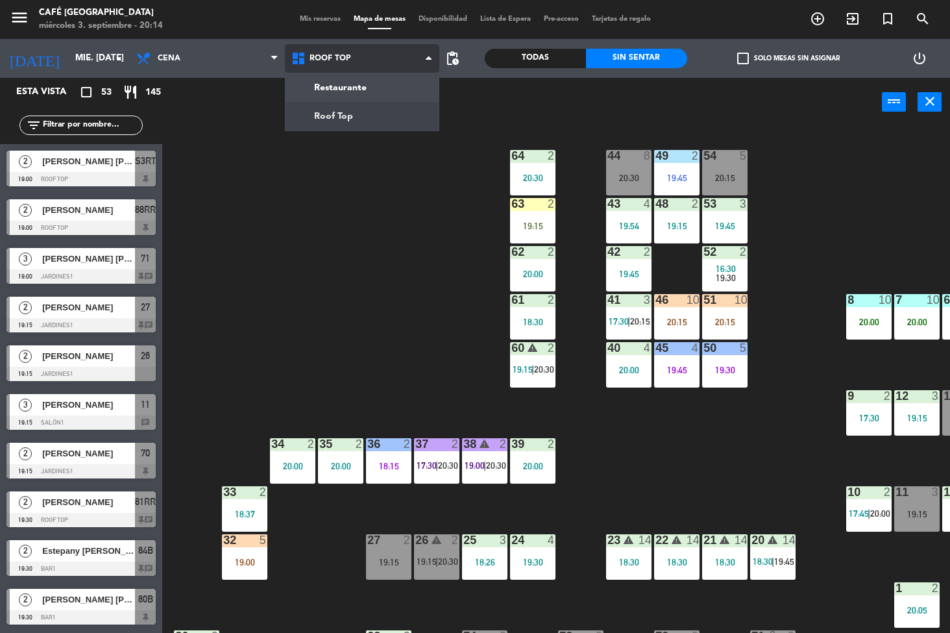
click at [374, 115] on ng-component "menu Café Museo Larco miércoles 3. septiembre - 20:14 Mis reservas Mapa de mesa…" at bounding box center [475, 316] width 950 height 633
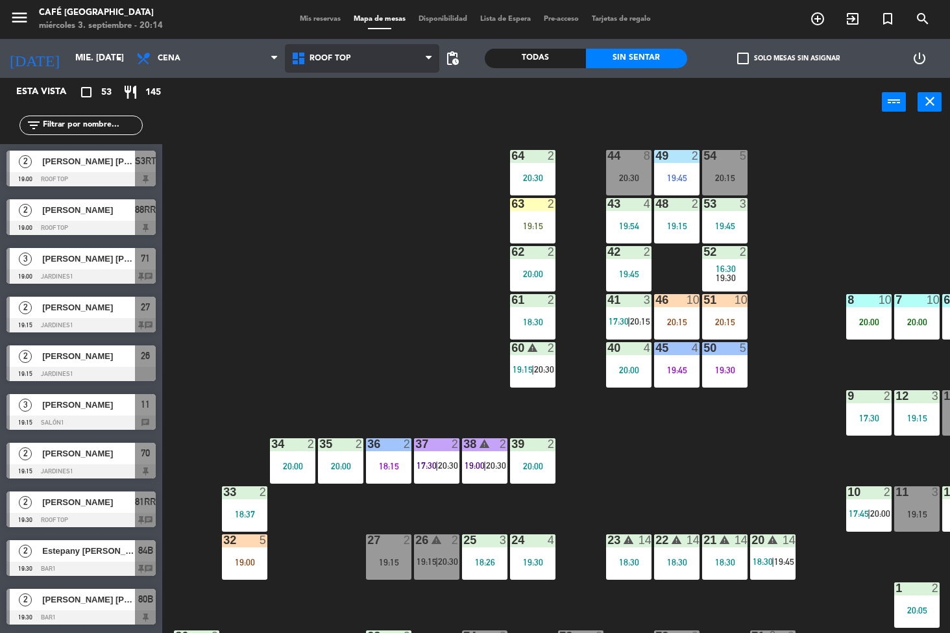
click at [398, 64] on span "Roof Top" at bounding box center [362, 58] width 155 height 29
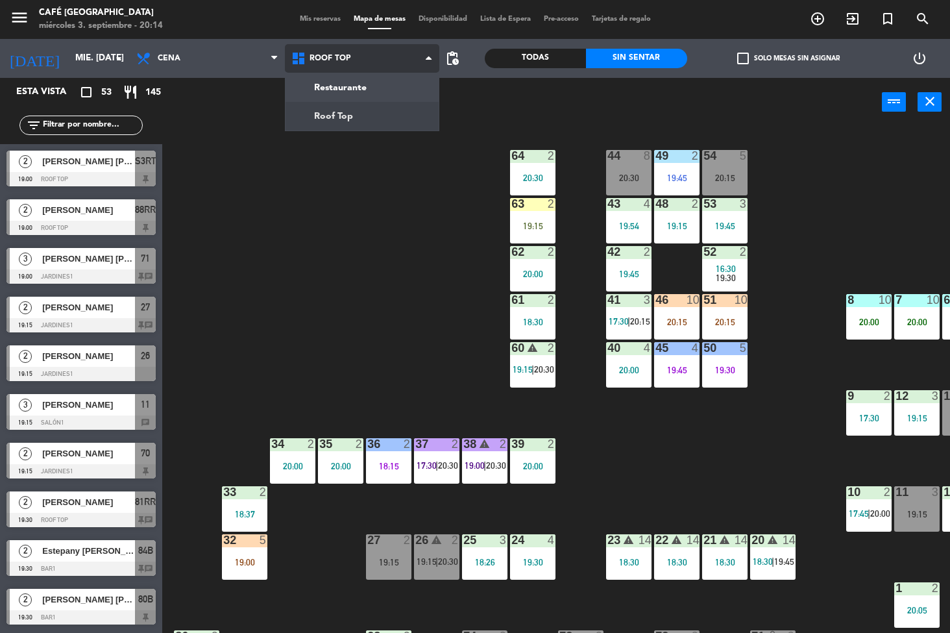
click at [387, 84] on ng-component "menu Café Museo Larco miércoles 3. septiembre - 20:14 Mis reservas Mapa de mesa…" at bounding box center [475, 316] width 950 height 633
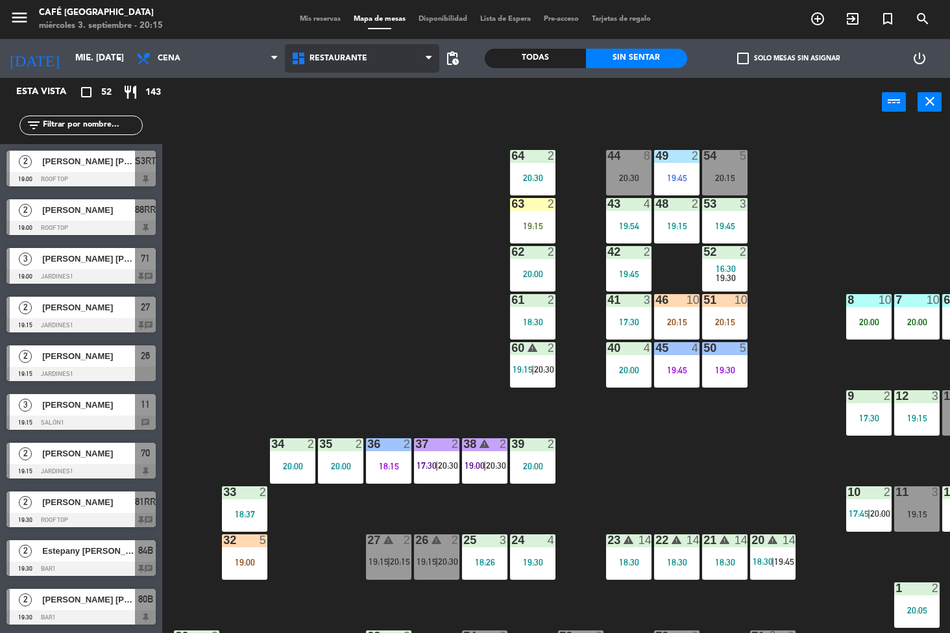
click at [409, 60] on span "Restaurante" at bounding box center [362, 58] width 155 height 29
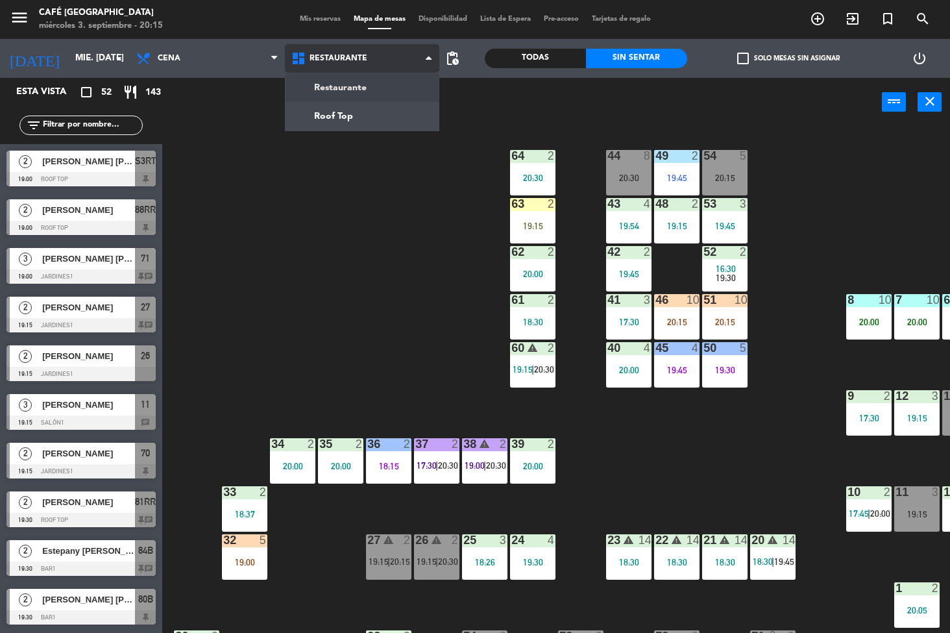
click at [376, 121] on ng-component "menu Café Museo Larco miércoles 3. septiembre - 20:15 Mis reservas Mapa de mesa…" at bounding box center [475, 316] width 950 height 633
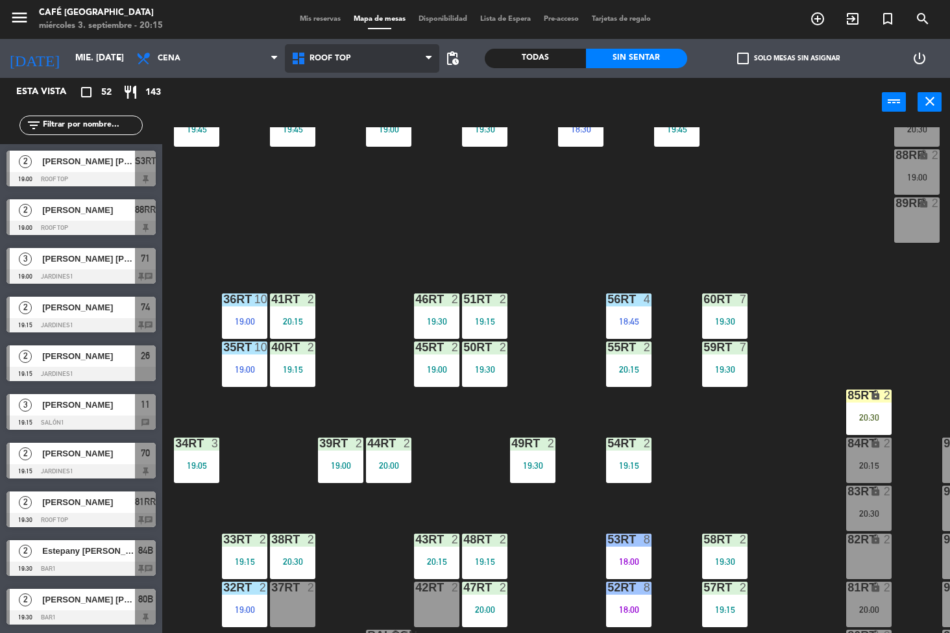
scroll to position [481, 0]
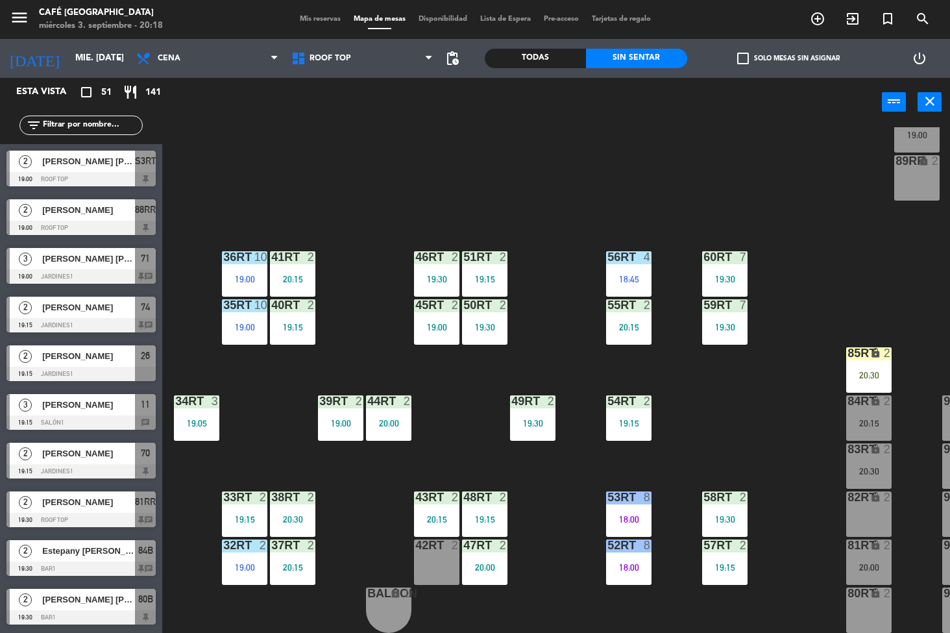
click at [638, 64] on div "Sin sentar" at bounding box center [636, 58] width 101 height 19
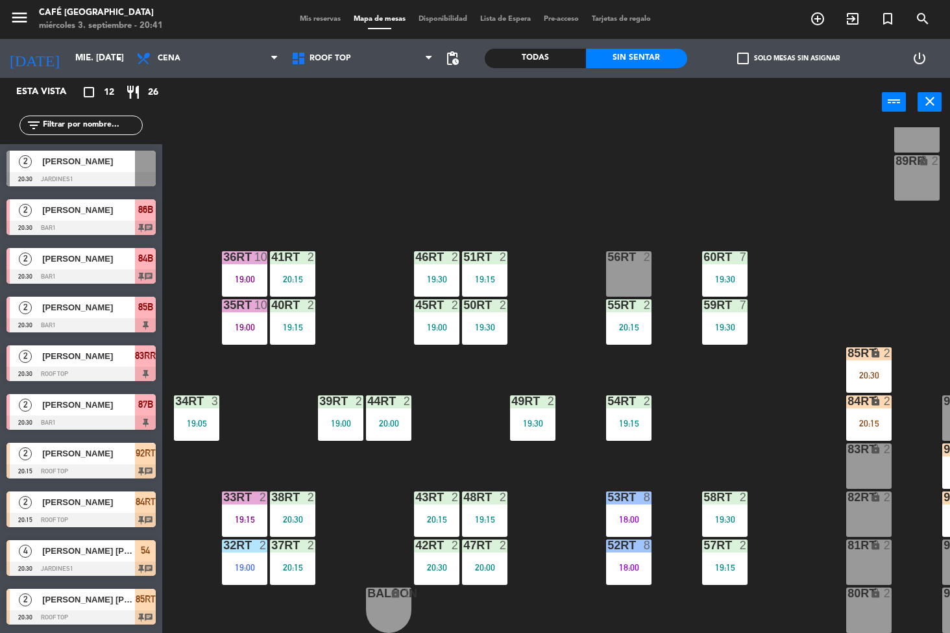
click at [625, 263] on div "56RT 2" at bounding box center [628, 273] width 45 height 45
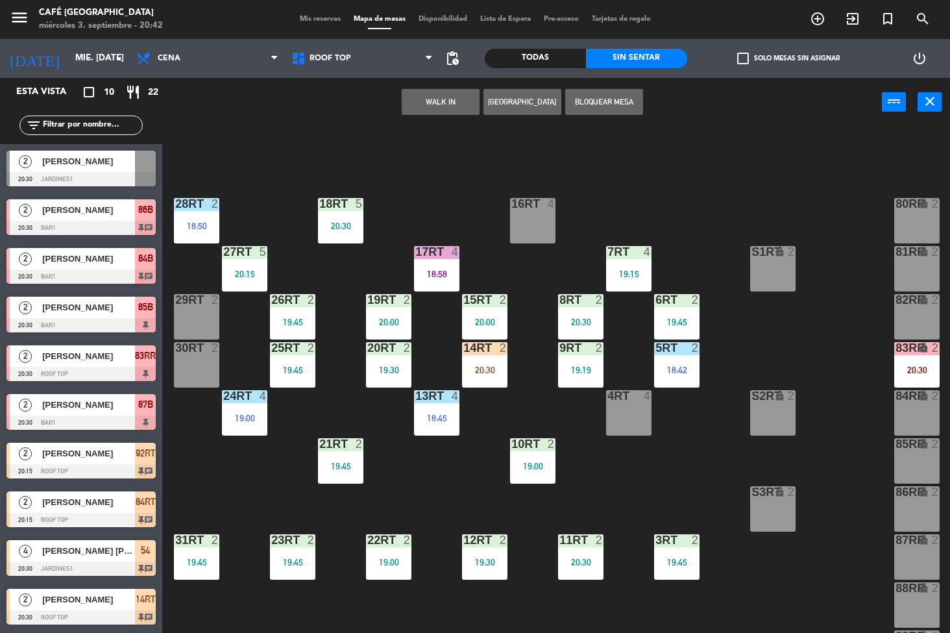
scroll to position [481, 0]
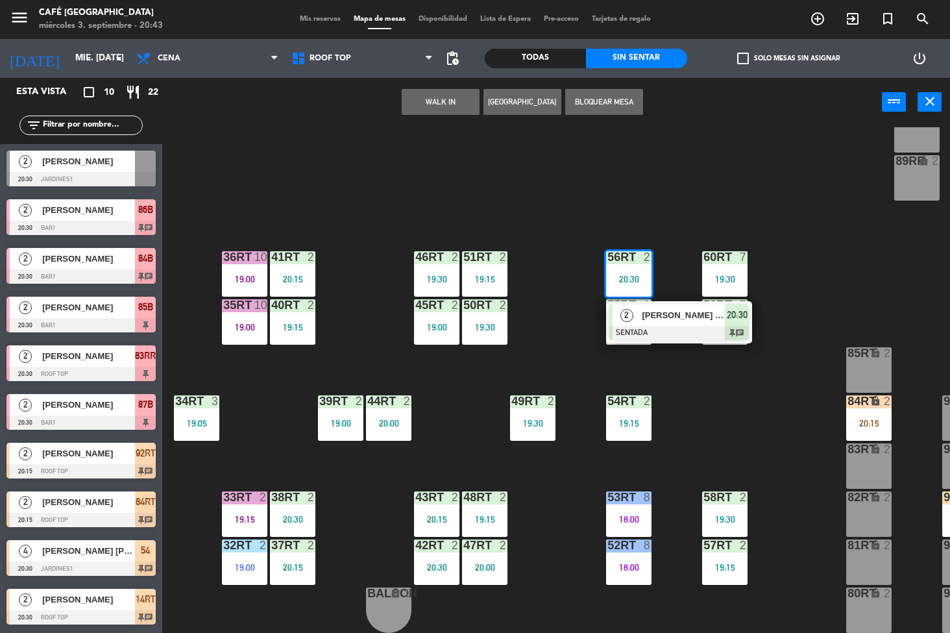
click at [742, 413] on div "18RT 5 20:30 16RT 4 28RT 2 18:50 80RR lock 2 27RT 5 20:15 7RT 4 19:15 S1RT lock…" at bounding box center [561, 380] width 778 height 506
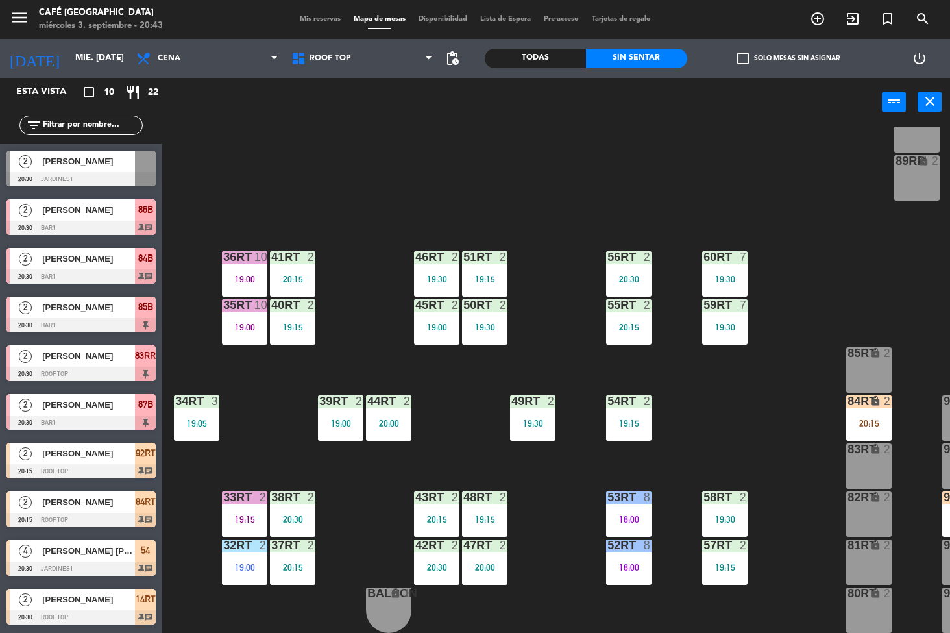
click at [636, 274] on div "20:30" at bounding box center [628, 278] width 45 height 9
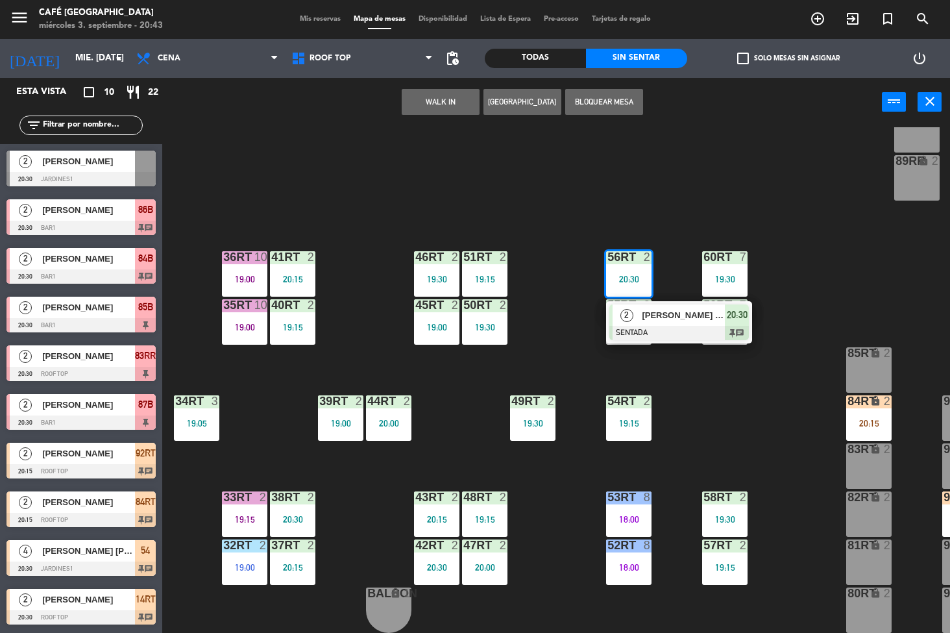
click at [679, 308] on span "[PERSON_NAME] [PERSON_NAME]" at bounding box center [683, 315] width 83 height 14
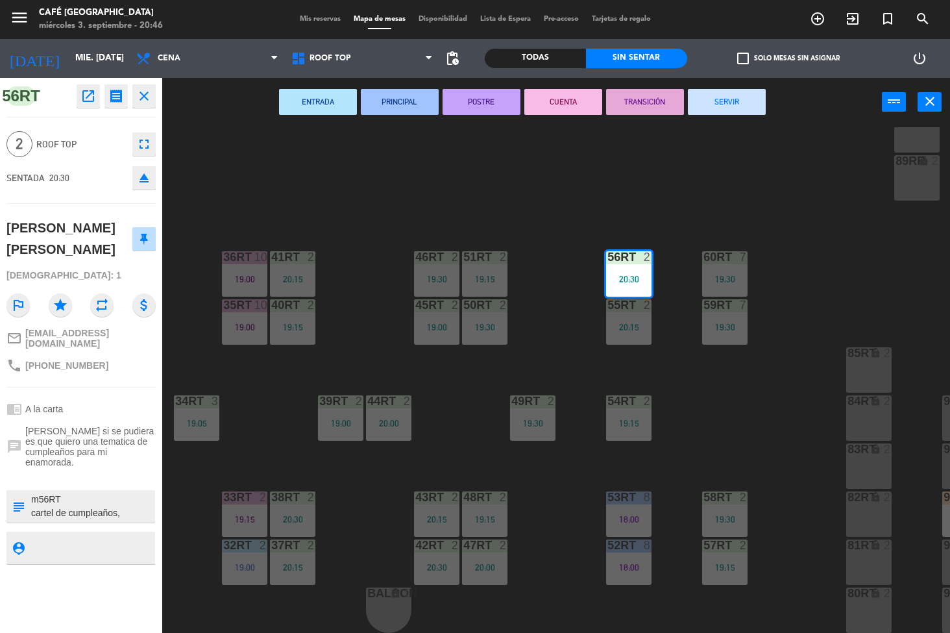
click at [343, 487] on div "18RT 5 20:30 16RT 4 28RT 2 18:50 80RR lock 2 27RT 5 20:15 7RT 4 19:15 S1RT lock…" at bounding box center [561, 380] width 778 height 506
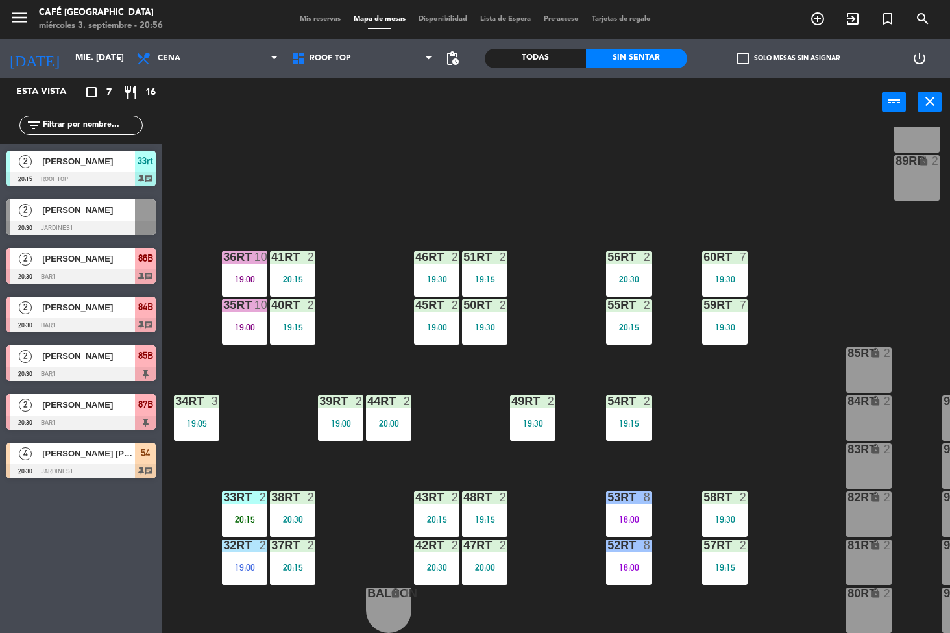
click at [732, 409] on div "18RT 5 20:30 16RT 4 28RT 2 18:50 80RR lock 2 27RT 5 20:15 7RT 4 19:15 S1RT lock…" at bounding box center [561, 380] width 778 height 506
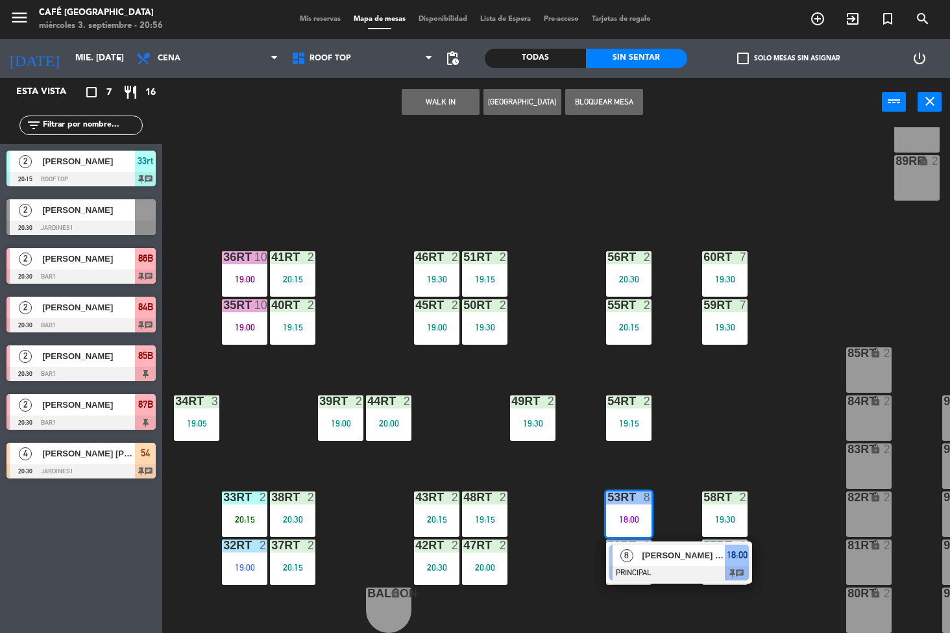
click at [783, 409] on div "18RT 5 20:30 16RT 4 28RT 2 18:50 80RR lock 2 27RT 5 20:15 7RT 4 19:15 S1RT lock…" at bounding box center [561, 380] width 778 height 506
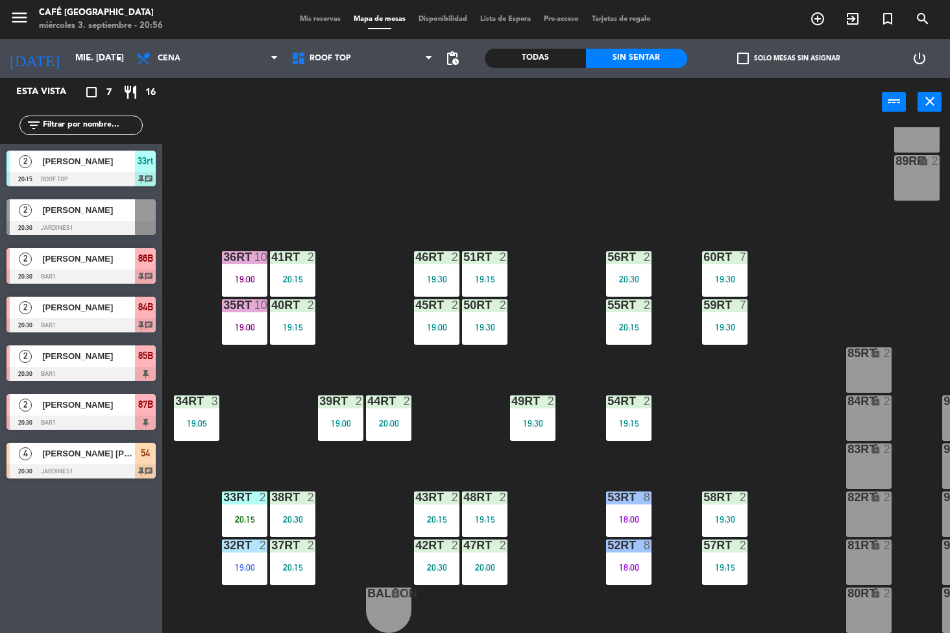
click at [730, 501] on div "58RT 2 19:30" at bounding box center [724, 513] width 45 height 45
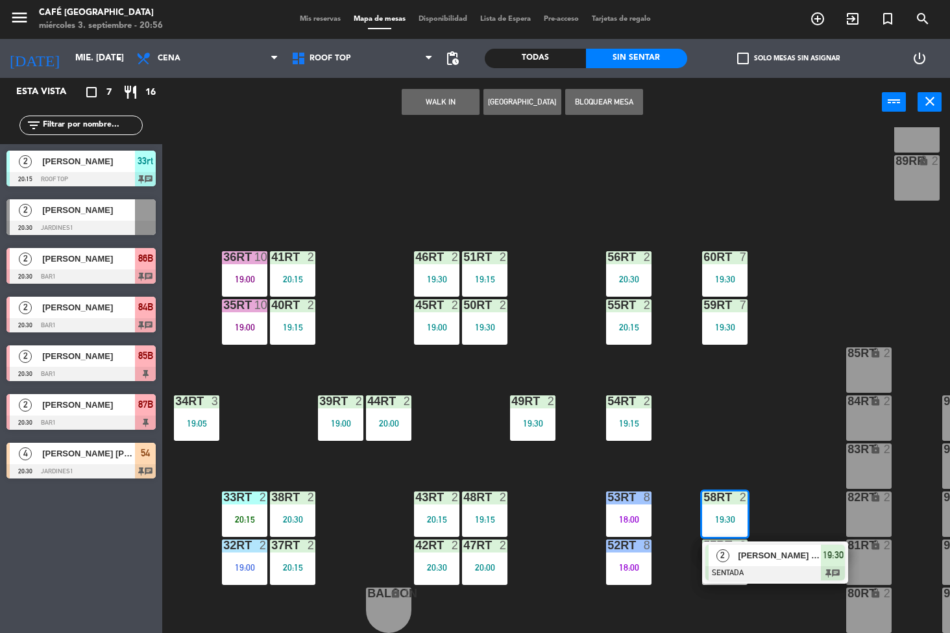
click at [777, 553] on span "[PERSON_NAME] [PERSON_NAME]" at bounding box center [779, 555] width 83 height 14
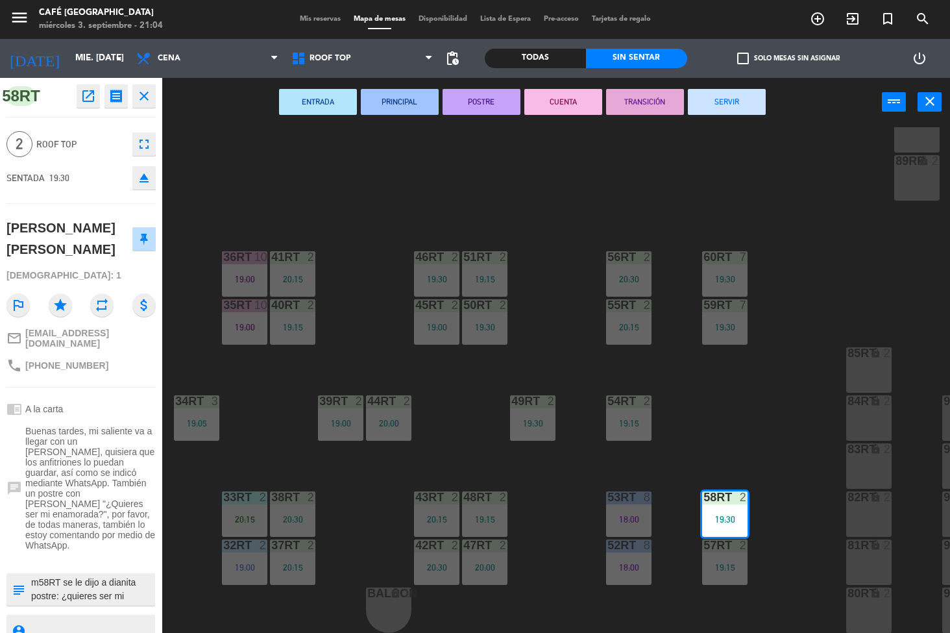
click at [387, 341] on div "18RT 5 20:30 16RT 4 28RT 2 18:50 80RR lock 2 27RT 5 20:15 7RT 4 19:15 S1RT lock…" at bounding box center [561, 380] width 778 height 506
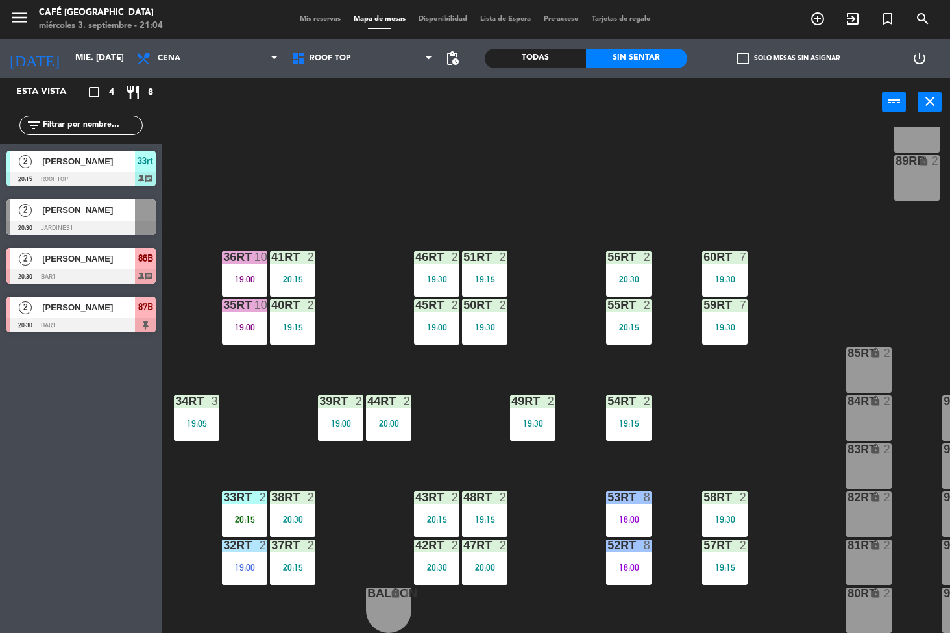
click at [489, 562] on div "20:00" at bounding box center [484, 566] width 45 height 9
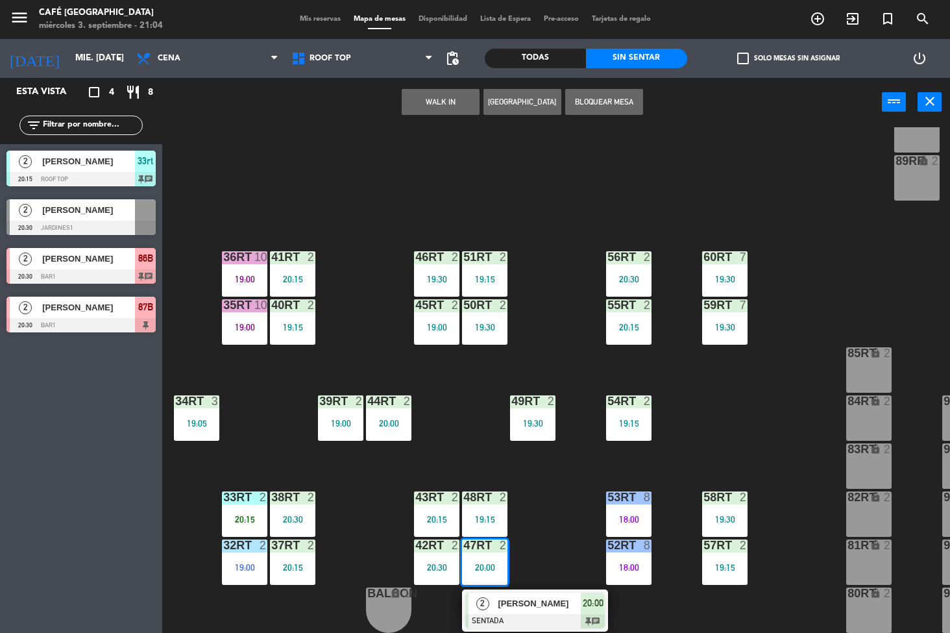
click at [539, 596] on span "[PERSON_NAME]" at bounding box center [539, 603] width 83 height 14
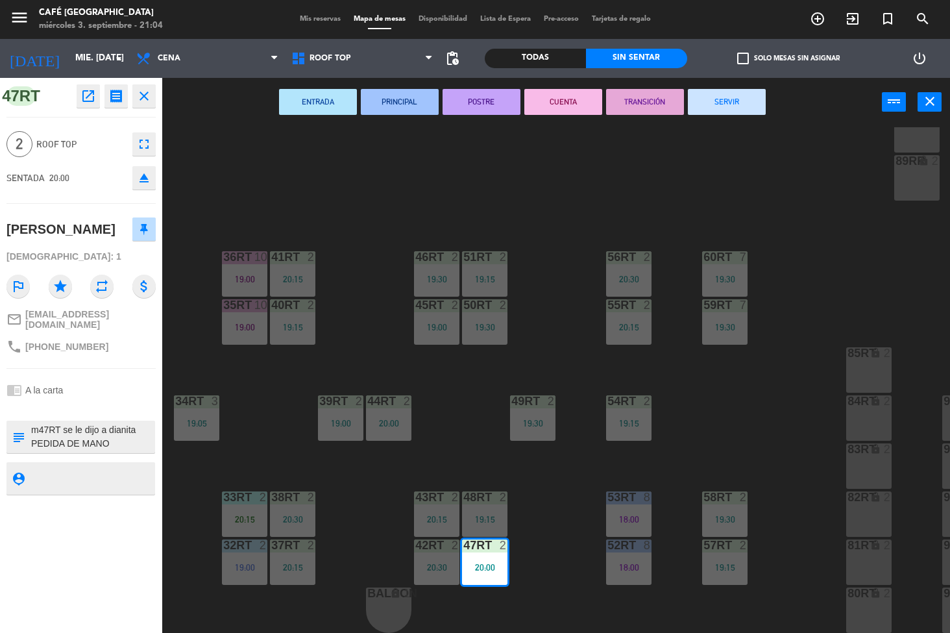
click at [90, 91] on icon "open_in_new" at bounding box center [88, 96] width 16 height 16
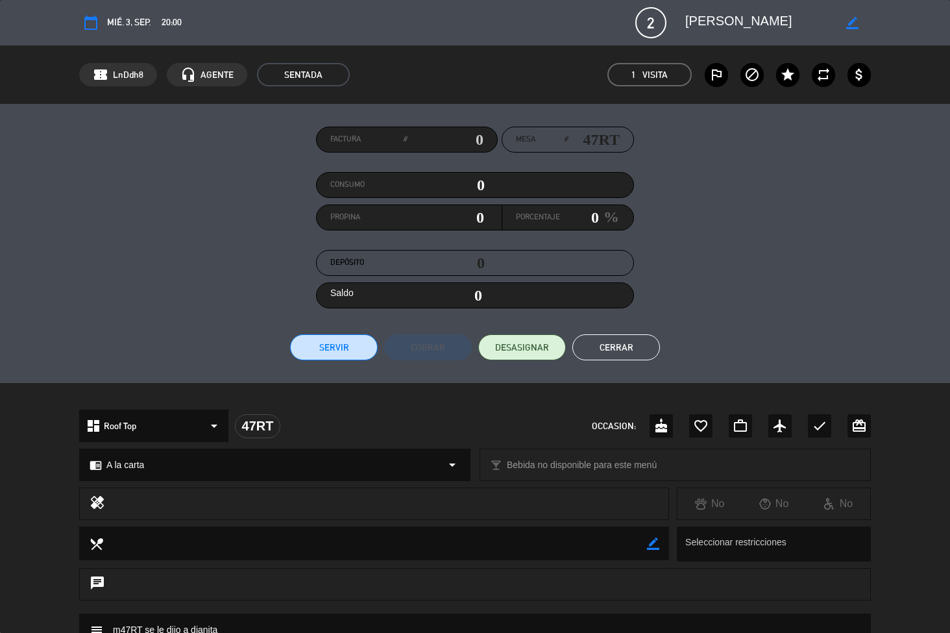
scroll to position [204, 0]
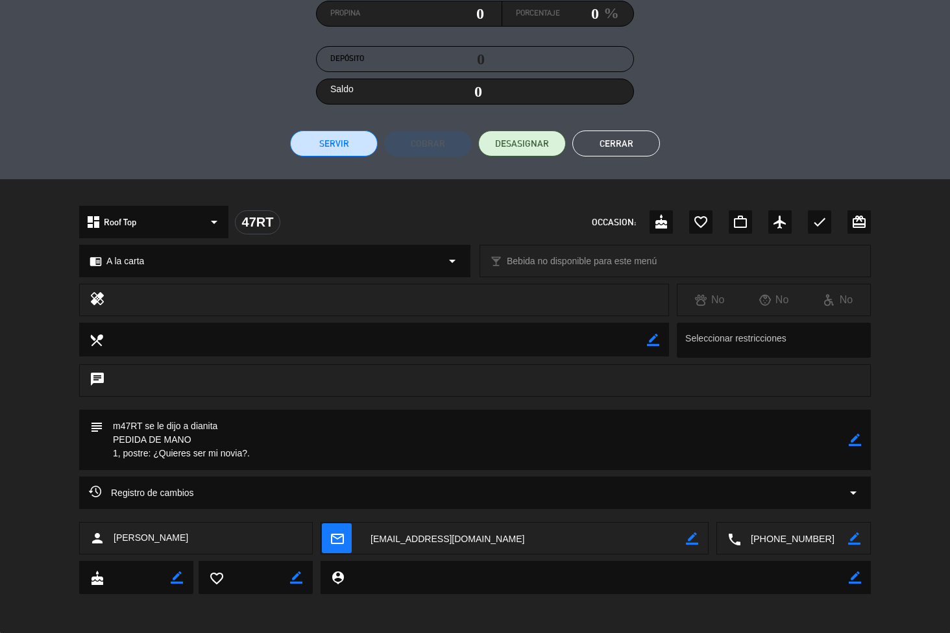
click at [615, 143] on button "Cerrar" at bounding box center [616, 143] width 88 height 26
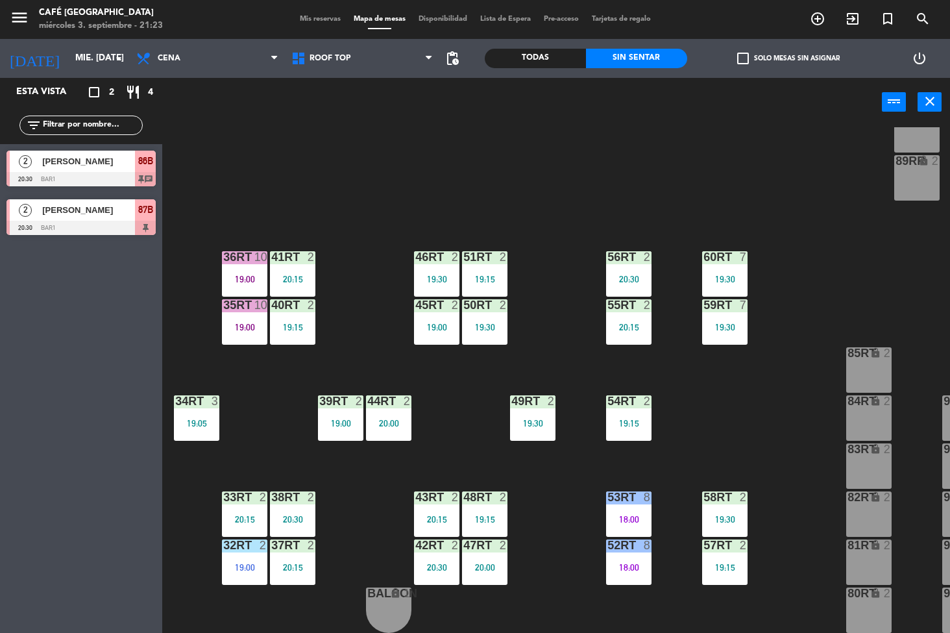
click at [625, 310] on div "55RT 2 20:15" at bounding box center [628, 321] width 45 height 45
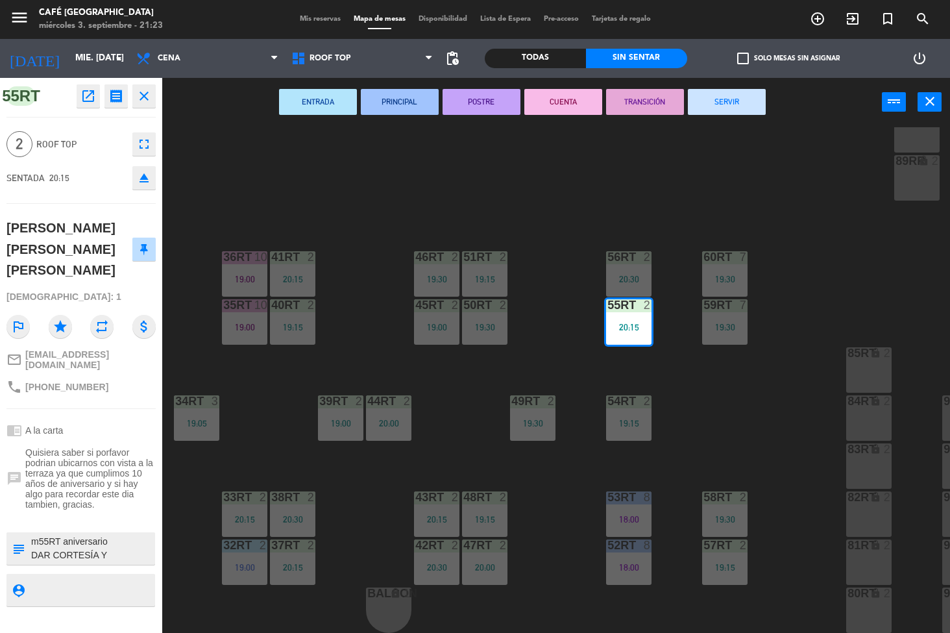
click at [847, 397] on div "84RT" at bounding box center [847, 401] width 1 height 12
